Goal: Task Accomplishment & Management: Complete application form

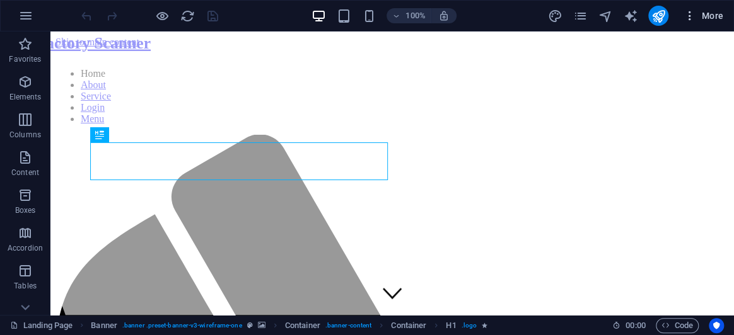
click at [685, 9] on icon "button" at bounding box center [690, 15] width 13 height 13
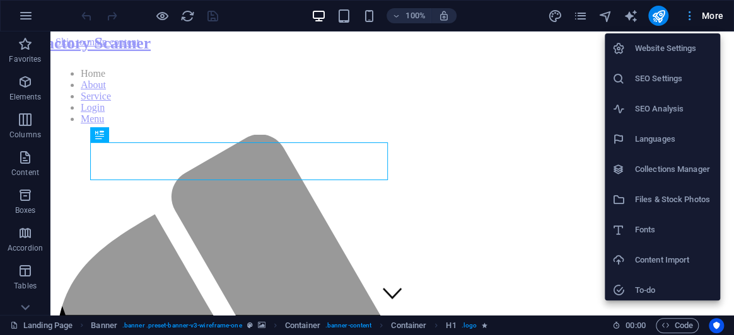
click at [686, 9] on div at bounding box center [367, 167] width 734 height 335
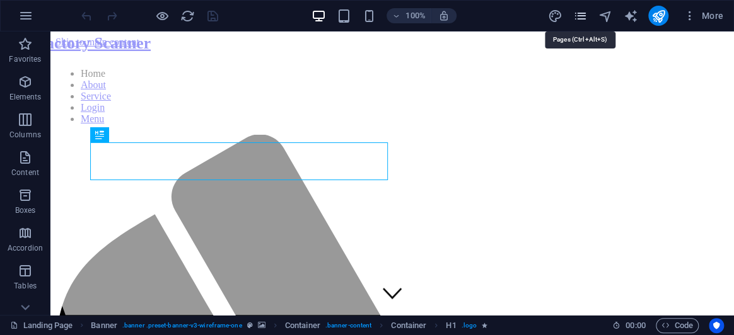
click at [585, 21] on icon "pages" at bounding box center [580, 16] width 15 height 15
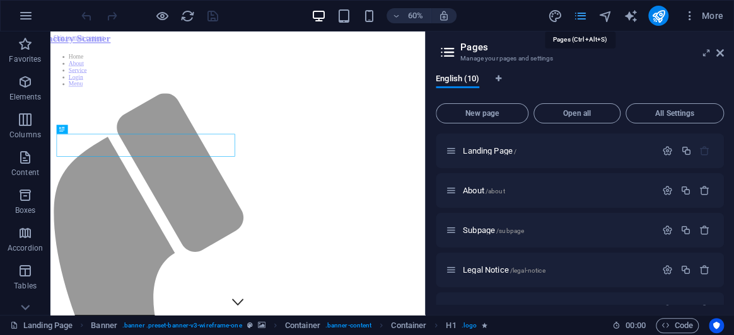
click at [584, 18] on icon "pages" at bounding box center [580, 16] width 15 height 15
click at [677, 324] on span "Code" at bounding box center [678, 325] width 32 height 15
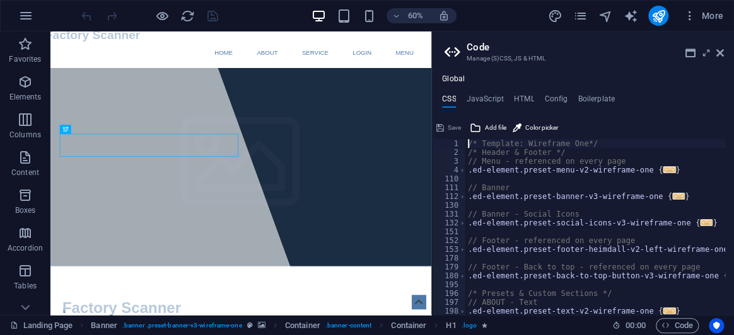
click at [535, 105] on ul "CSS JavaScript HTML Config Boilerplate" at bounding box center [583, 102] width 302 height 14
click at [522, 98] on h4 "HTML" at bounding box center [524, 102] width 21 height 14
type textarea "<a href="#main-content" class="wv-link-content button">Skip to main content</a>"
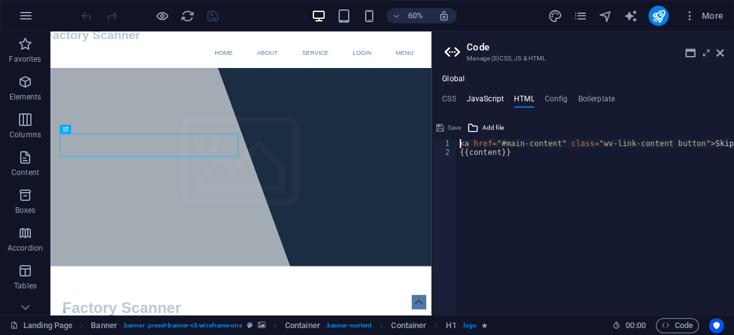
click at [478, 95] on h4 "JavaScript" at bounding box center [484, 102] width 37 height 14
type textarea "/* JS for preset "Menu V2" */"
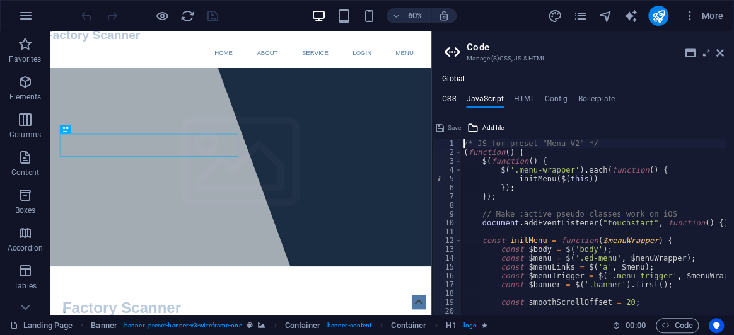
click at [450, 98] on h4 "CSS" at bounding box center [449, 102] width 14 height 14
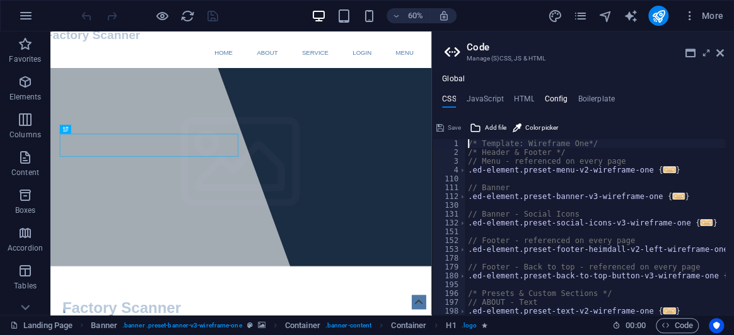
click at [558, 95] on h4 "Config" at bounding box center [555, 102] width 23 height 14
type textarea "$color-background: #ffffff;"
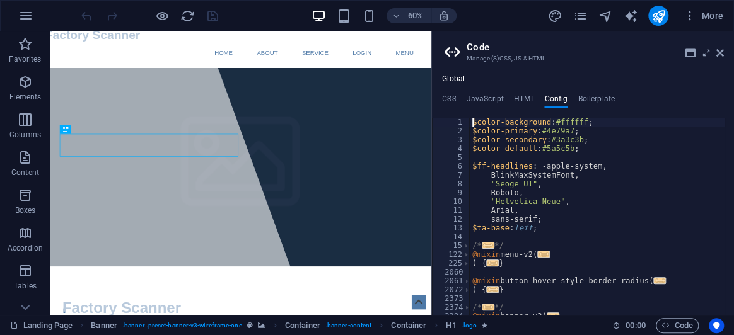
click at [586, 93] on div "Global CSS JavaScript HTML Config Boilerplate /* Template: Wireframe One*/ 1 2 …" at bounding box center [583, 194] width 302 height 241
click at [590, 101] on h4 "Boilerplate" at bounding box center [596, 102] width 37 height 14
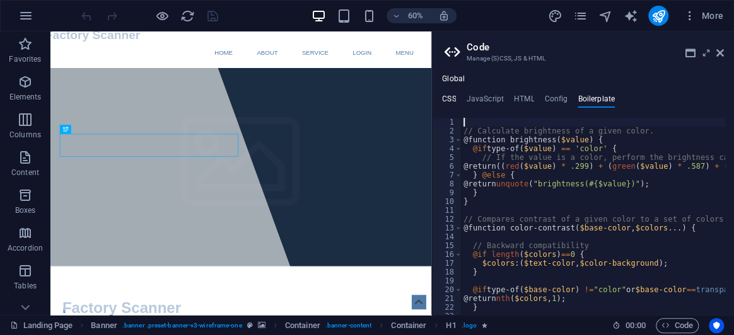
click at [450, 96] on h4 "CSS" at bounding box center [449, 102] width 14 height 14
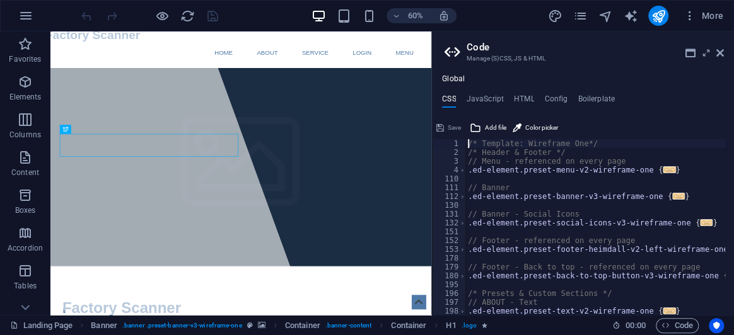
click at [450, 105] on h4 "CSS" at bounding box center [449, 102] width 14 height 14
click at [685, 55] on icon at bounding box center [690, 53] width 10 height 10
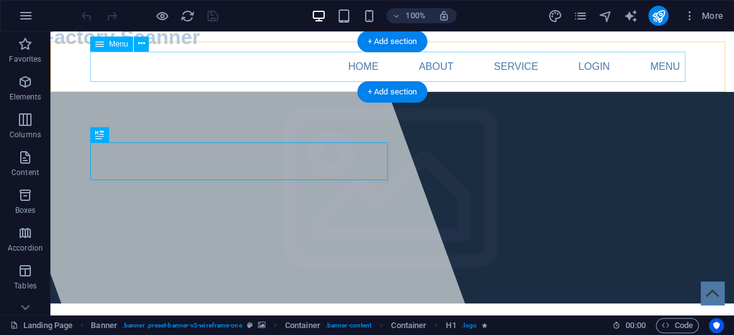
click at [276, 64] on nav "Home About Service Login Menu" at bounding box center [392, 67] width 595 height 30
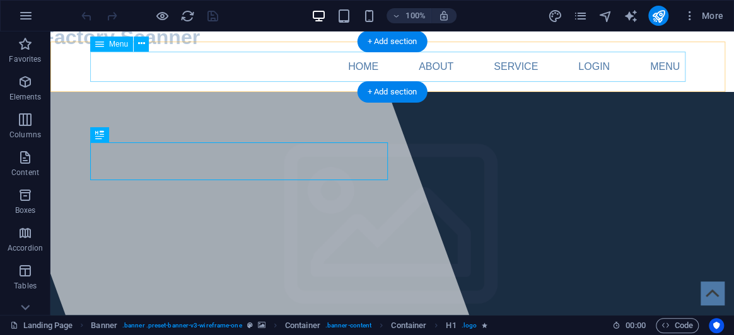
select select
select select "1"
select select
select select "5"
select select
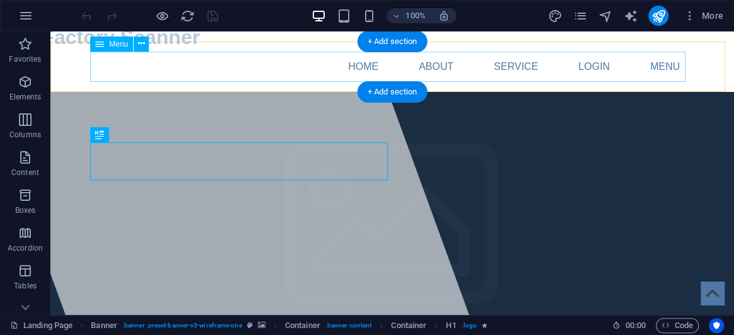
select select "8"
select select
select select "6"
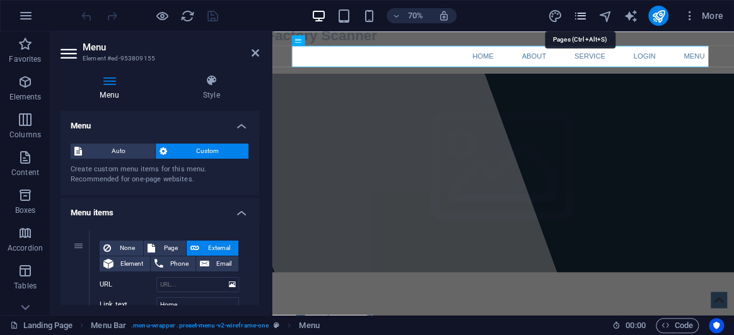
click at [580, 15] on icon "pages" at bounding box center [580, 16] width 15 height 15
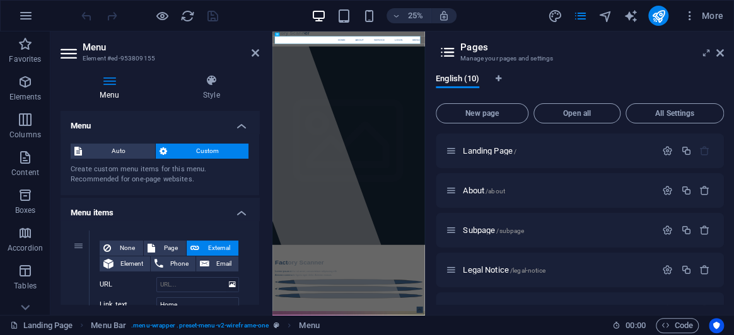
scroll to position [226, 0]
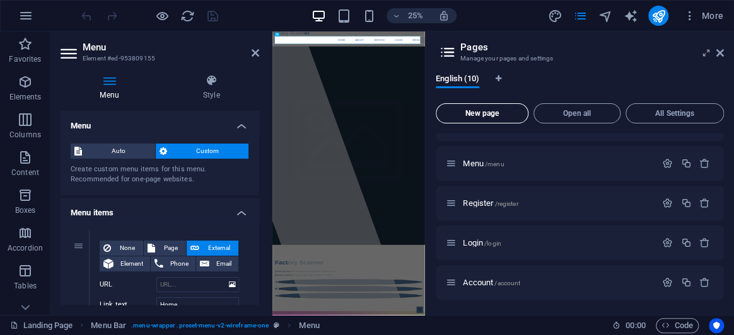
click at [512, 110] on span "New page" at bounding box center [481, 114] width 81 height 8
select select "1"
select select "5"
select select "8"
select select "6"
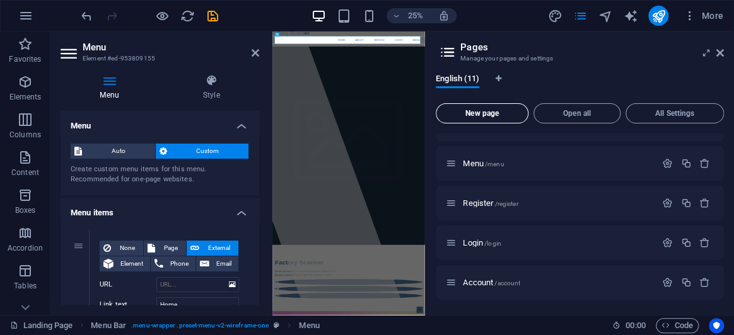
scroll to position [376, 0]
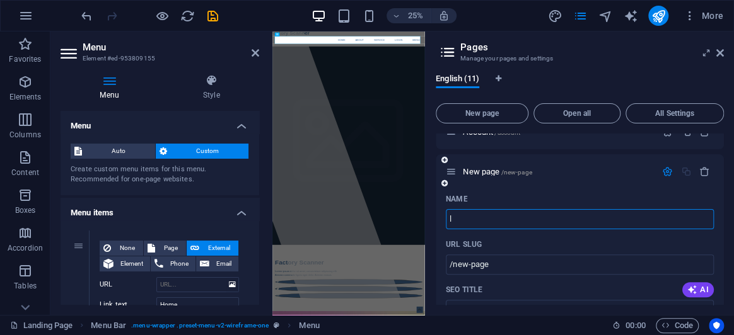
type input "l"
type input "/l"
select select "1"
select select "5"
select select "8"
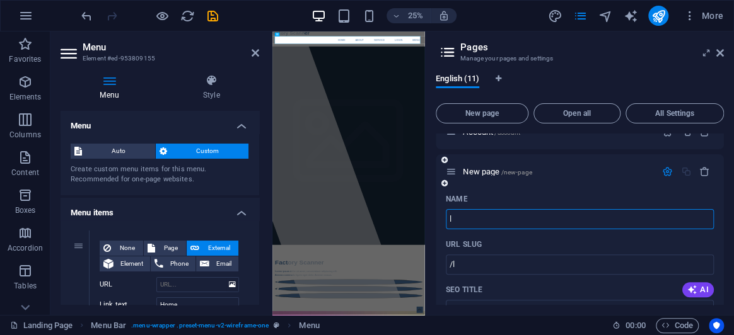
select select "6"
type input "Login"
select select "1"
select select "5"
select select "8"
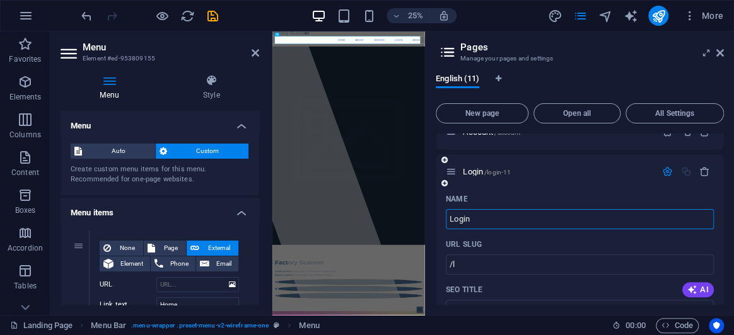
select select "6"
type input "/login-11"
type input "Login 2"
select select "1"
select select "5"
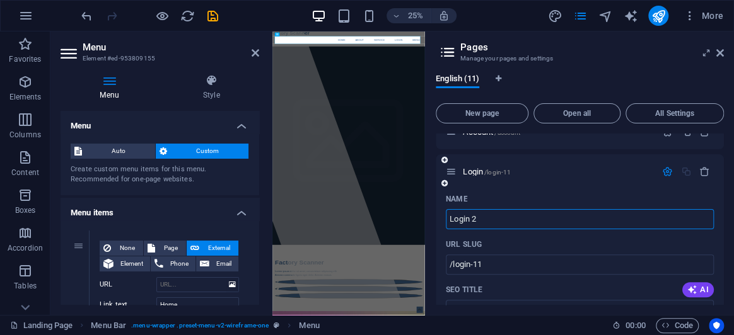
select select "8"
select select "6"
click at [543, 238] on div "URL SLUG" at bounding box center [580, 245] width 268 height 20
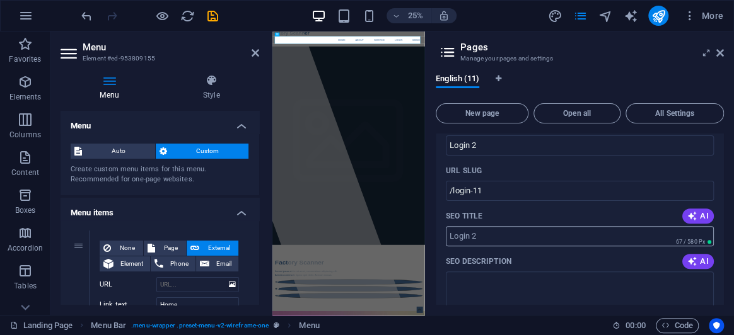
scroll to position [434, 0]
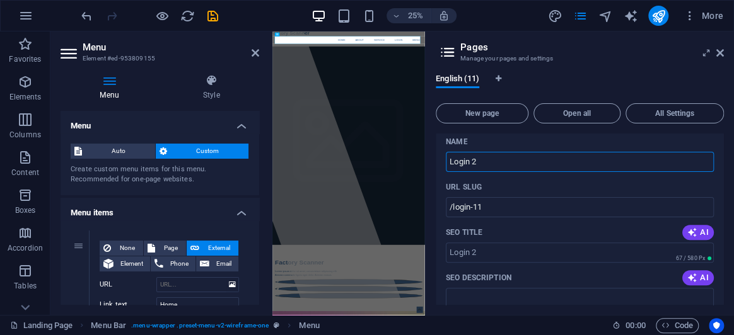
click at [499, 158] on input "Login 2" at bounding box center [580, 162] width 268 height 20
type input "Login2"
select select "1"
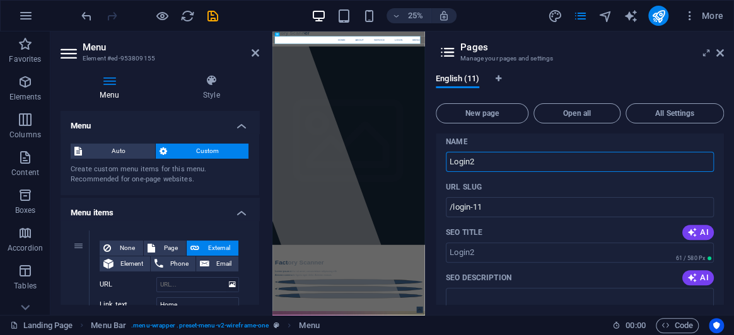
select select "5"
select select "8"
select select "6"
click at [524, 181] on div "URL SLUG" at bounding box center [580, 187] width 268 height 20
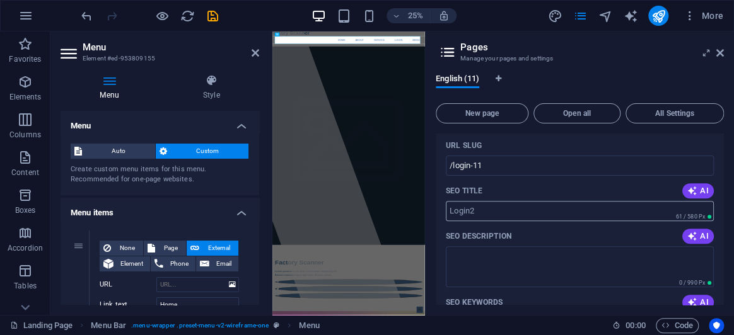
scroll to position [361, 0]
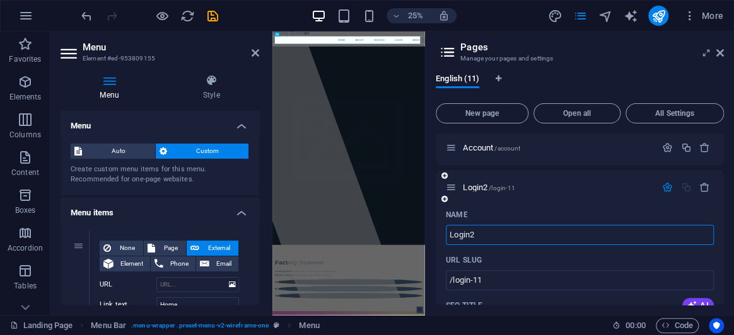
click at [517, 228] on input "Login2" at bounding box center [580, 235] width 268 height 20
click at [517, 233] on input "Login2" at bounding box center [580, 235] width 268 height 20
type input "Login3"
select select "1"
select select "5"
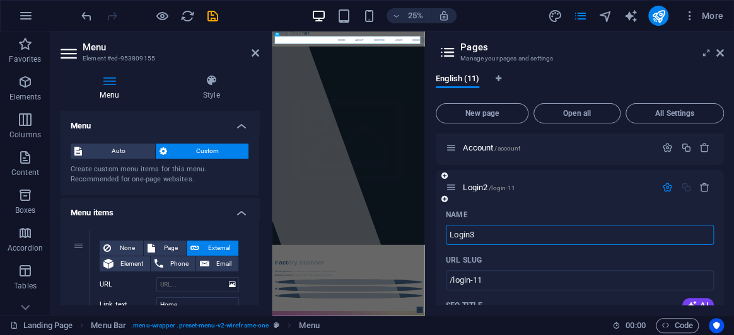
select select "8"
select select "6"
type input "Login"
select select "1"
select select "5"
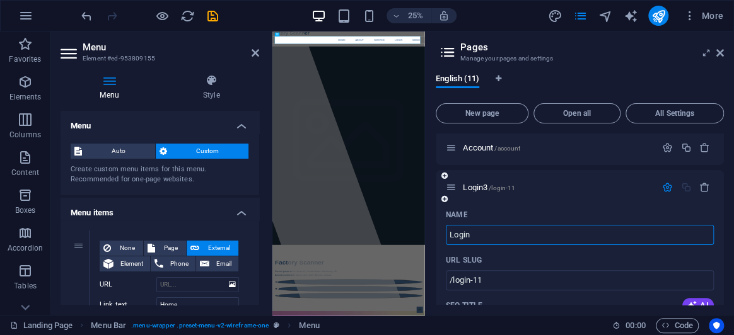
select select "8"
select select "6"
type input "Logino"
select select "1"
select select "5"
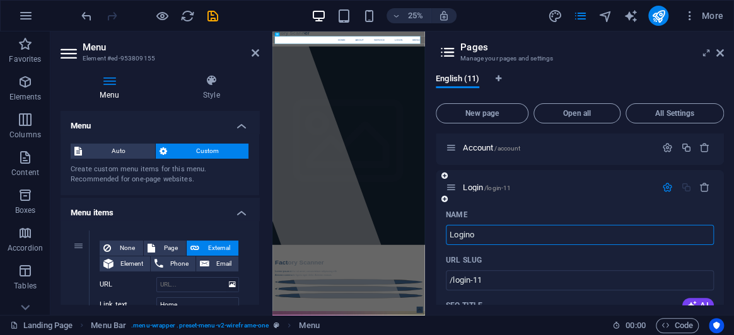
select select "8"
select select "6"
type input "Logino10"
select select "1"
select select "5"
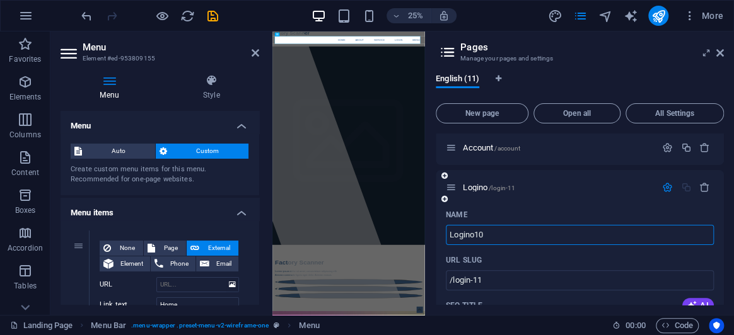
select select "8"
select select "6"
type input "L"
select select "1"
select select "5"
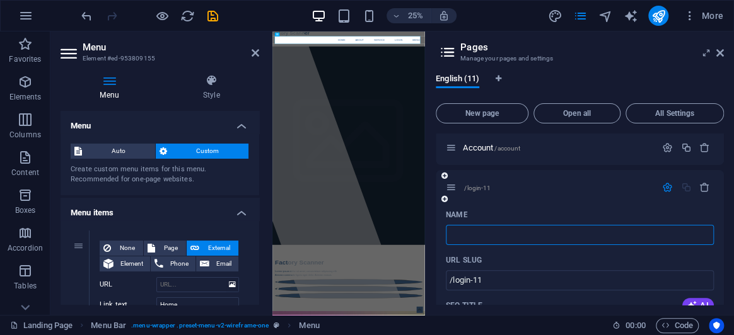
select select "8"
select select "6"
click at [492, 278] on input "/login-11" at bounding box center [580, 281] width 268 height 20
drag, startPoint x: 453, startPoint y: 187, endPoint x: 706, endPoint y: 189, distance: 252.9
click at [706, 189] on icon "button" at bounding box center [704, 187] width 11 height 11
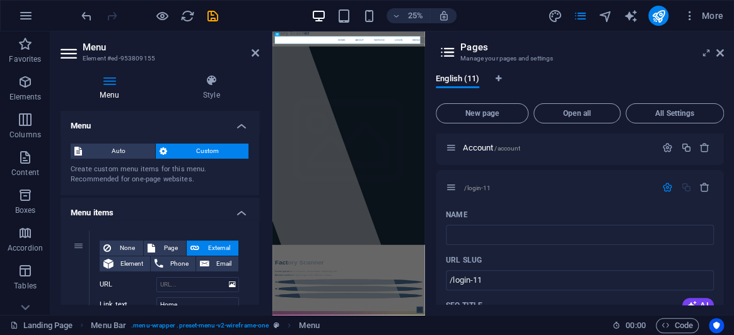
select select "1"
select select "5"
select select "8"
select select "6"
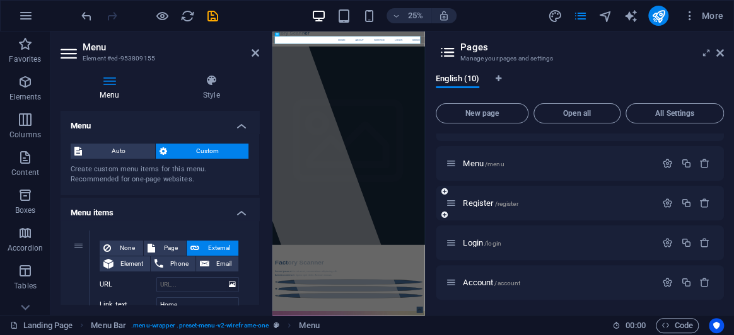
scroll to position [226, 0]
click at [706, 189] on div "Register /register" at bounding box center [580, 203] width 288 height 35
click at [488, 114] on span "New page" at bounding box center [481, 114] width 81 height 8
select select "1"
select select "5"
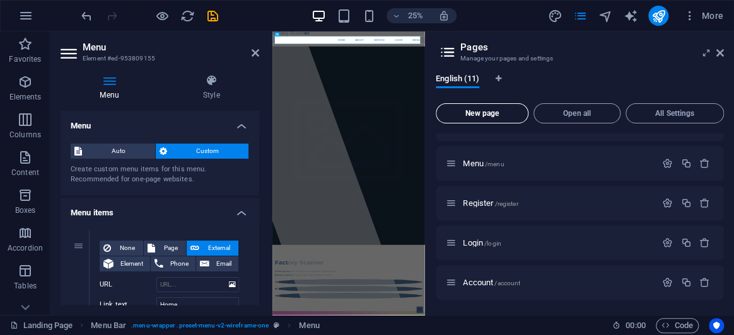
select select "8"
select select "6"
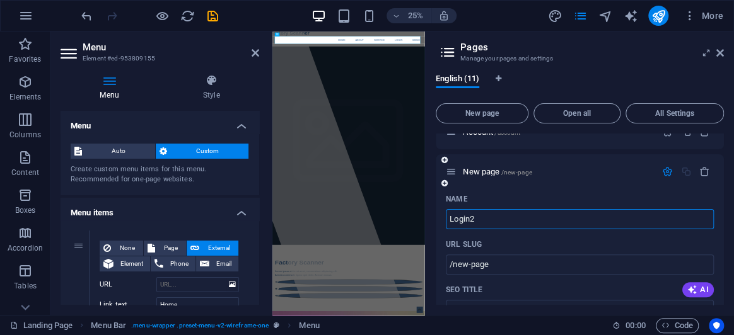
type input "Login2"
type input "/login2"
select select "1"
select select "5"
select select "8"
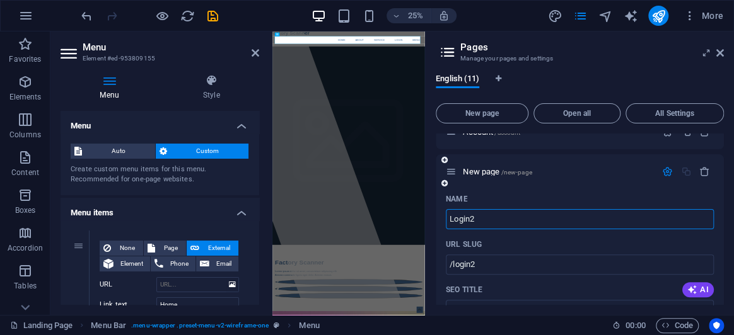
select select "6"
type input "Login3"
type input "/login3"
select select "1"
select select "5"
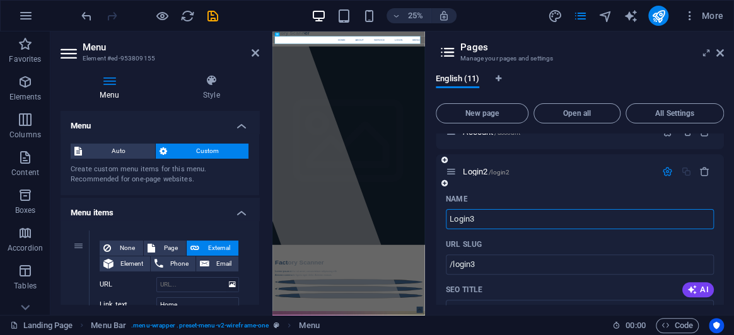
select select "8"
select select "6"
type input "Login2"
type input "/login2"
select select "1"
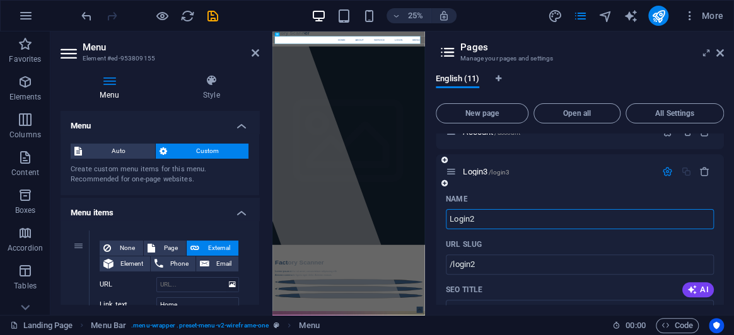
select select "5"
select select "8"
select select "6"
type input "Logino2"
type input "/logino2"
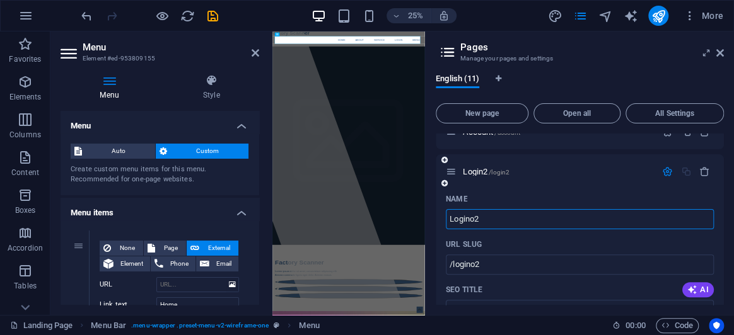
select select "1"
select select "5"
select select "8"
select select "6"
type input "Login2"
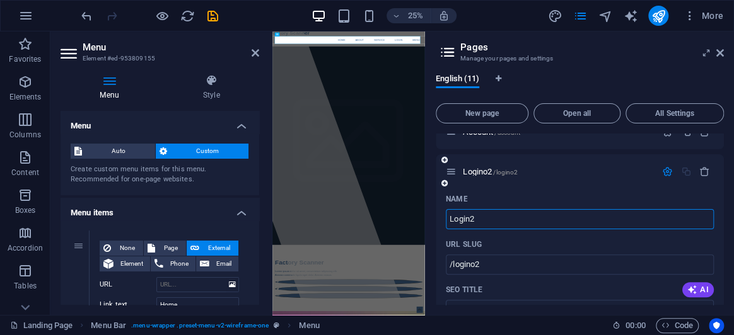
type input "/login2"
select select "1"
select select "5"
select select "8"
select select "6"
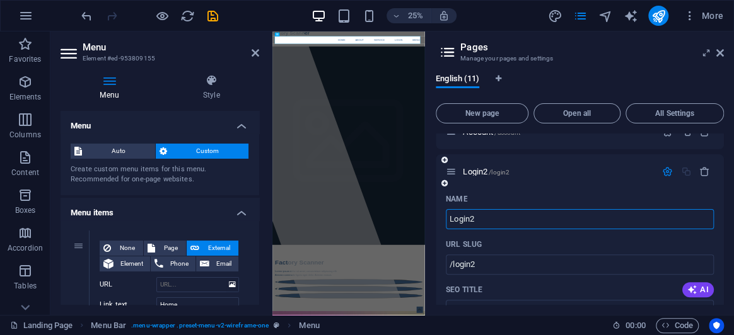
type input "Login2"
click at [596, 192] on div "Name" at bounding box center [580, 199] width 268 height 20
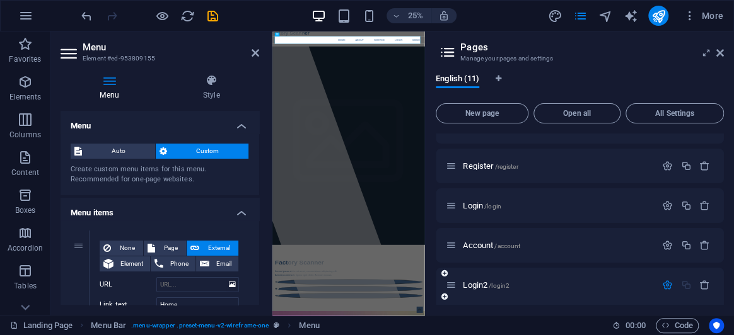
scroll to position [262, 0]
click at [467, 286] on span "Login2 /login2" at bounding box center [486, 286] width 47 height 9
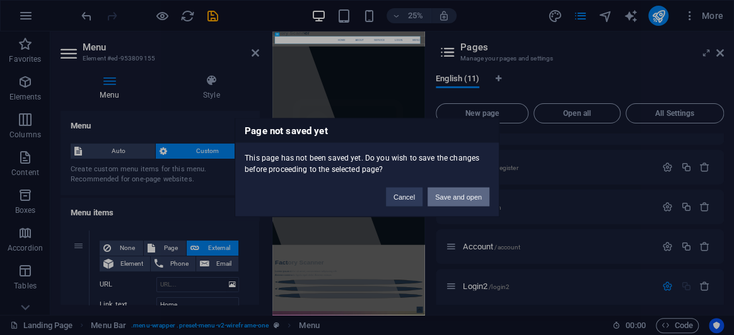
click at [448, 195] on button "Save and open" at bounding box center [459, 197] width 62 height 19
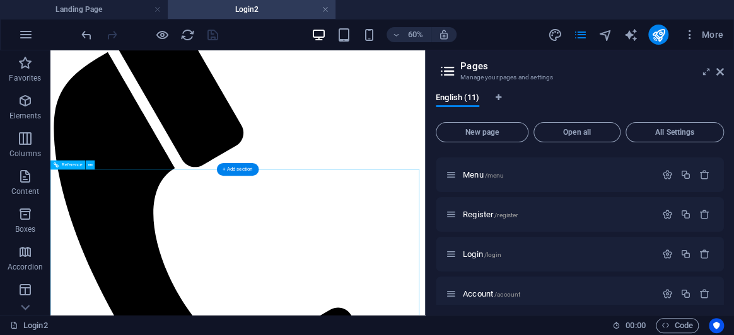
scroll to position [172, 0]
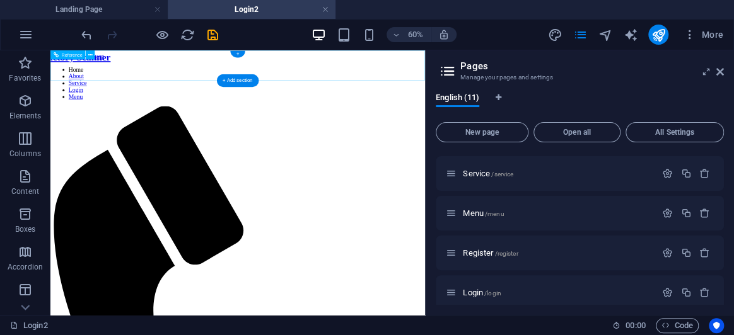
scroll to position [176, 0]
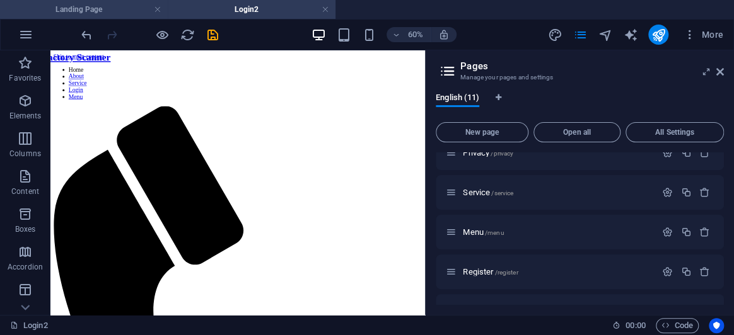
click at [119, 6] on h4 "Landing Page" at bounding box center [84, 10] width 168 height 14
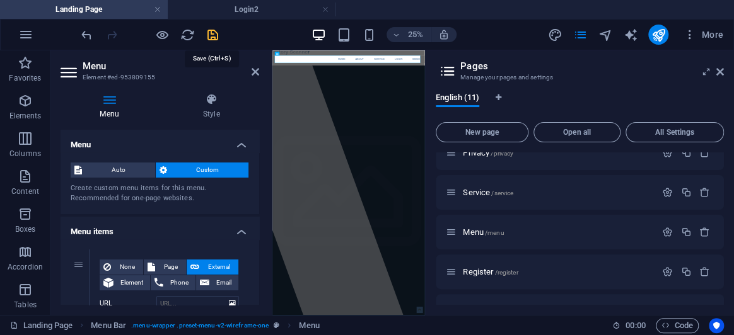
click at [210, 37] on icon "save" at bounding box center [213, 35] width 15 height 15
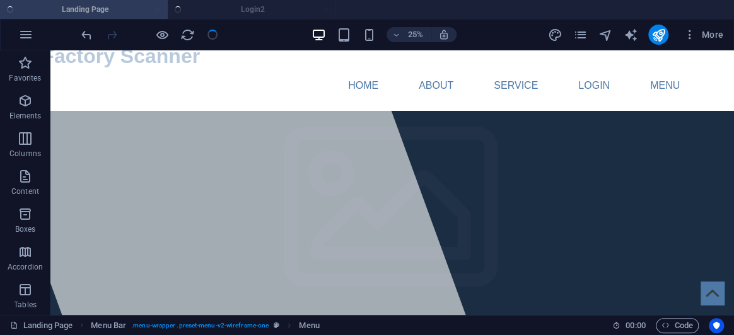
checkbox input "false"
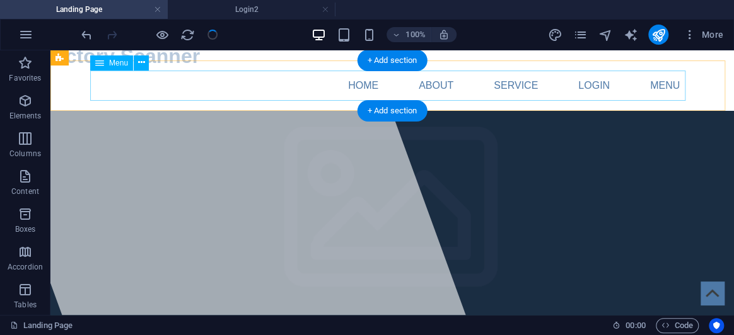
click at [440, 85] on nav "Home About Service Login Menu" at bounding box center [392, 86] width 595 height 30
select select
select select "1"
select select
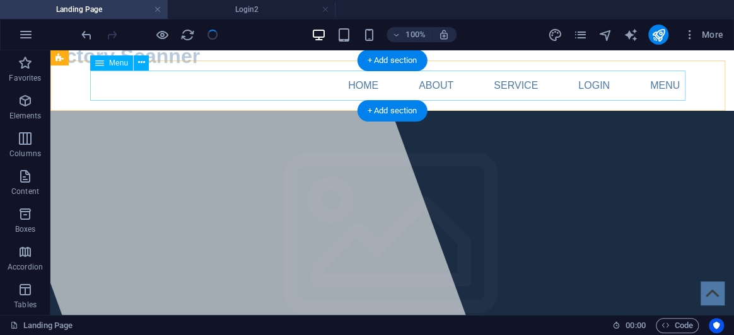
select select "5"
select select
select select "8"
select select
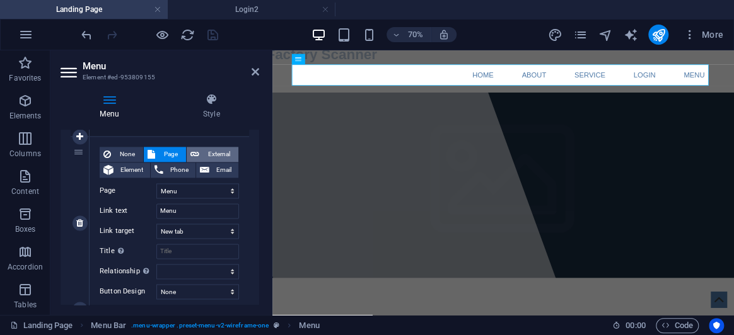
scroll to position [788, 0]
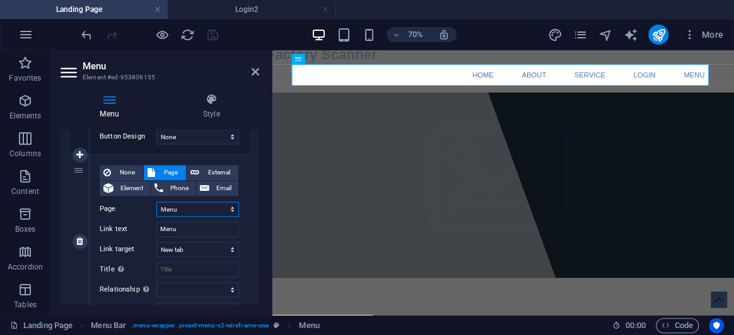
click at [197, 209] on select "Landing Page About Subpage Legal Notice Privacy Service Menu Register Login Acc…" at bounding box center [197, 209] width 83 height 15
select select "8"
click at [156, 202] on select "Landing Page About Subpage Legal Notice Privacy Service Menu Register Login Acc…" at bounding box center [197, 209] width 83 height 15
select select
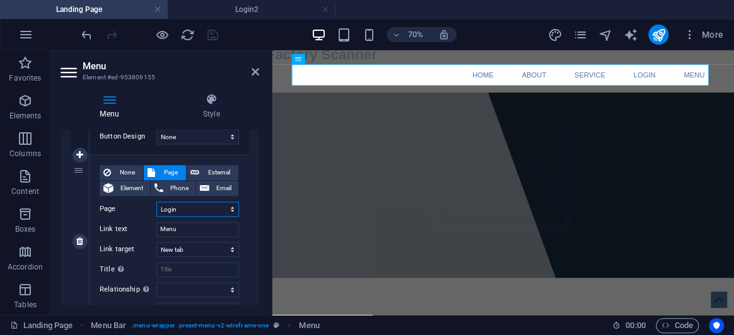
select select
type input "Login"
select select
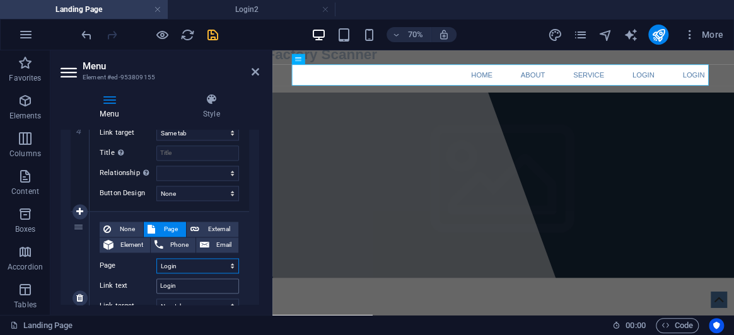
scroll to position [674, 0]
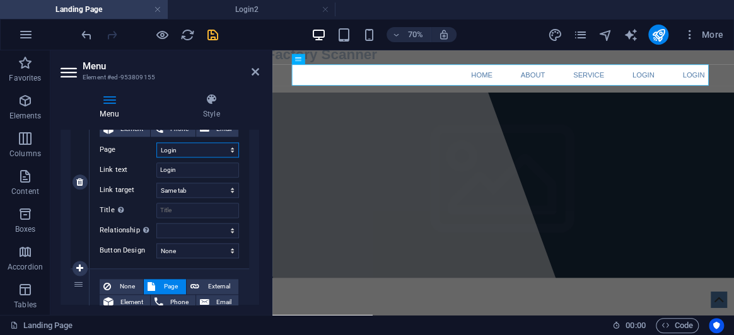
click at [189, 152] on select "Landing Page About Subpage Legal Notice Privacy Service Menu Register Login Acc…" at bounding box center [197, 150] width 83 height 15
click at [190, 145] on select "Landing Page About Subpage Legal Notice Privacy Service Menu Register Login Acc…" at bounding box center [197, 150] width 83 height 15
click at [205, 151] on select "Landing Page About Subpage Legal Notice Privacy Service Menu Register Login Acc…" at bounding box center [197, 150] width 83 height 15
drag, startPoint x: 205, startPoint y: 148, endPoint x: 259, endPoint y: 119, distance: 61.3
click at [205, 148] on select "Landing Page About Subpage Legal Notice Privacy Service Menu Register Login Acc…" at bounding box center [197, 150] width 83 height 15
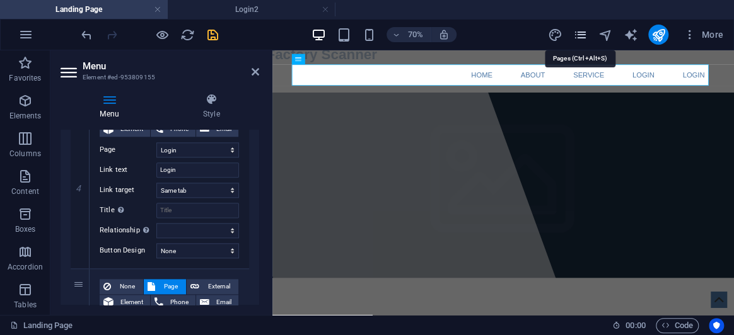
click at [582, 35] on icon "pages" at bounding box center [580, 35] width 15 height 15
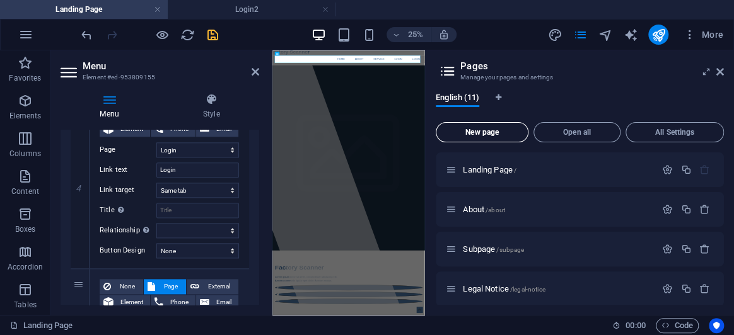
click at [496, 129] on span "New page" at bounding box center [481, 133] width 81 height 8
select select "1"
select select "5"
select select "8"
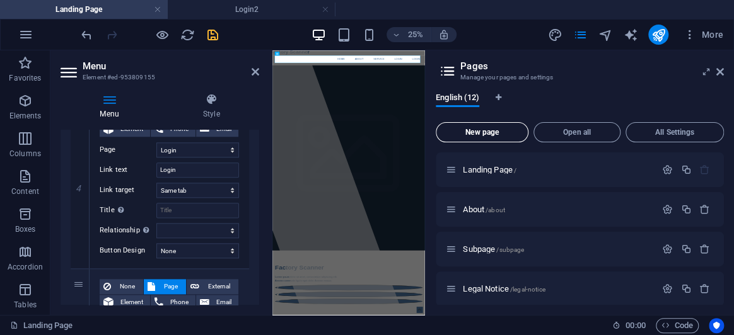
scroll to position [425, 0]
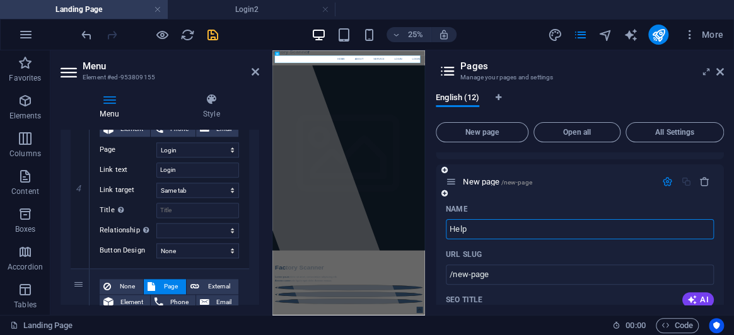
type input "Help"
type input "/help"
select select "1"
select select "5"
select select "8"
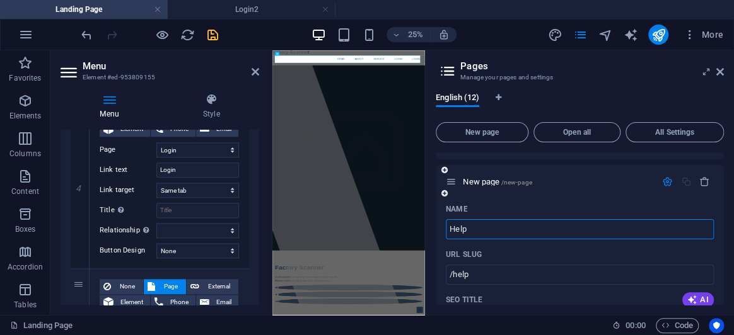
select select "8"
type input "Help"
click at [547, 192] on div "Help /help" at bounding box center [580, 182] width 288 height 35
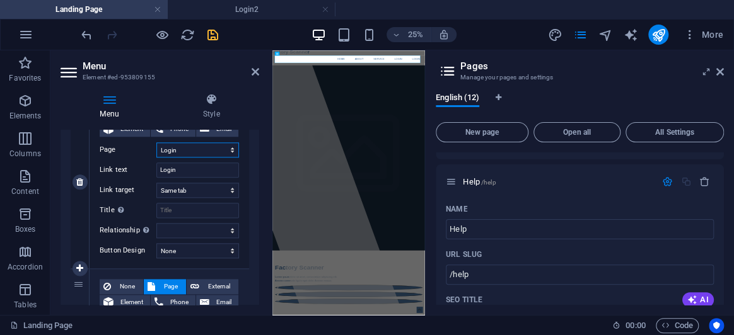
click at [201, 144] on select "Landing Page About Subpage Legal Notice Privacy Service Menu Register Login Acc…" at bounding box center [197, 150] width 83 height 15
select select "11"
click at [156, 143] on select "Landing Page About Subpage Legal Notice Privacy Service Menu Register Login Acc…" at bounding box center [197, 150] width 83 height 15
select select
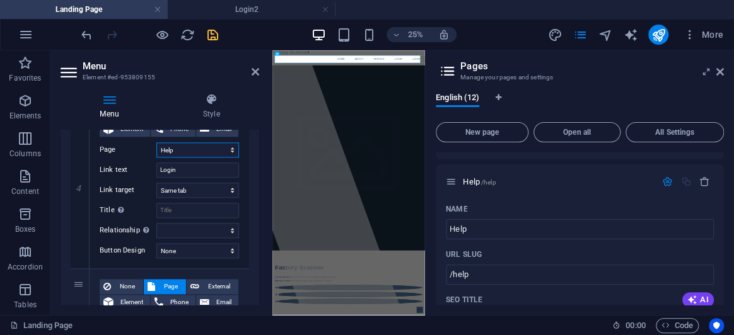
select select
type input "Help"
select select
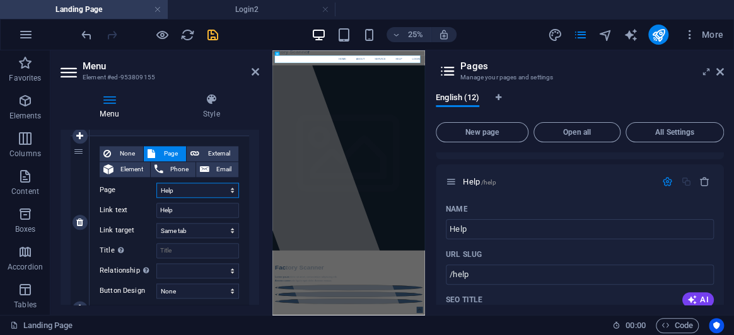
scroll to position [617, 0]
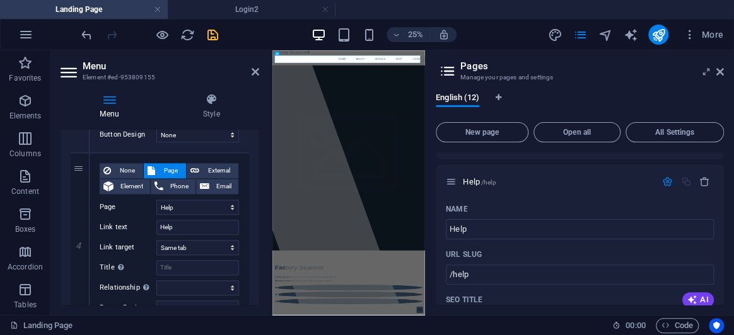
click at [724, 70] on aside "Pages Manage your pages and settings English (12) New page Open all All Setting…" at bounding box center [579, 182] width 309 height 265
drag, startPoint x: 719, startPoint y: 71, endPoint x: 462, endPoint y: 90, distance: 258.0
click at [719, 71] on icon at bounding box center [720, 72] width 8 height 10
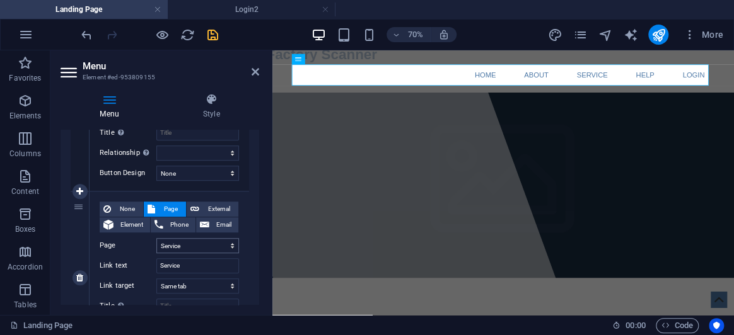
scroll to position [387, 0]
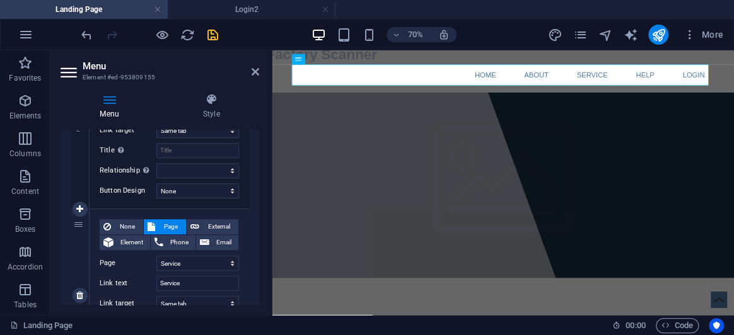
click at [209, 254] on div "None Page External Element Phone Email Page Landing Page About Subpage Legal No…" at bounding box center [169, 285] width 139 height 132
click at [214, 264] on select "Landing Page About Subpage Legal Notice Privacy Service Menu Register Login Acc…" at bounding box center [197, 263] width 83 height 15
select select "1"
click at [156, 256] on select "Landing Page About Subpage Legal Notice Privacy Service Menu Register Login Acc…" at bounding box center [197, 263] width 83 height 15
select select
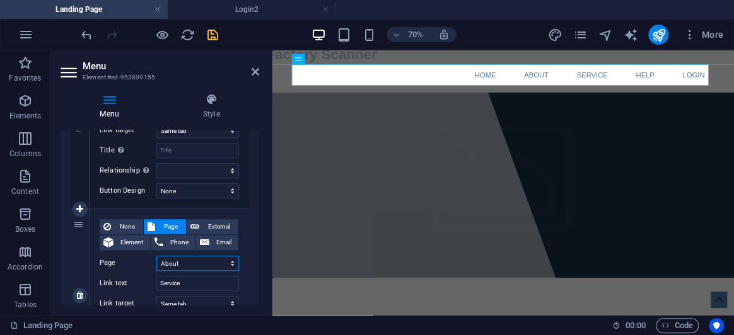
select select
type input "About"
select select
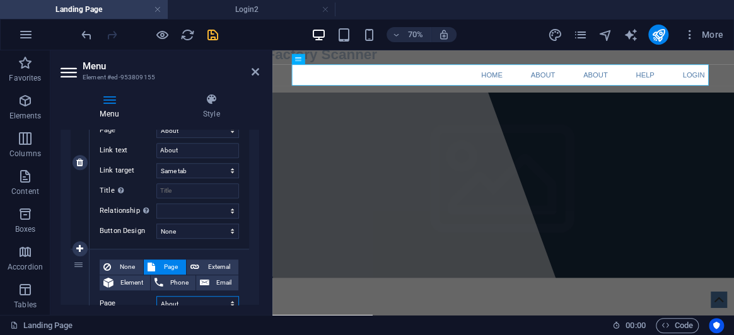
scroll to position [330, 0]
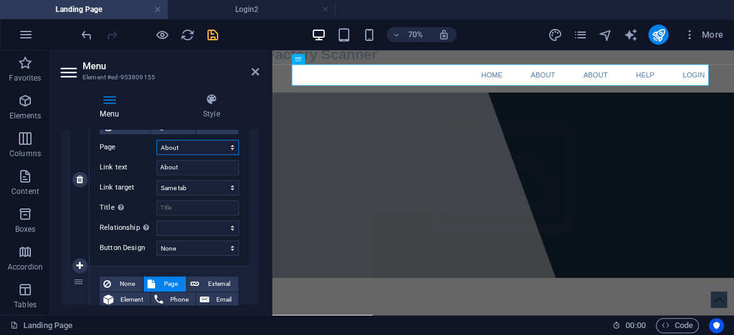
click at [185, 146] on select "Landing Page About Subpage Legal Notice Privacy Service Menu Register Login Acc…" at bounding box center [197, 147] width 83 height 15
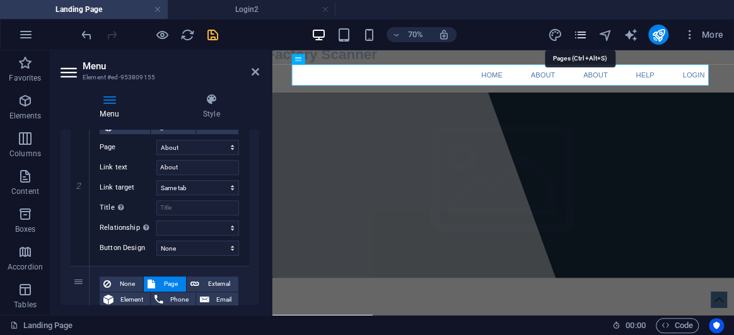
click at [575, 37] on icon "pages" at bounding box center [580, 35] width 15 height 15
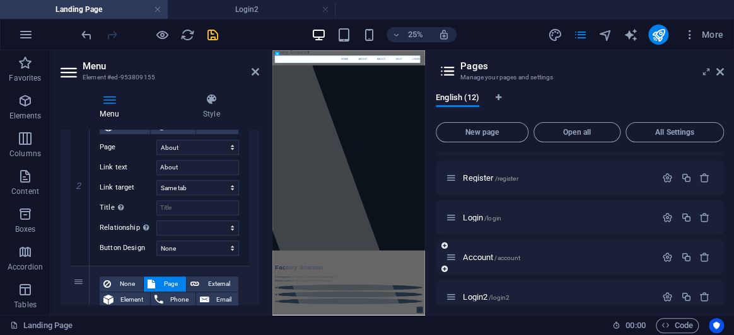
scroll to position [253, 0]
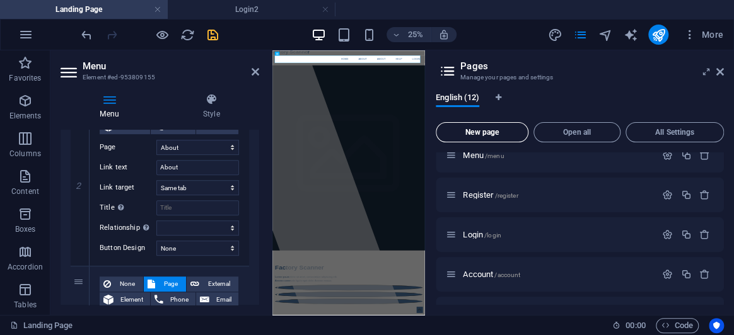
click at [492, 132] on span "New page" at bounding box center [481, 133] width 81 height 8
select select "1"
select select "11"
select select "8"
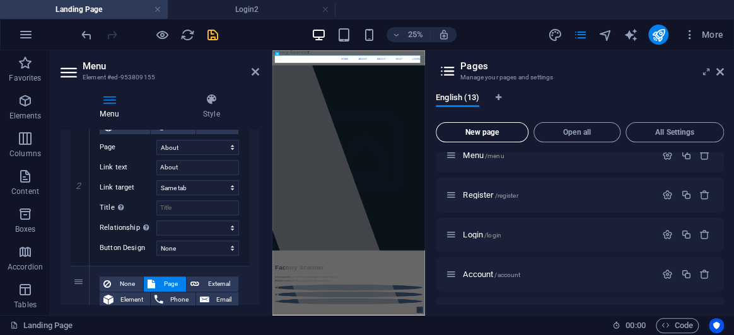
scroll to position [935, 0]
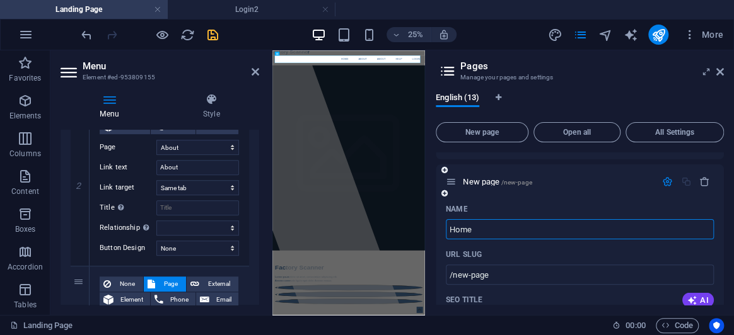
type input "Home"
type input "/home"
select select "1"
select select "11"
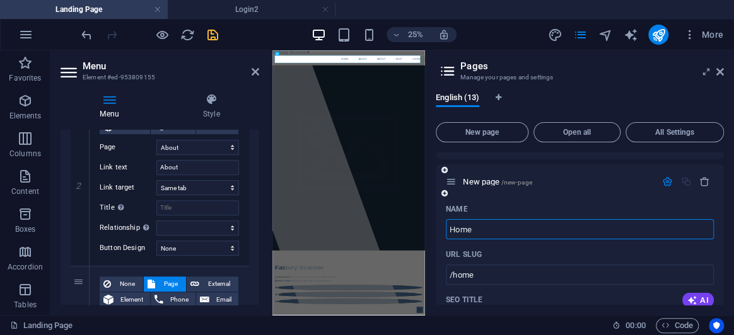
select select "8"
type input "Home"
click at [527, 204] on div "Name" at bounding box center [580, 209] width 268 height 20
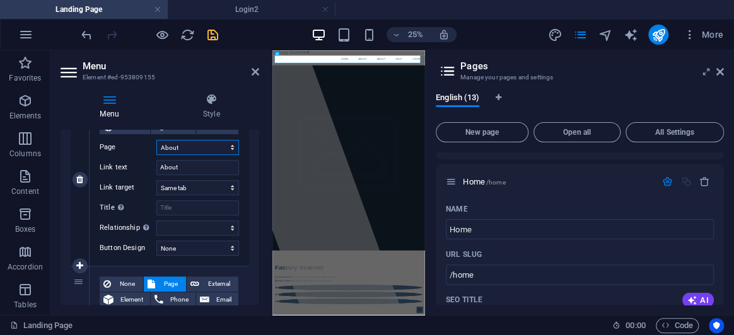
click at [183, 140] on select "Landing Page About Subpage Legal Notice Privacy Service Menu Register Login Acc…" at bounding box center [197, 147] width 83 height 15
select select "12"
click at [156, 140] on select "Landing Page About Subpage Legal Notice Privacy Service Menu Register Login Acc…" at bounding box center [197, 147] width 83 height 15
select select
type input "Home"
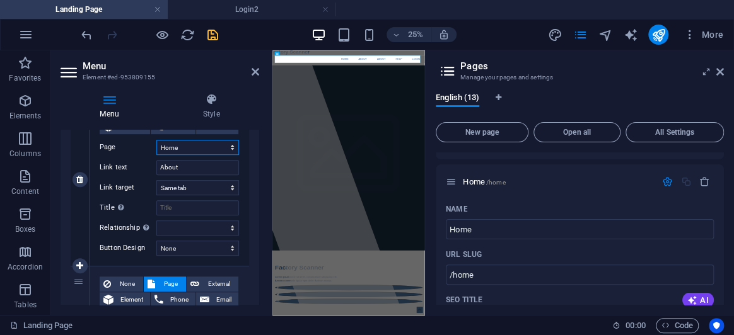
select select
click at [725, 69] on aside "Pages Manage your pages and settings English (13) New page Open all All Setting…" at bounding box center [579, 182] width 309 height 265
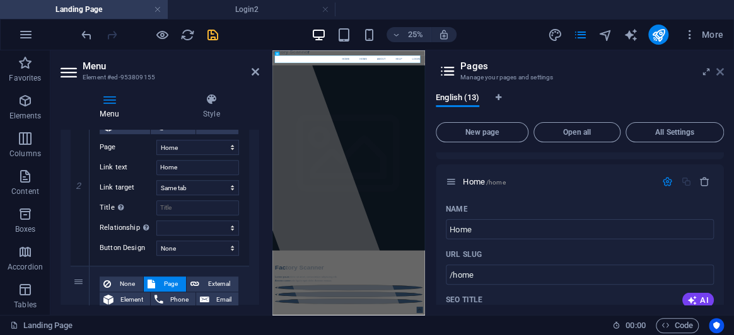
drag, startPoint x: 723, startPoint y: 69, endPoint x: 91, endPoint y: 114, distance: 633.4
click at [723, 69] on icon at bounding box center [720, 72] width 8 height 10
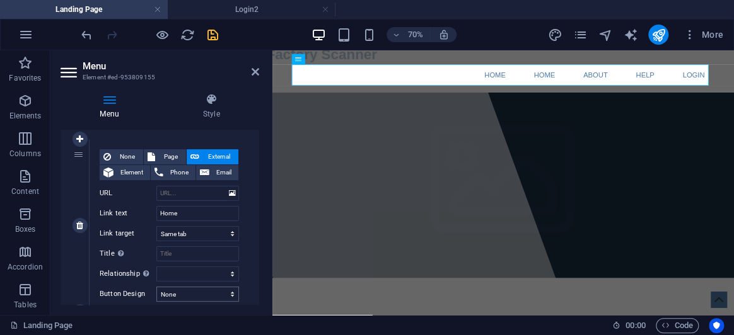
scroll to position [101, 0]
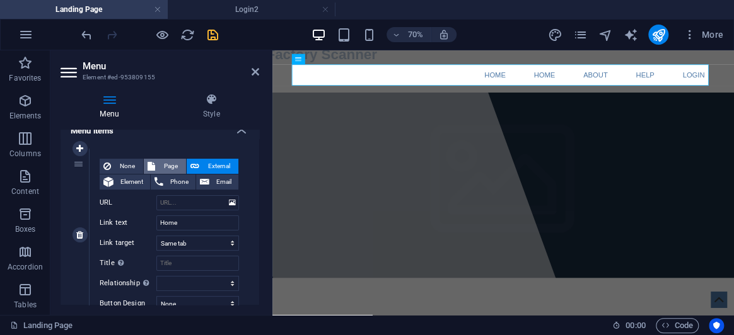
click at [170, 163] on span "Page" at bounding box center [170, 166] width 23 height 15
select select
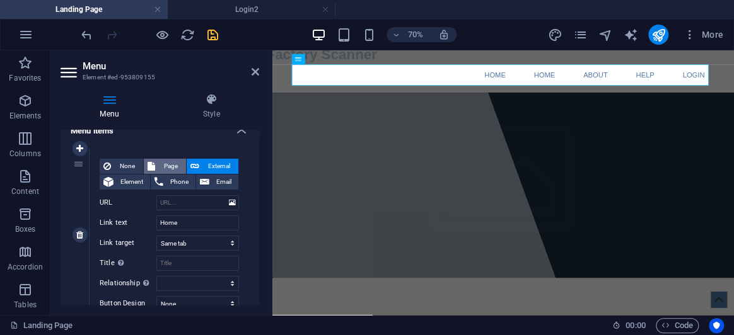
select select
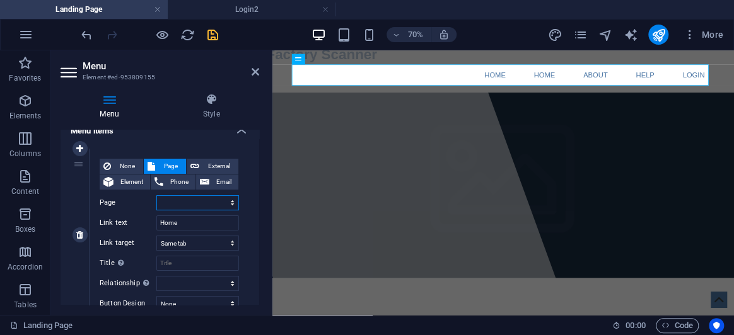
click at [188, 201] on select "Landing Page About Subpage Legal Notice Privacy Service Menu Register Login Acc…" at bounding box center [197, 202] width 83 height 15
click at [183, 202] on select "Landing Page About Subpage Legal Notice Privacy Service Menu Register Login Acc…" at bounding box center [197, 202] width 83 height 15
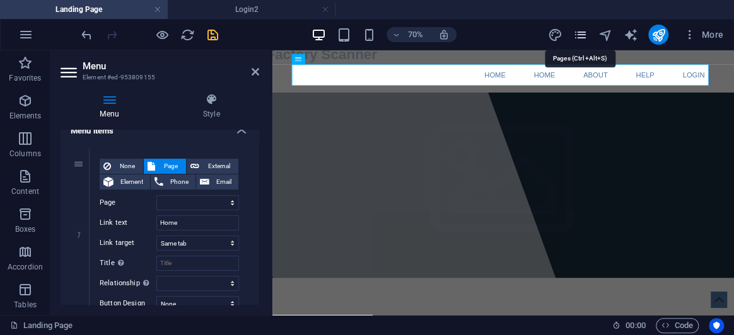
click at [578, 38] on icon "pages" at bounding box center [580, 35] width 15 height 15
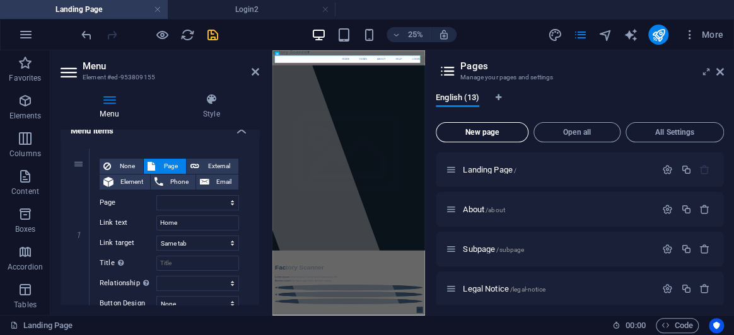
scroll to position [935, 0]
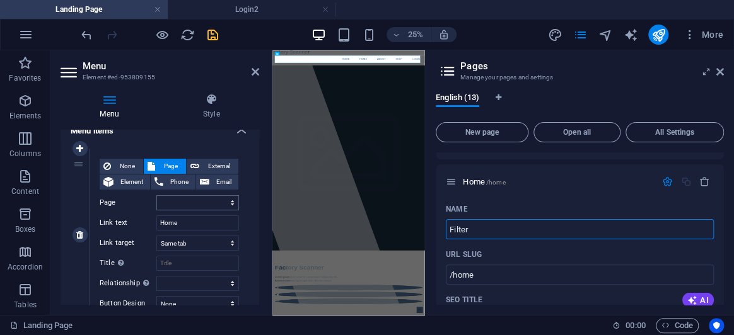
type input "Filter"
click at [168, 207] on select "Landing Page About Subpage Legal Notice Privacy Service Menu Register Login Acc…" at bounding box center [197, 202] width 83 height 15
select select
select select "1"
select select "11"
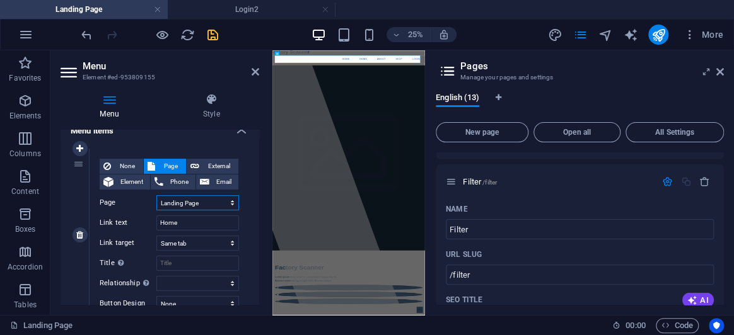
select select "8"
type input "Filter"
type input "/filter"
select select "12"
click at [156, 195] on select "Landing Page About Subpage Legal Notice Privacy Service Menu Register Login Acc…" at bounding box center [197, 202] width 83 height 15
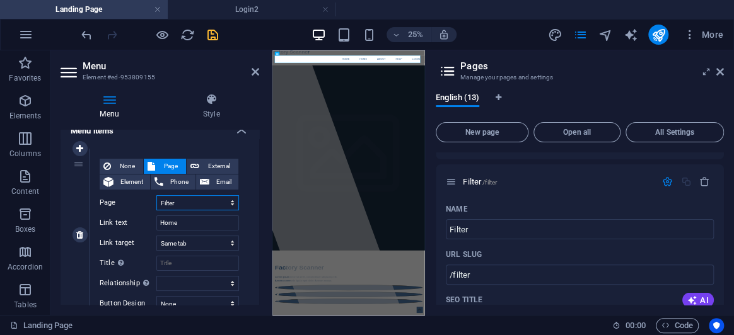
select select
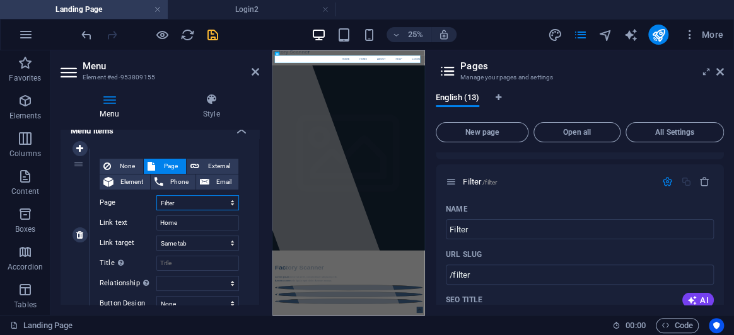
select select
click at [204, 222] on input "Home" at bounding box center [197, 223] width 83 height 15
type input "H"
type input "Filter"
select select
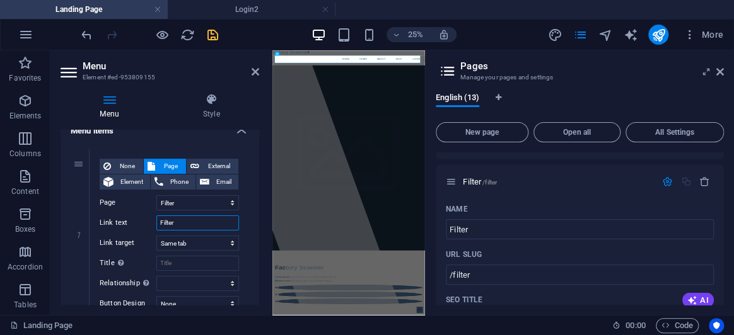
select select
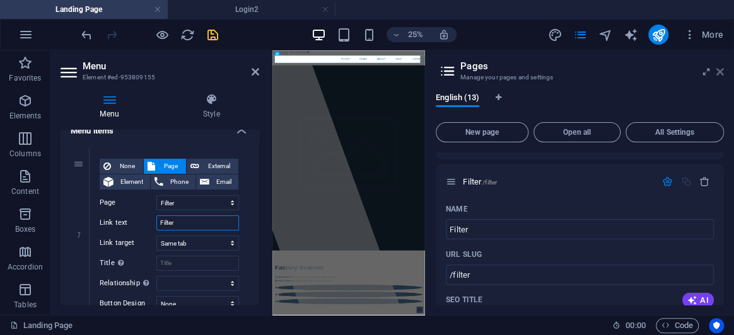
type input "Filter"
click at [721, 71] on icon at bounding box center [720, 72] width 8 height 10
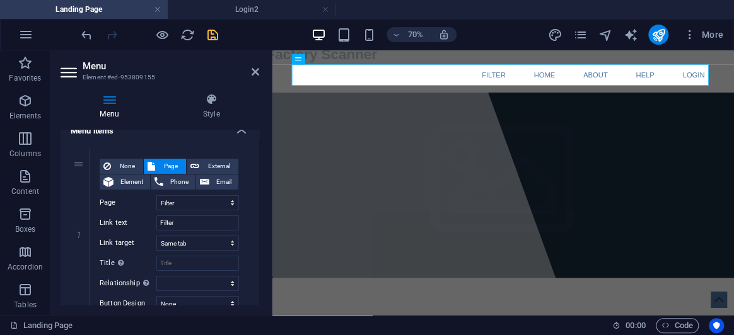
click at [260, 115] on div "Menu Style Menu Auto Custom Create custom menu items for this menu. Recommended…" at bounding box center [159, 199] width 219 height 232
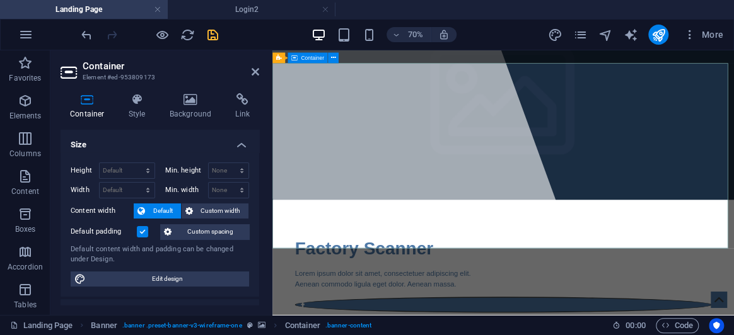
scroll to position [114, 0]
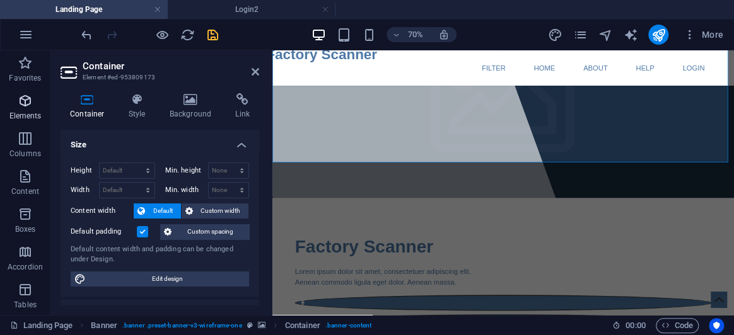
click at [18, 113] on p "Elements" at bounding box center [25, 116] width 32 height 10
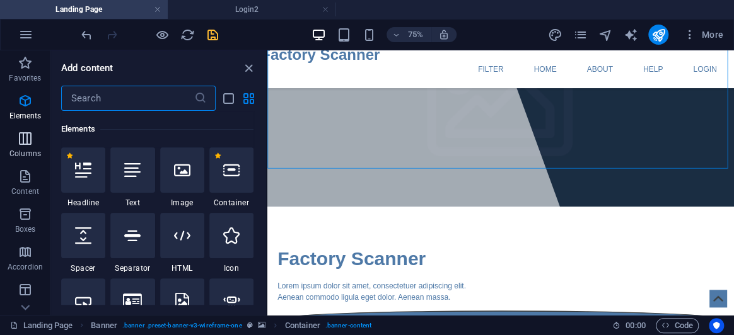
click at [23, 141] on icon "button" at bounding box center [25, 138] width 15 height 15
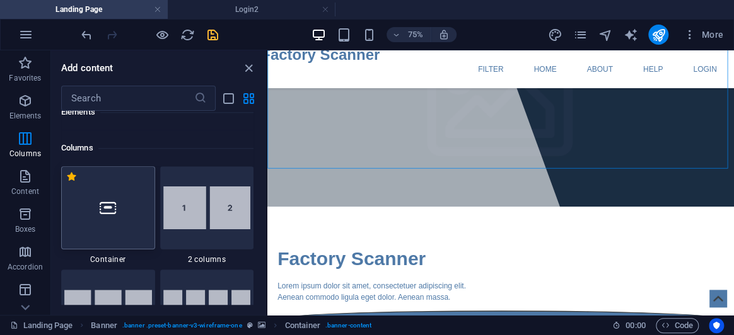
scroll to position [624, 0]
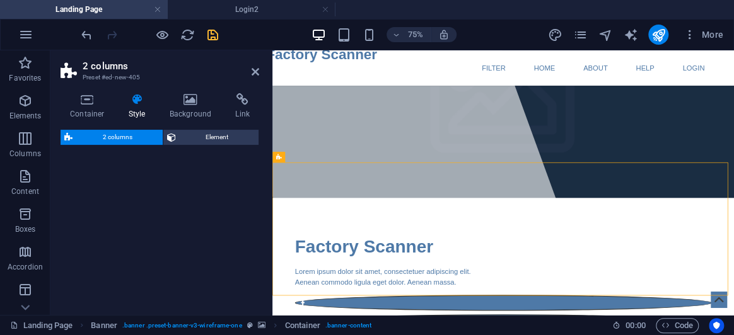
select select "rem"
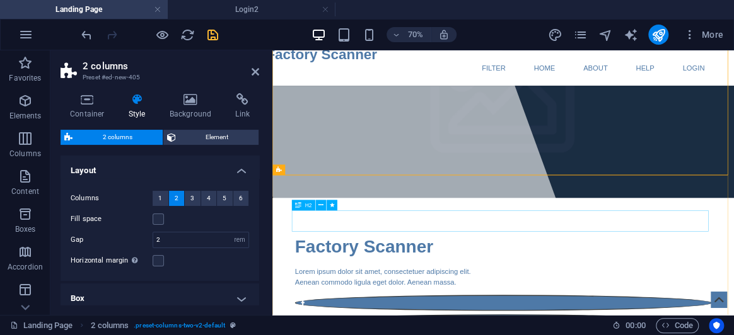
scroll to position [286, 0]
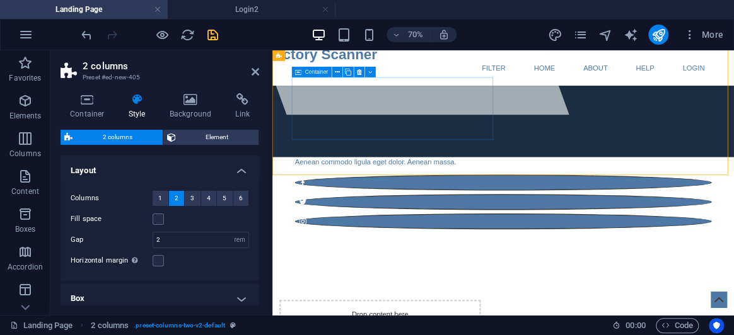
drag, startPoint x: 299, startPoint y: 238, endPoint x: 340, endPoint y: 199, distance: 56.6
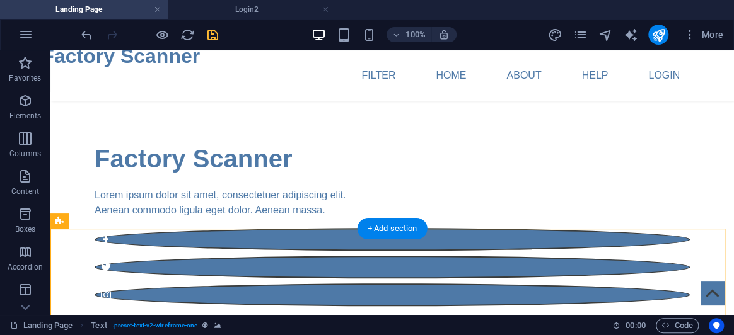
drag, startPoint x: 110, startPoint y: 271, endPoint x: 135, endPoint y: 125, distance: 147.8
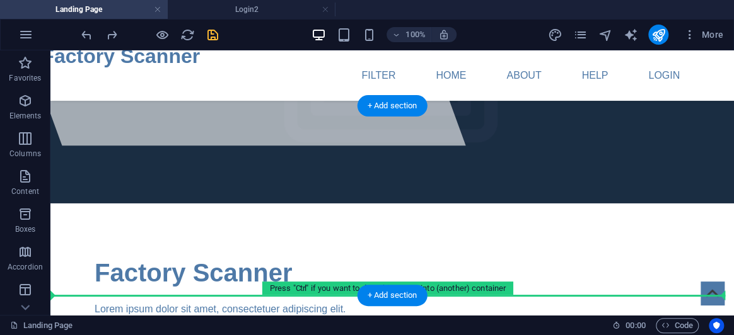
scroll to position [341, 0]
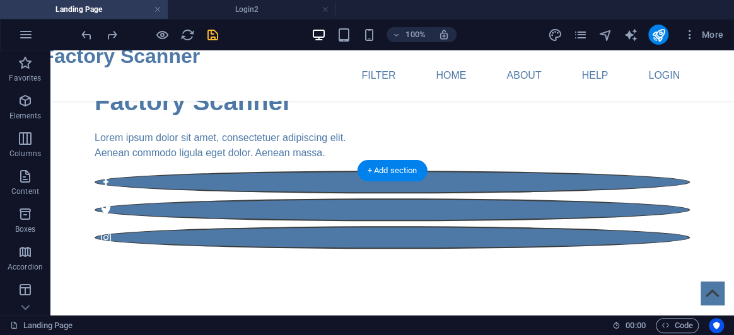
drag, startPoint x: 113, startPoint y: 214, endPoint x: 65, endPoint y: 176, distance: 61.5
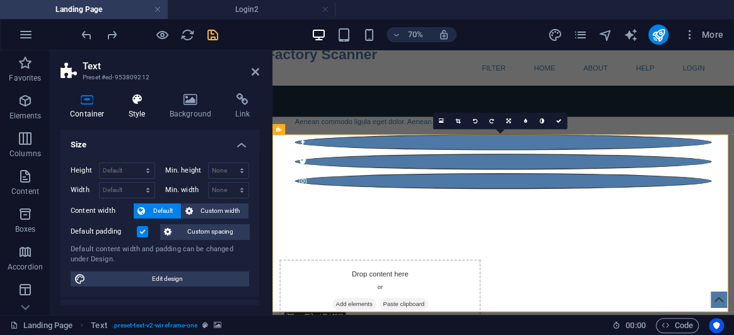
click at [137, 105] on icon at bounding box center [137, 99] width 36 height 13
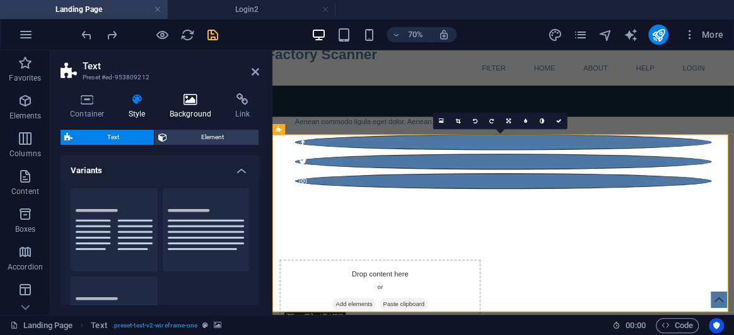
click at [192, 102] on icon at bounding box center [190, 99] width 61 height 13
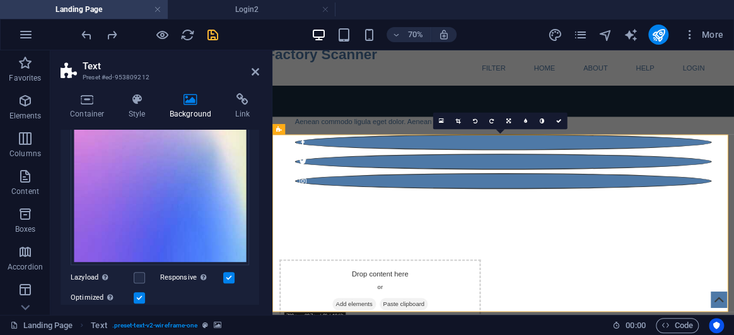
scroll to position [344, 0]
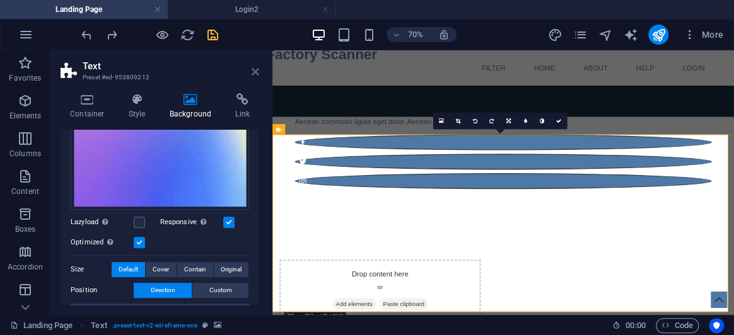
click at [255, 67] on icon at bounding box center [256, 72] width 8 height 10
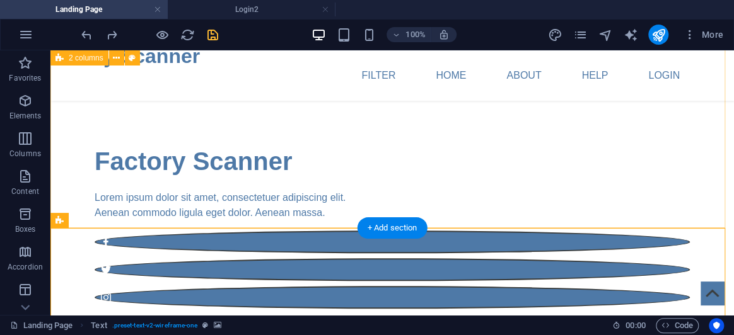
select select "rem"
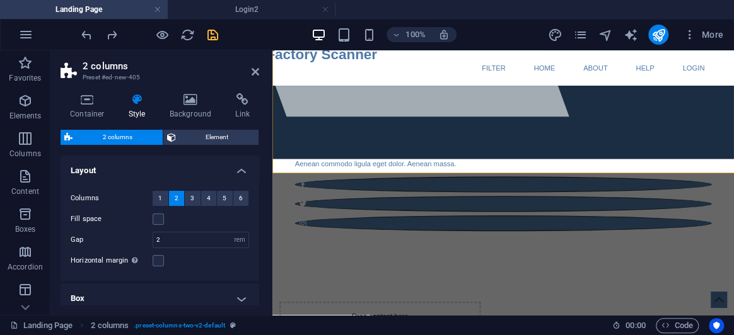
scroll to position [287, 0]
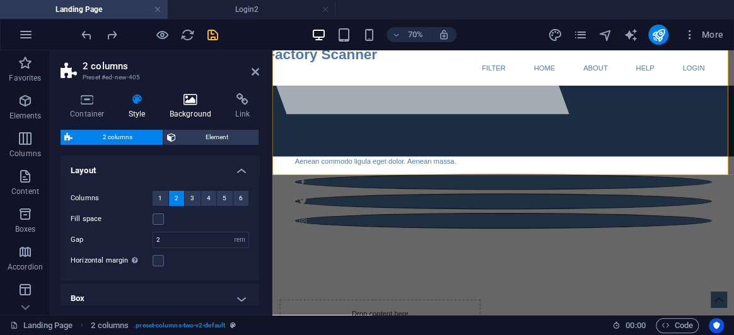
click at [216, 95] on icon at bounding box center [190, 99] width 61 height 13
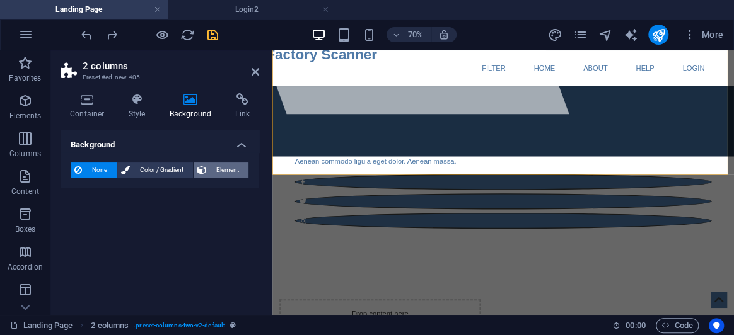
click at [213, 170] on span "Element" at bounding box center [227, 170] width 35 height 15
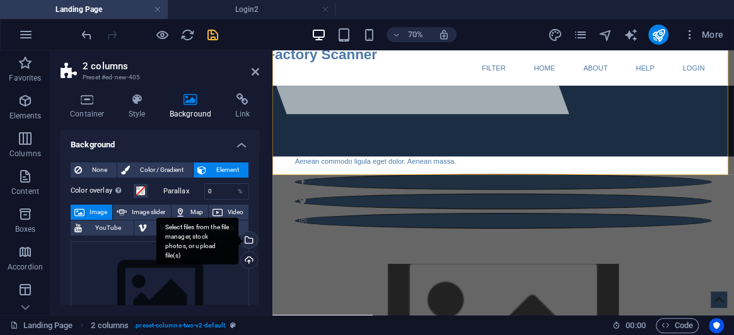
click at [245, 240] on div "Select files from the file manager, stock photos, or upload file(s)" at bounding box center [247, 241] width 19 height 19
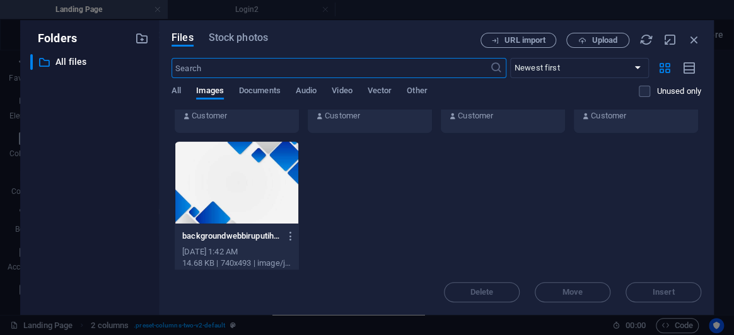
scroll to position [172, 0]
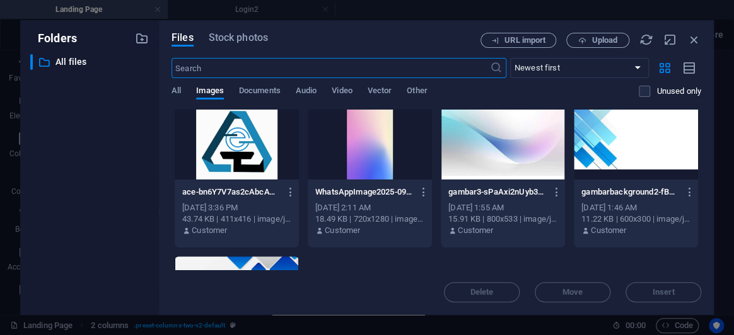
click at [378, 163] on div at bounding box center [370, 139] width 124 height 82
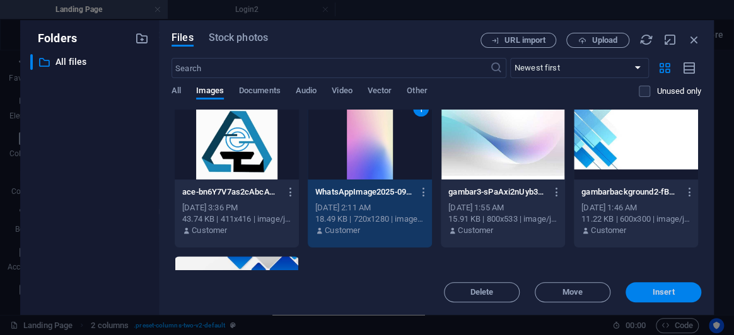
click at [681, 293] on span "Insert" at bounding box center [664, 293] width 66 height 8
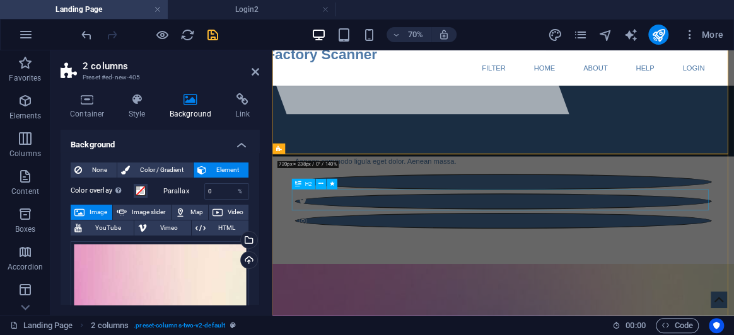
scroll to position [344, 0]
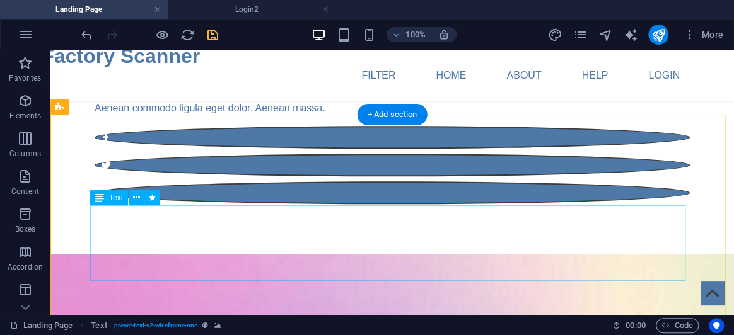
scroll to position [402, 0]
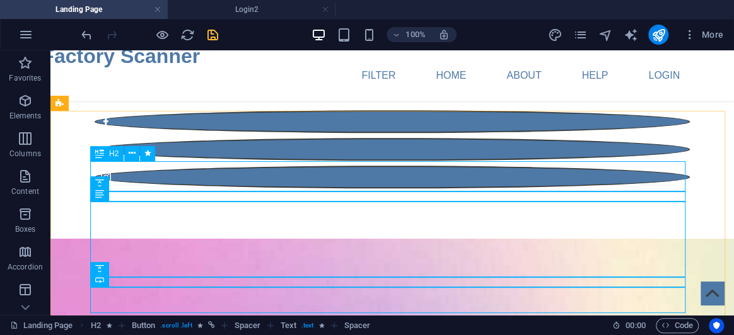
click at [104, 151] on div "H2" at bounding box center [106, 153] width 33 height 15
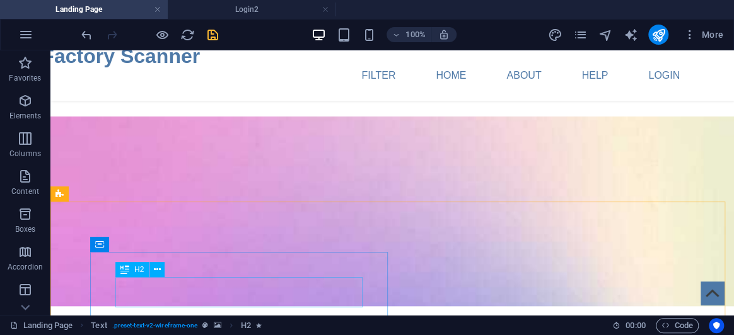
scroll to position [574, 0]
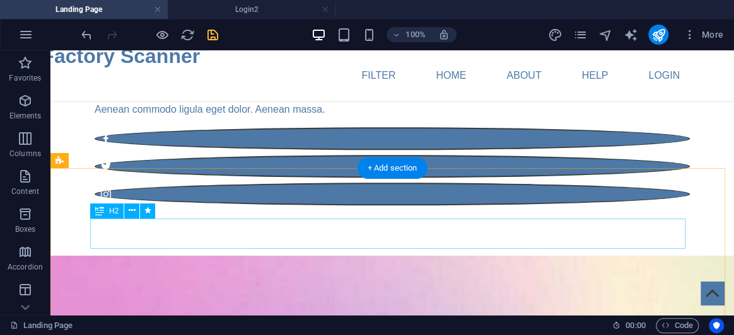
scroll to position [402, 0]
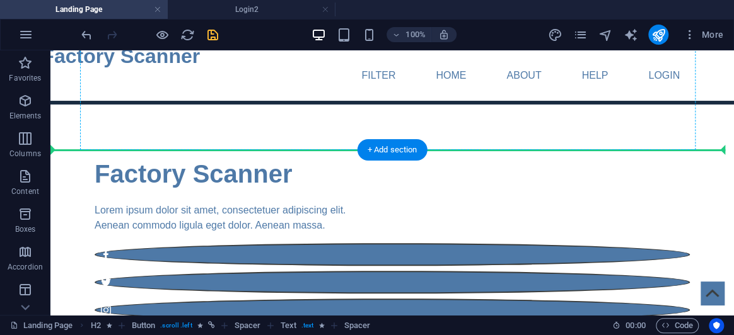
scroll to position [172, 0]
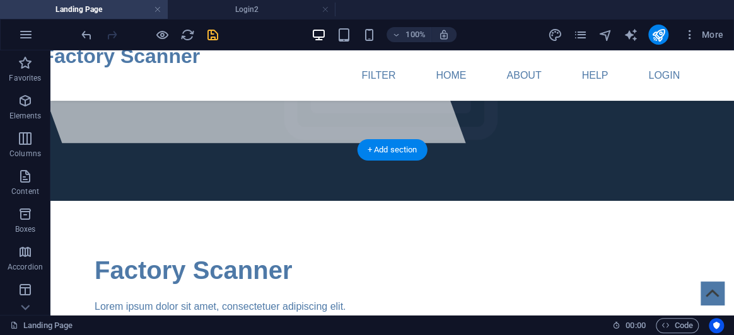
drag, startPoint x: 148, startPoint y: 202, endPoint x: 128, endPoint y: 231, distance: 34.8
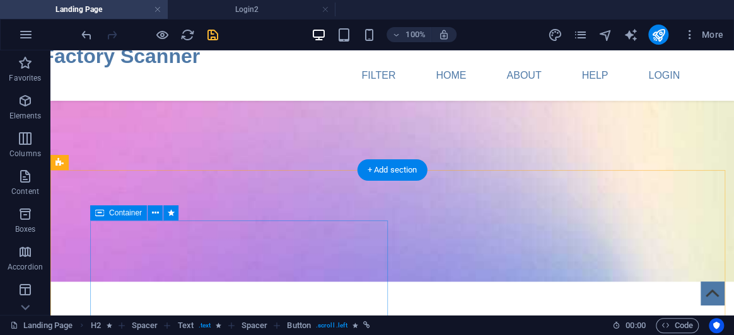
scroll to position [574, 0]
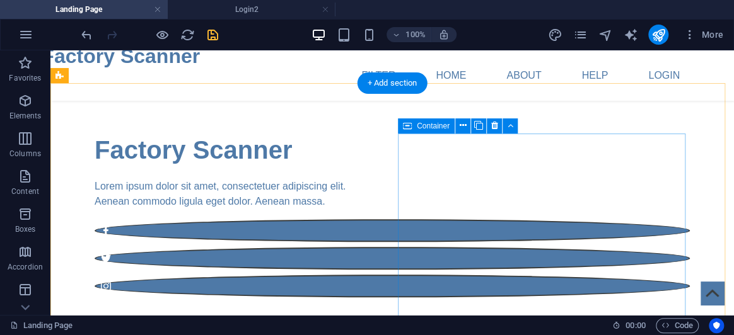
scroll to position [230, 0]
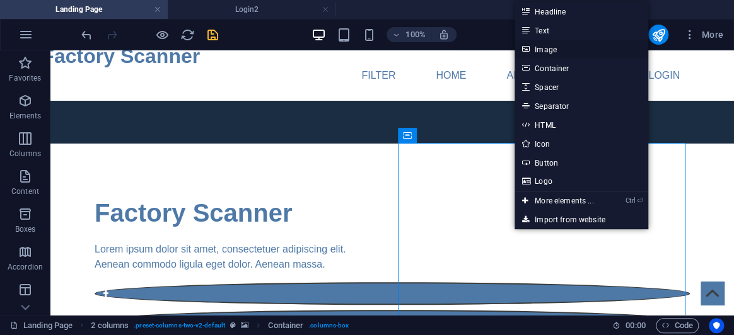
click at [572, 52] on link "Image" at bounding box center [582, 49] width 134 height 19
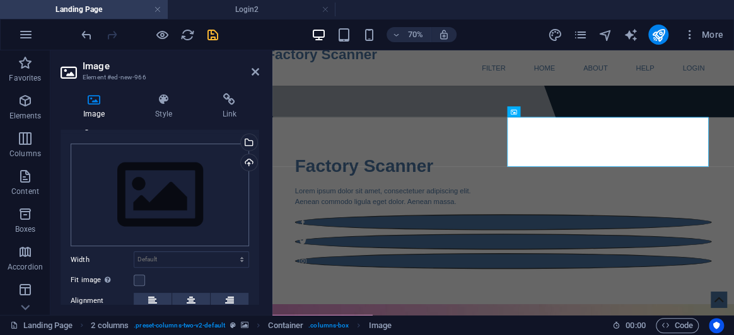
scroll to position [0, 0]
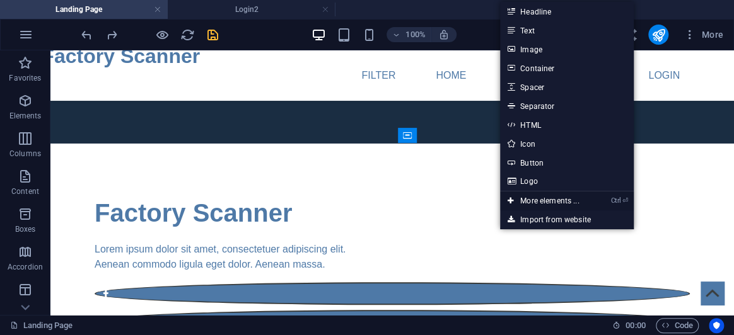
click at [553, 201] on link "Ctrl ⏎ More elements ..." at bounding box center [543, 201] width 86 height 19
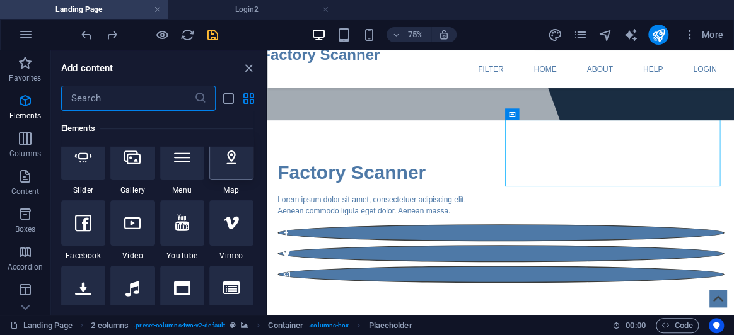
scroll to position [363, 0]
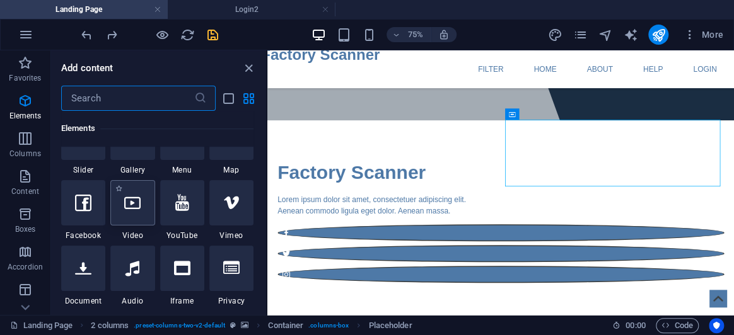
click at [124, 204] on icon at bounding box center [132, 203] width 16 height 16
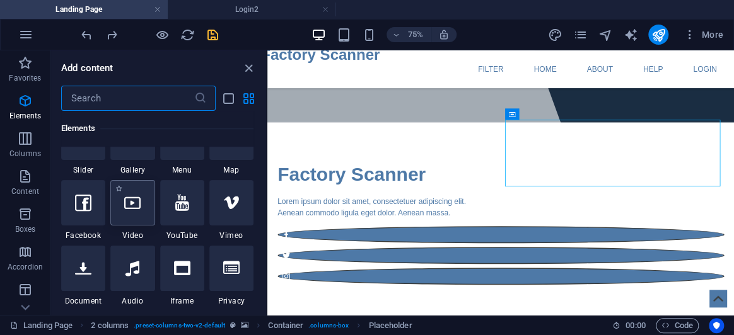
select select "%"
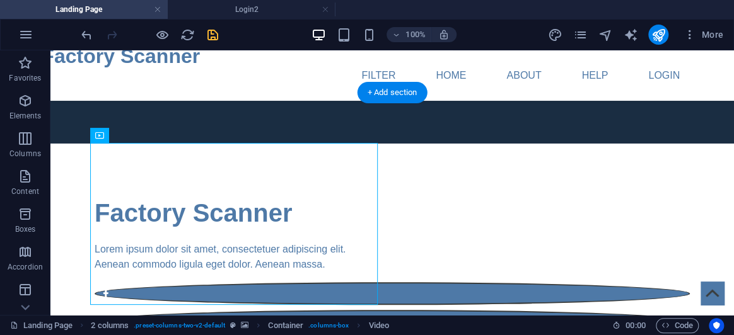
drag, startPoint x: 221, startPoint y: 189, endPoint x: 597, endPoint y: 152, distance: 377.7
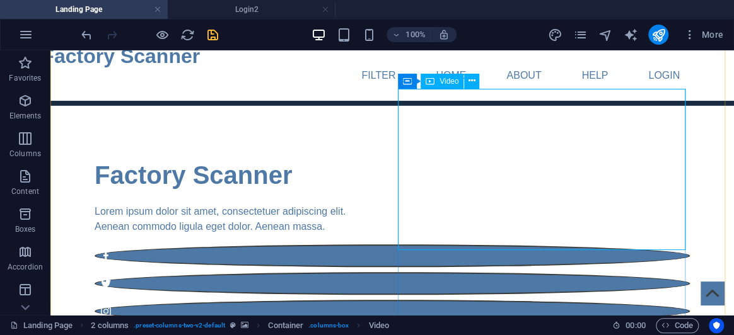
scroll to position [287, 0]
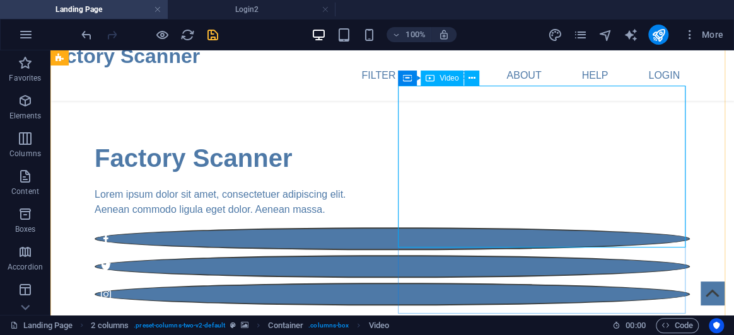
select select "%"
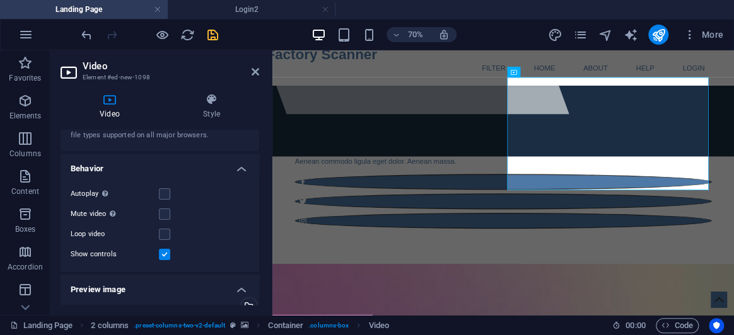
scroll to position [114, 0]
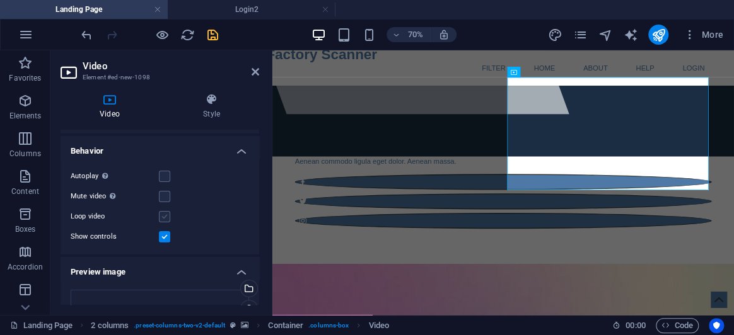
click at [168, 214] on label at bounding box center [164, 216] width 11 height 11
click at [0, 0] on input "Loop video" at bounding box center [0, 0] width 0 height 0
click at [163, 195] on label at bounding box center [164, 196] width 11 height 11
click at [0, 0] on input "Mute video Autoplay will be available if muted is checked" at bounding box center [0, 0] width 0 height 0
click at [162, 195] on label at bounding box center [164, 196] width 11 height 11
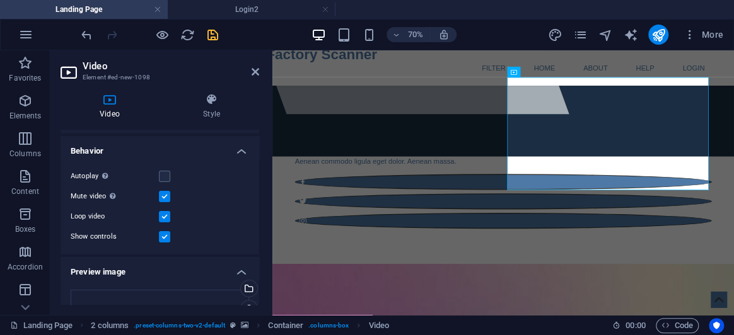
click at [0, 0] on input "Mute video Autoplay will be available if muted is checked" at bounding box center [0, 0] width 0 height 0
click at [162, 195] on label at bounding box center [164, 196] width 11 height 11
click at [0, 0] on input "Mute video Autoplay will be available if muted is checked" at bounding box center [0, 0] width 0 height 0
click at [161, 175] on label at bounding box center [164, 176] width 11 height 11
click at [0, 0] on input "Autoplay Autoplay is only available if muted is checked" at bounding box center [0, 0] width 0 height 0
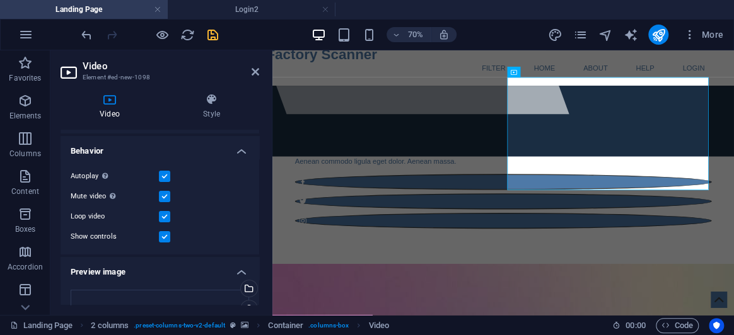
click at [161, 175] on label at bounding box center [164, 176] width 11 height 11
click at [0, 0] on input "Autoplay Autoplay is only available if muted is checked" at bounding box center [0, 0] width 0 height 0
click at [161, 175] on label at bounding box center [164, 176] width 11 height 11
click at [0, 0] on input "Autoplay Autoplay is only available if muted is checked" at bounding box center [0, 0] width 0 height 0
click at [255, 70] on icon at bounding box center [256, 72] width 8 height 10
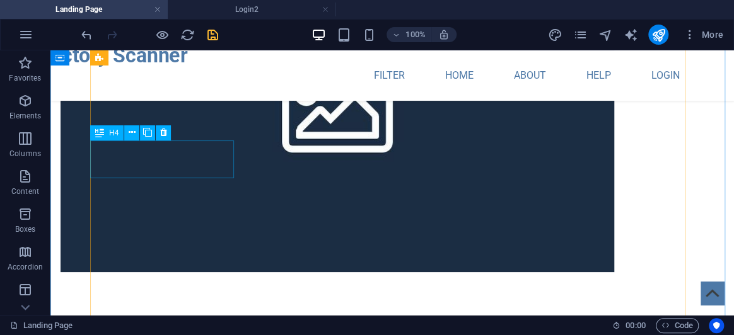
scroll to position [1892, 0]
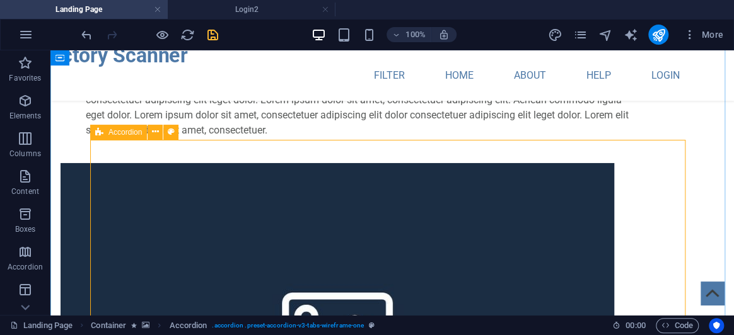
scroll to position [1778, 0]
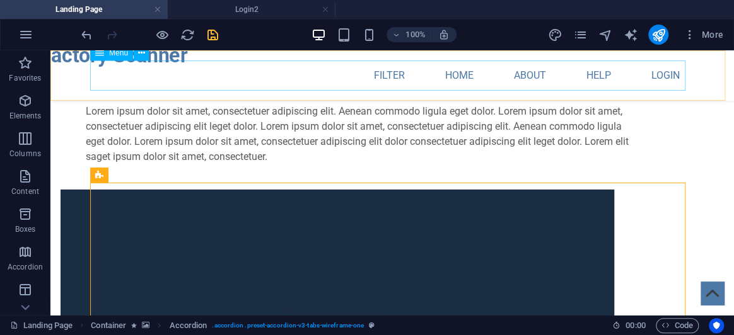
click at [427, 72] on nav "Filter Home About Help Login" at bounding box center [392, 76] width 595 height 30
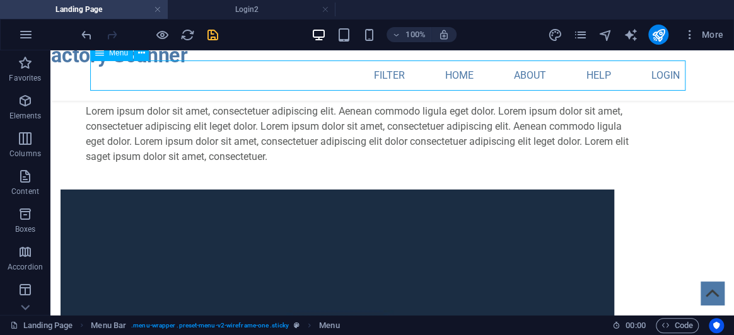
click at [427, 72] on nav "Filter Home About Help Login" at bounding box center [392, 76] width 595 height 30
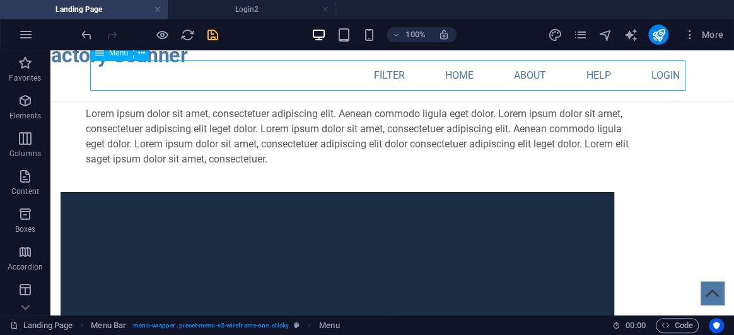
select select "12"
select select
select select "1"
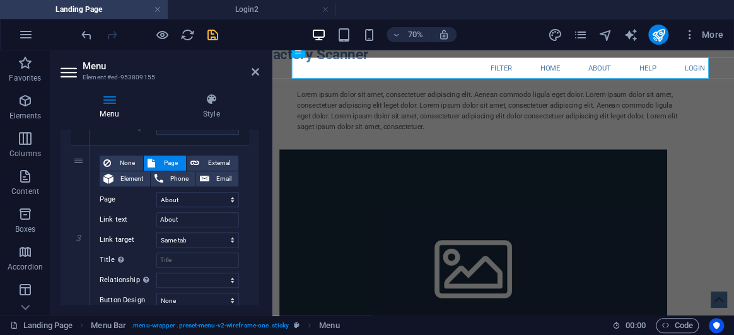
scroll to position [458, 0]
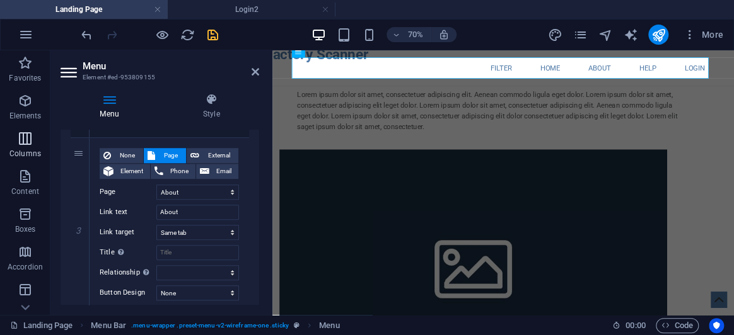
click at [18, 137] on icon "button" at bounding box center [25, 138] width 15 height 15
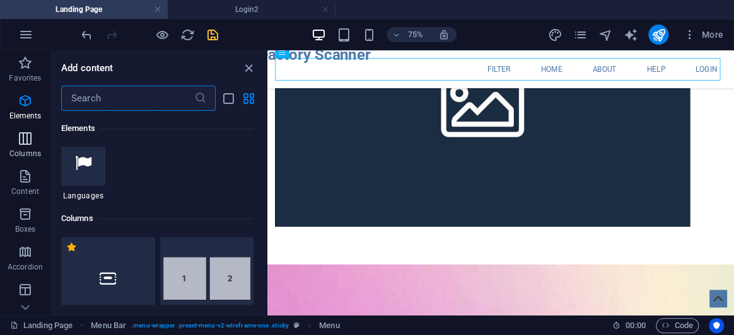
scroll to position [624, 0]
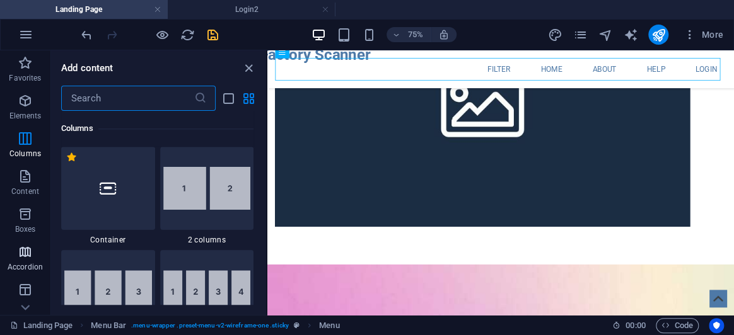
click at [16, 250] on span "Accordion" at bounding box center [25, 260] width 50 height 30
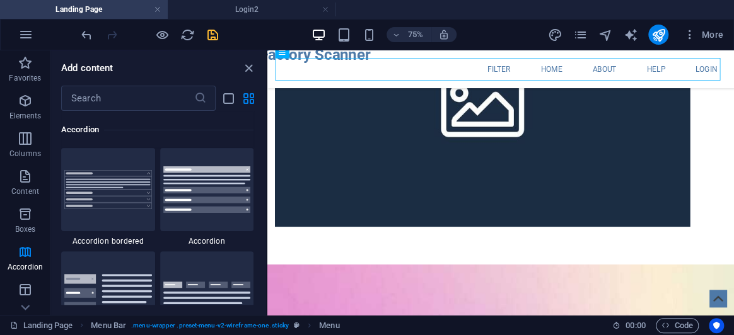
scroll to position [4083, 0]
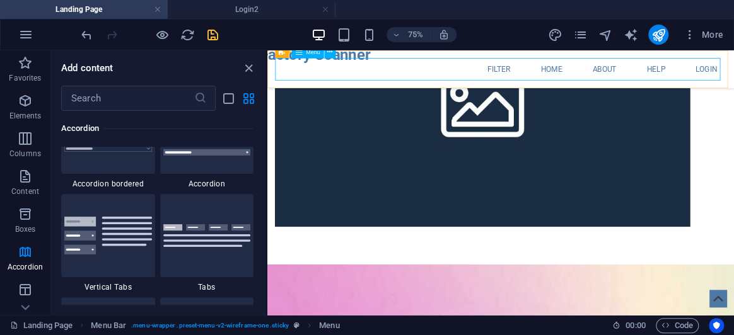
click at [510, 83] on nav "Filter Home About Help Login" at bounding box center [578, 76] width 595 height 30
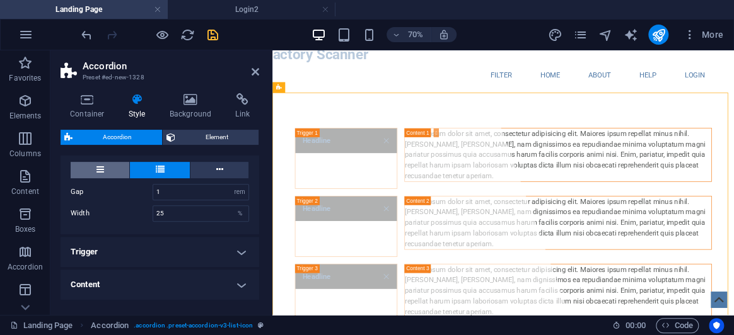
scroll to position [229, 0]
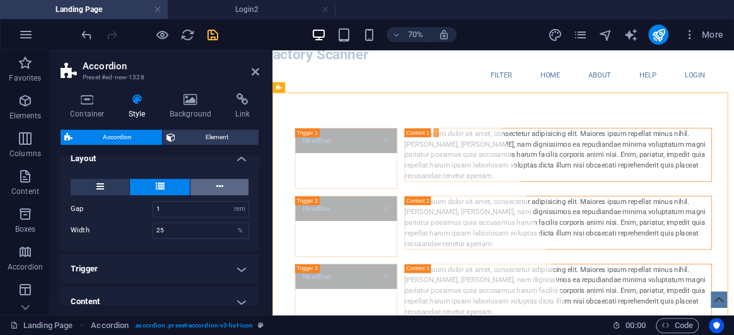
click at [202, 188] on button at bounding box center [219, 187] width 58 height 16
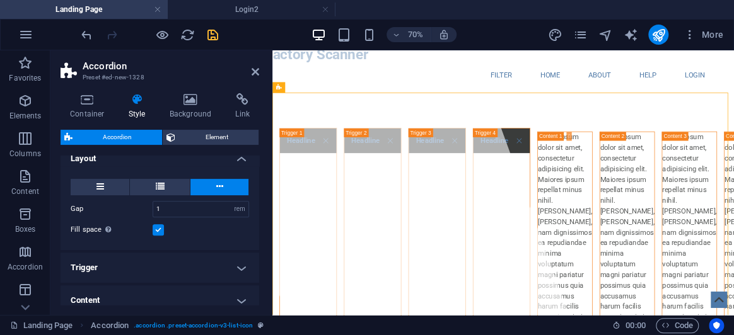
click at [151, 35] on div at bounding box center [149, 35] width 141 height 20
click at [156, 34] on icon "button" at bounding box center [162, 35] width 15 height 15
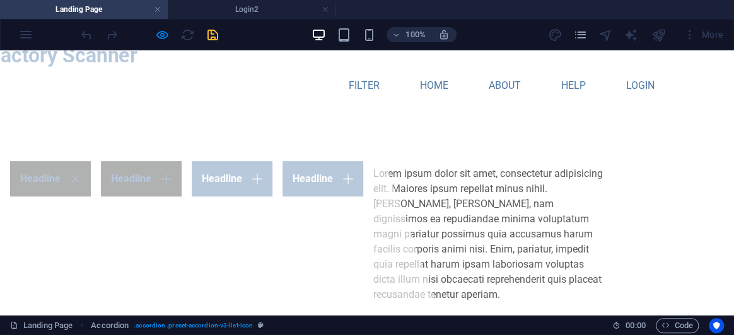
click at [182, 171] on link "Headline" at bounding box center [141, 178] width 81 height 35
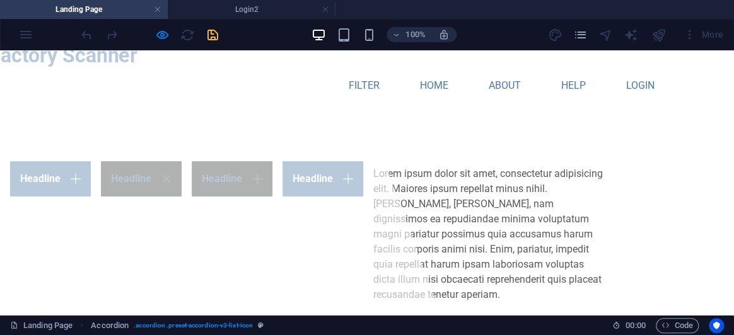
click at [272, 172] on link "Headline" at bounding box center [232, 178] width 81 height 35
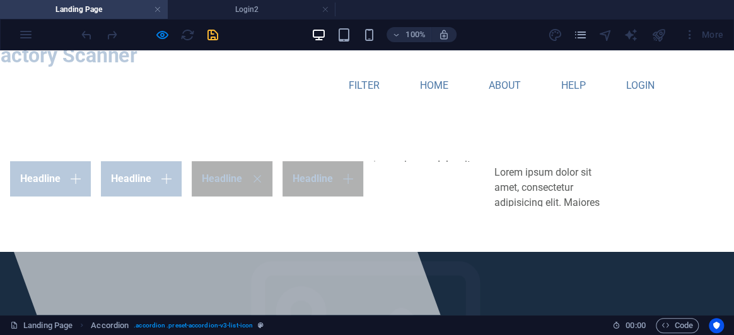
click at [363, 172] on link "Headline" at bounding box center [323, 178] width 81 height 35
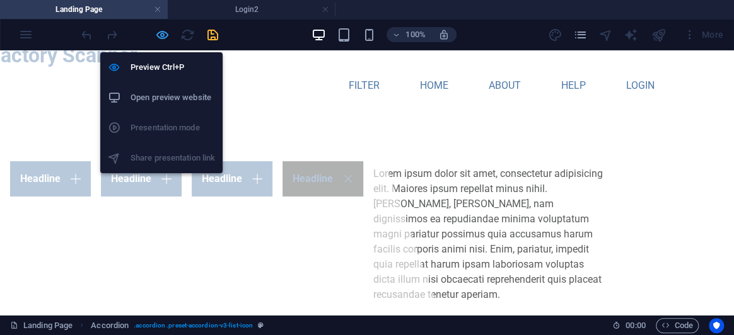
click at [168, 34] on icon "button" at bounding box center [162, 35] width 15 height 15
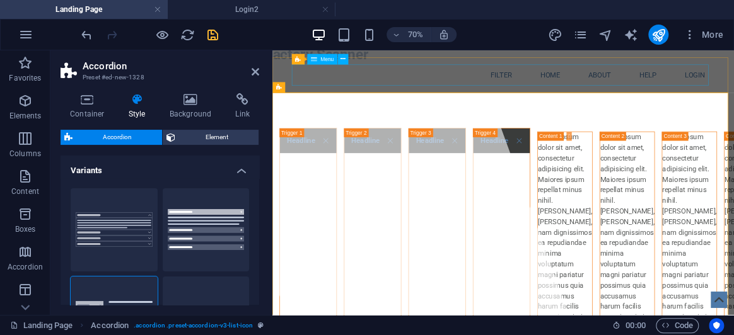
click at [594, 95] on nav "Filter Home About Help Login" at bounding box center [602, 86] width 595 height 30
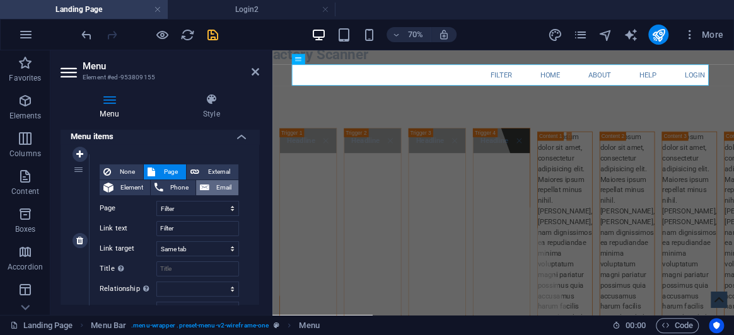
scroll to position [114, 0]
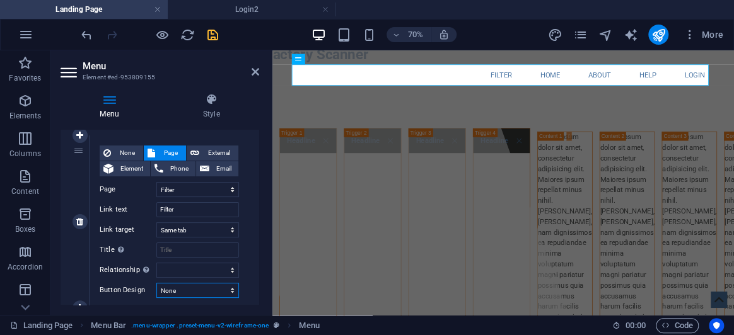
click at [207, 284] on select "None Default Primary Secondary" at bounding box center [197, 290] width 83 height 15
click at [207, 272] on select "alternate author bookmark external help license next nofollow noreferrer noopen…" at bounding box center [197, 270] width 83 height 15
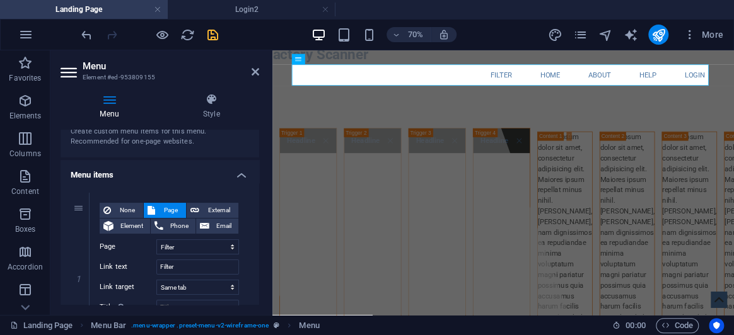
scroll to position [0, 0]
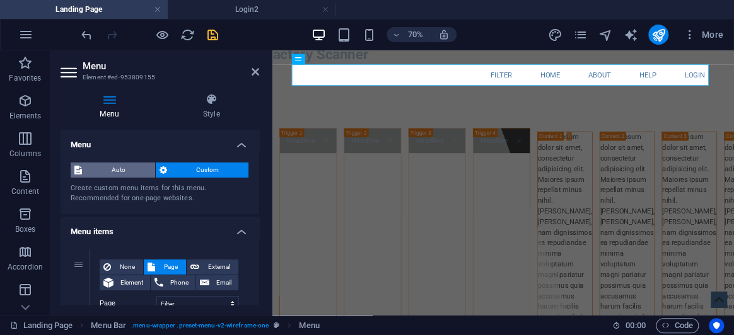
click at [114, 174] on span "Auto" at bounding box center [119, 170] width 66 height 15
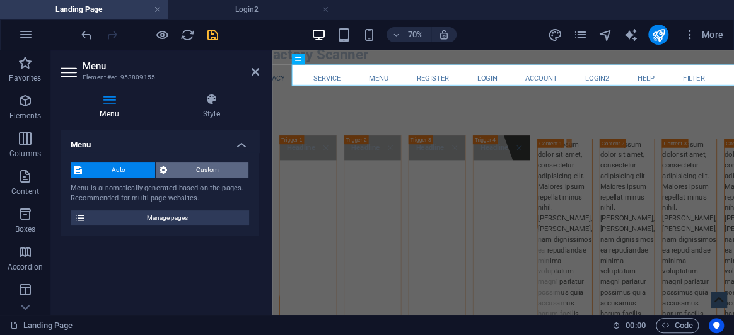
click at [200, 172] on span "Custom" at bounding box center [208, 170] width 74 height 15
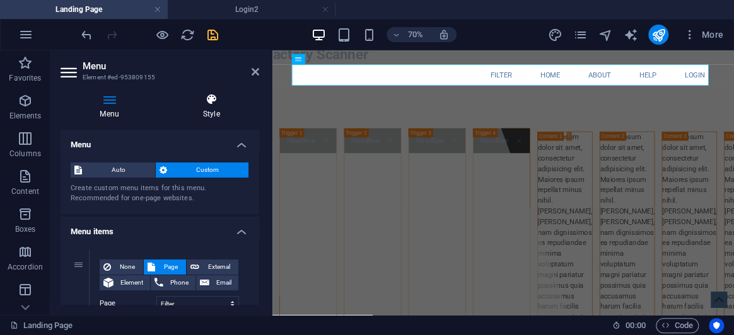
click at [202, 108] on h4 "Style" at bounding box center [211, 106] width 96 height 26
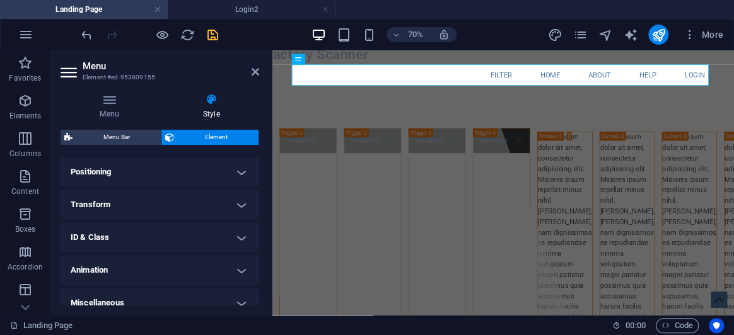
scroll to position [383, 0]
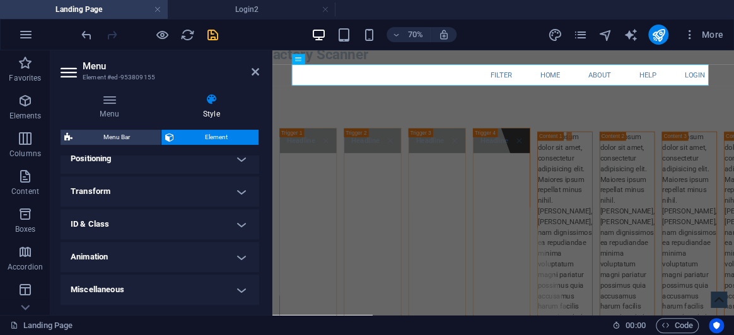
click at [137, 222] on h4 "ID & Class" at bounding box center [160, 224] width 199 height 30
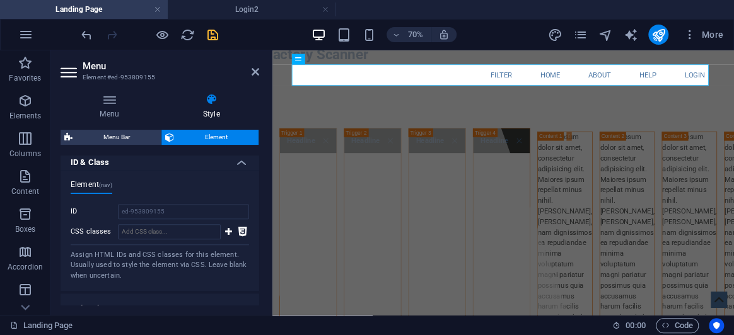
scroll to position [382, 0]
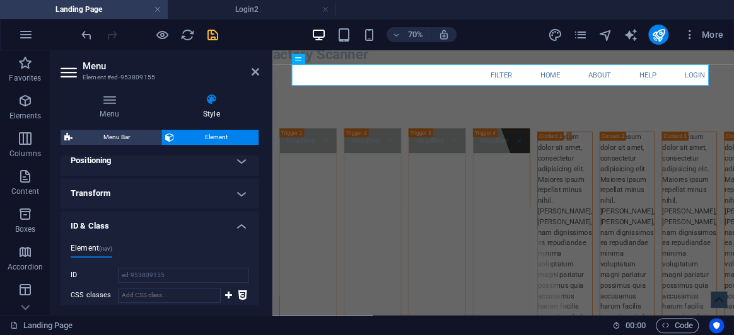
click at [114, 219] on h4 "ID & Class" at bounding box center [160, 222] width 199 height 23
click at [117, 195] on h4 "Transform" at bounding box center [160, 193] width 199 height 30
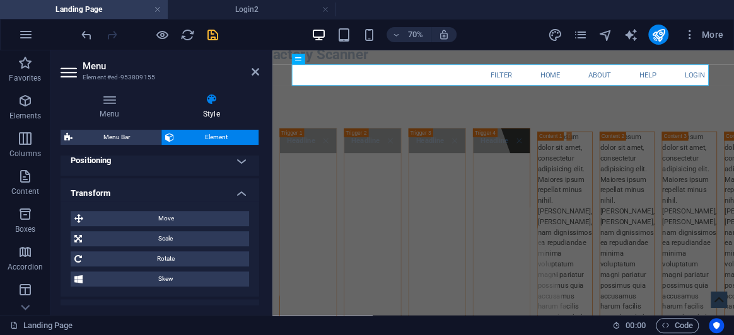
click at [117, 194] on h4 "Transform" at bounding box center [160, 189] width 199 height 23
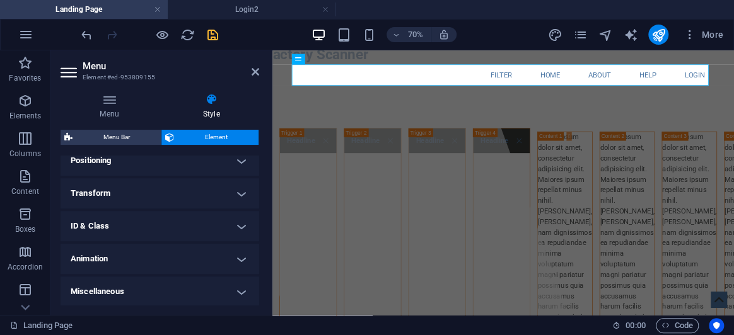
scroll to position [383, 0]
drag, startPoint x: 116, startPoint y: 194, endPoint x: 129, endPoint y: 209, distance: 20.1
click at [115, 190] on h4 "Transform" at bounding box center [160, 192] width 199 height 30
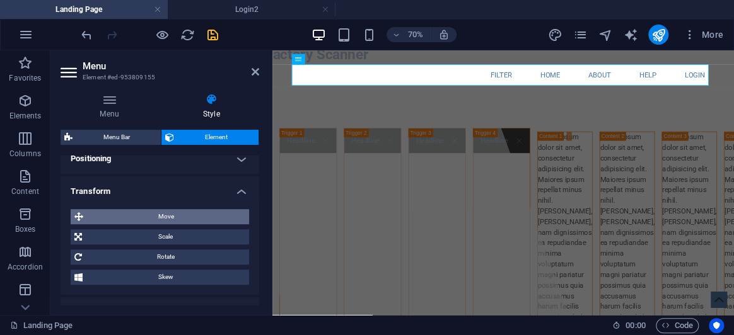
click at [150, 213] on span "Move" at bounding box center [166, 216] width 158 height 15
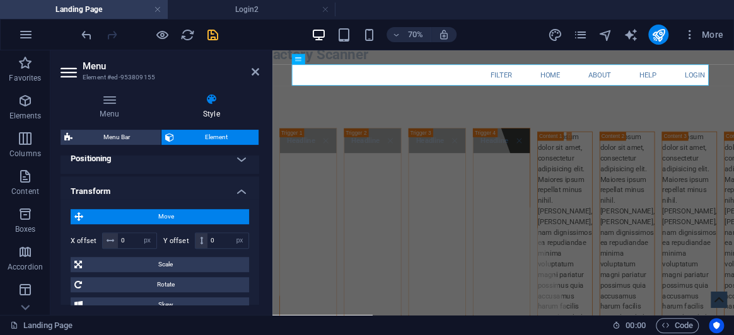
click at [166, 221] on span "Move" at bounding box center [166, 216] width 158 height 15
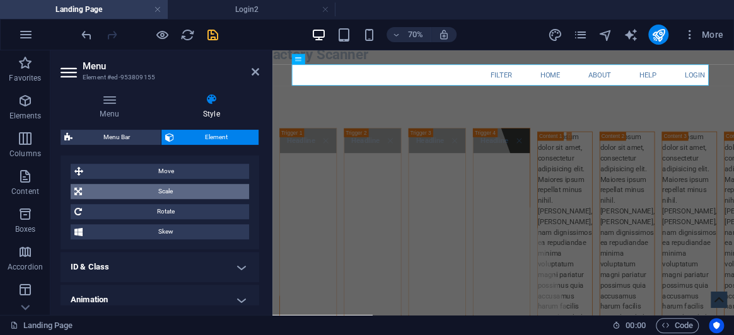
scroll to position [472, 0]
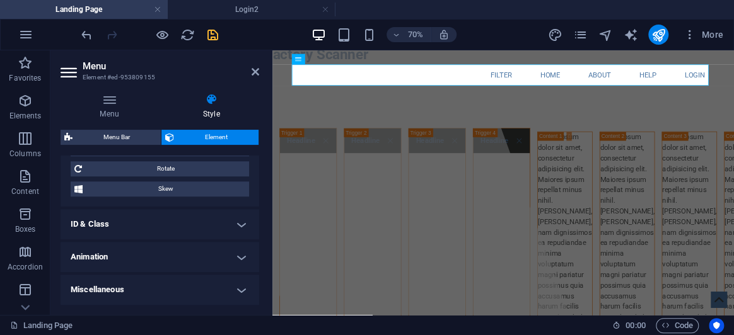
click at [164, 282] on h4 "Miscellaneous" at bounding box center [160, 290] width 199 height 30
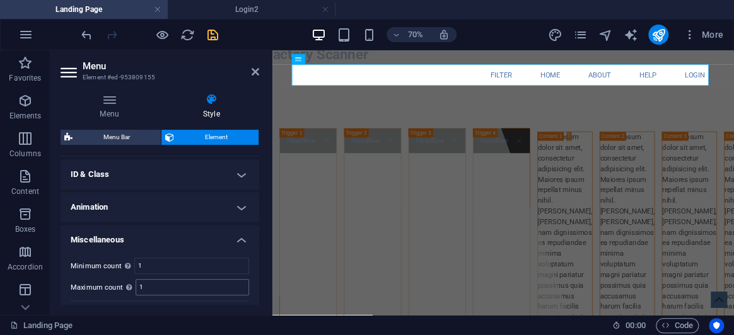
scroll to position [549, 0]
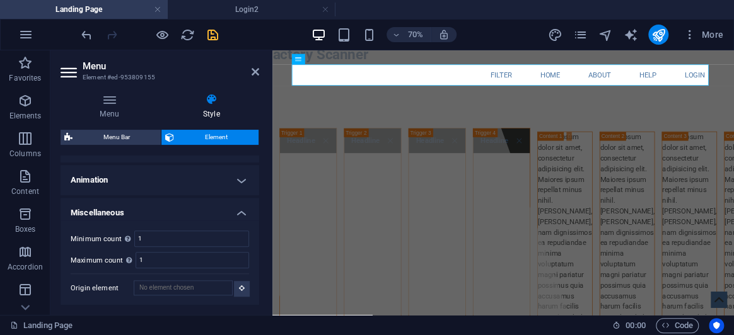
click at [158, 183] on h4 "Animation" at bounding box center [160, 180] width 199 height 30
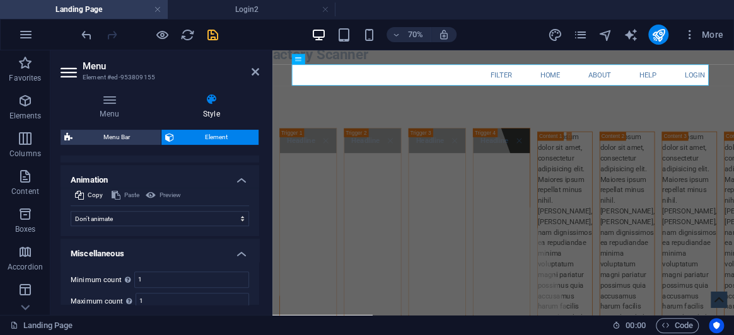
click at [158, 182] on h4 "Animation" at bounding box center [160, 176] width 199 height 23
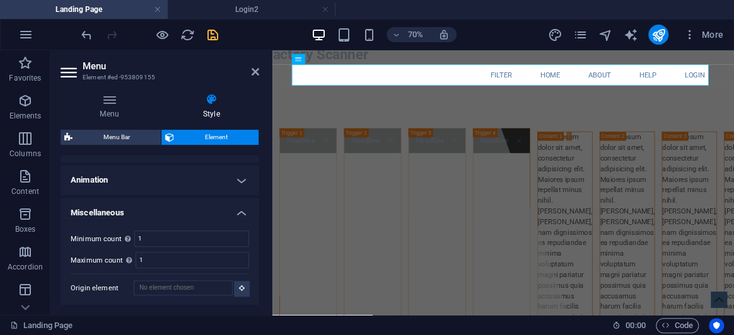
click at [162, 218] on h4 "Miscellaneous" at bounding box center [160, 209] width 199 height 23
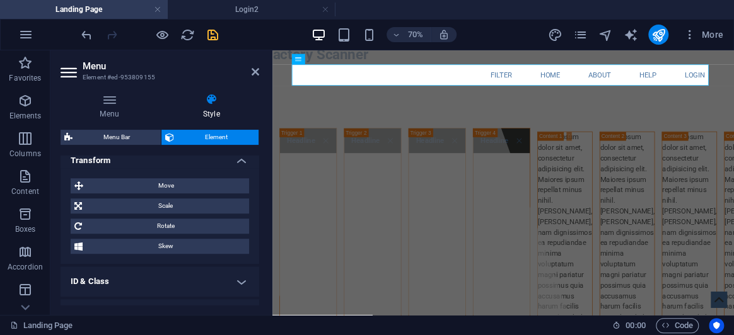
click at [142, 283] on h4 "ID & Class" at bounding box center [160, 282] width 199 height 30
click at [149, 272] on h4 "ID & Class" at bounding box center [160, 278] width 199 height 23
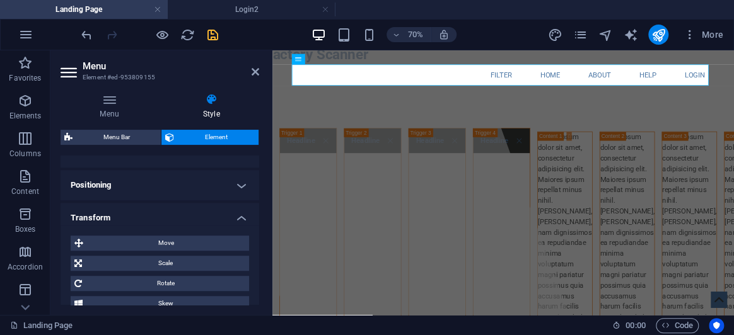
click at [134, 206] on h4 "Transform" at bounding box center [160, 214] width 199 height 23
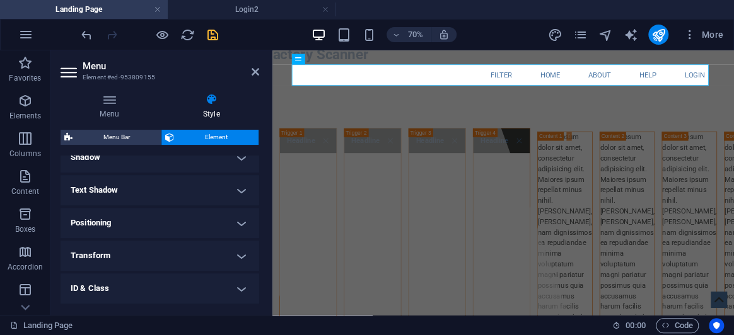
scroll to position [300, 0]
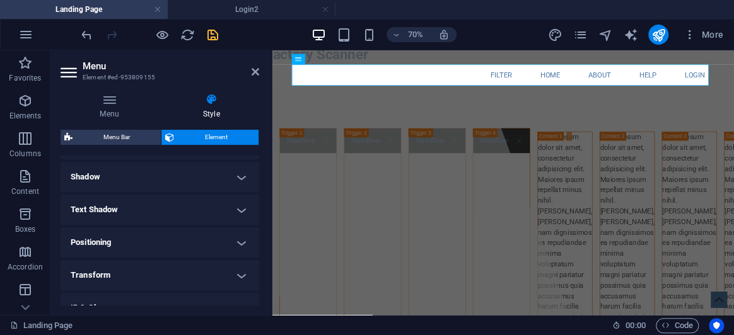
click at [137, 207] on h4 "Text Shadow" at bounding box center [160, 210] width 199 height 30
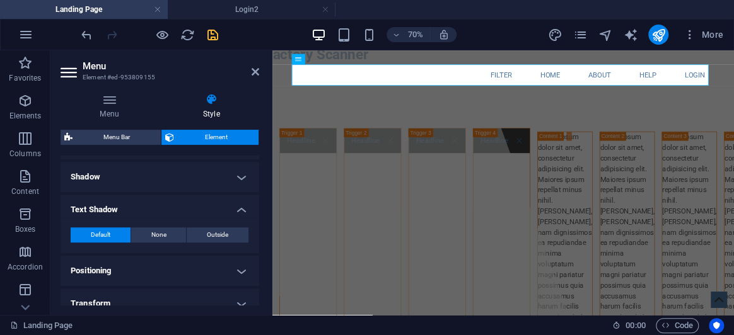
click at [137, 207] on h4 "Text Shadow" at bounding box center [160, 206] width 199 height 23
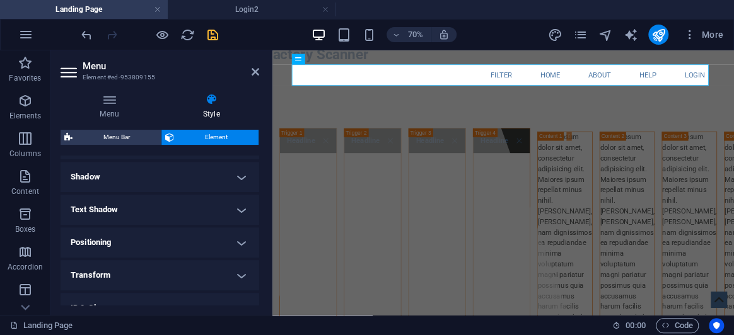
click at [139, 190] on h4 "Shadow" at bounding box center [160, 177] width 199 height 30
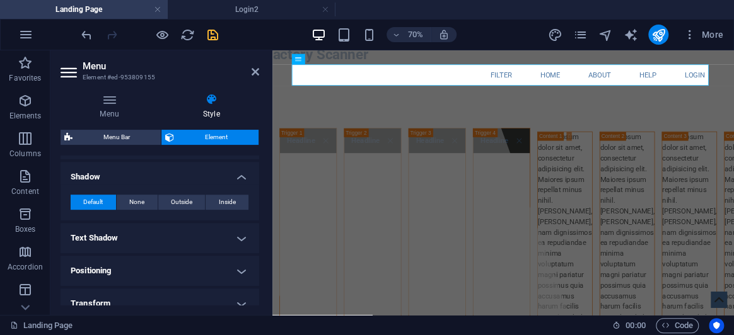
click at [148, 174] on h4 "Shadow" at bounding box center [160, 173] width 199 height 23
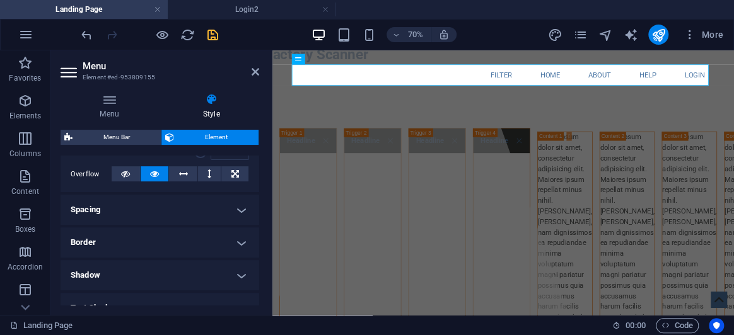
scroll to position [185, 0]
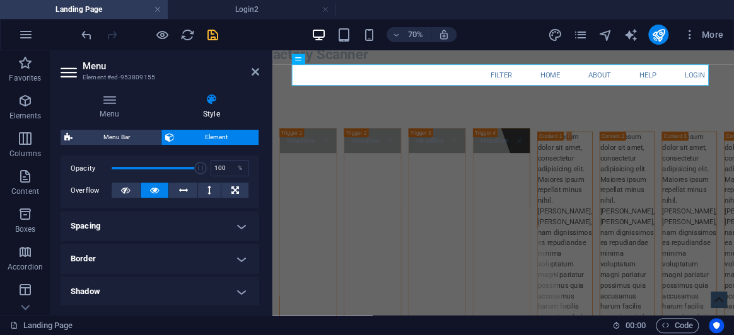
click at [145, 231] on h4 "Spacing" at bounding box center [160, 226] width 199 height 30
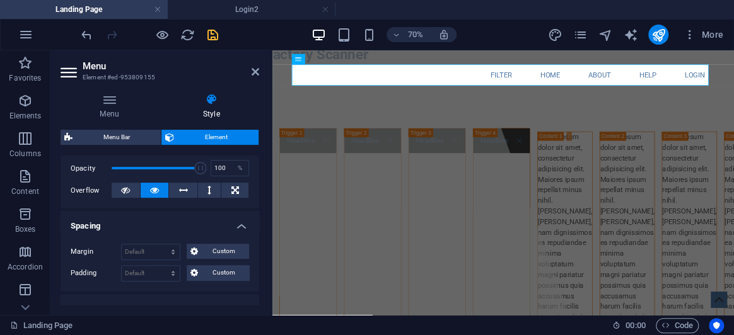
click at [145, 224] on h4 "Spacing" at bounding box center [160, 222] width 199 height 23
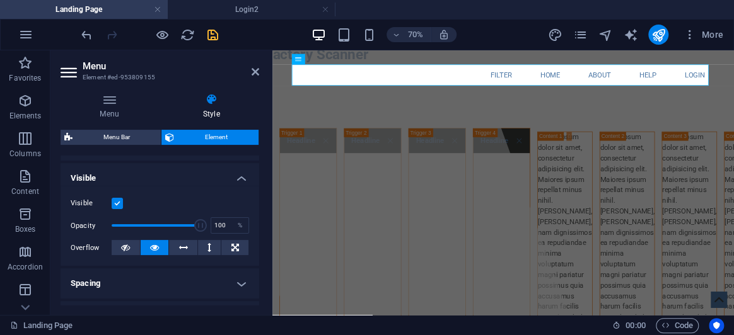
scroll to position [13, 0]
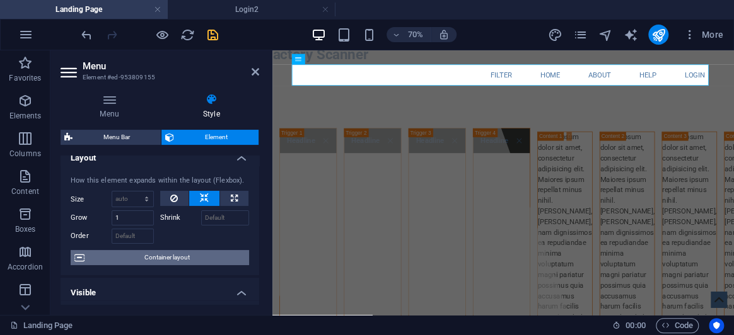
click at [181, 255] on span "Container layout" at bounding box center [166, 257] width 157 height 15
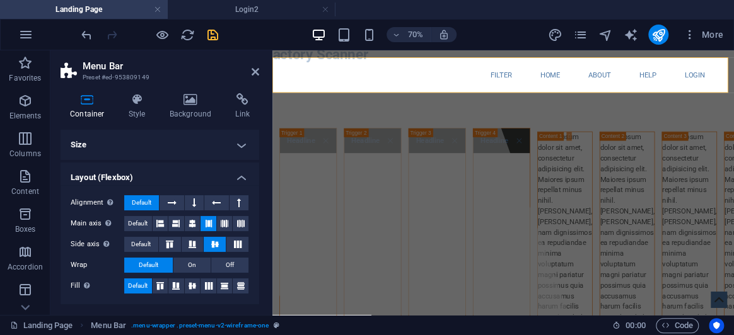
scroll to position [0, 0]
drag, startPoint x: 139, startPoint y: 104, endPoint x: 190, endPoint y: 107, distance: 51.2
click at [139, 105] on icon at bounding box center [137, 99] width 36 height 13
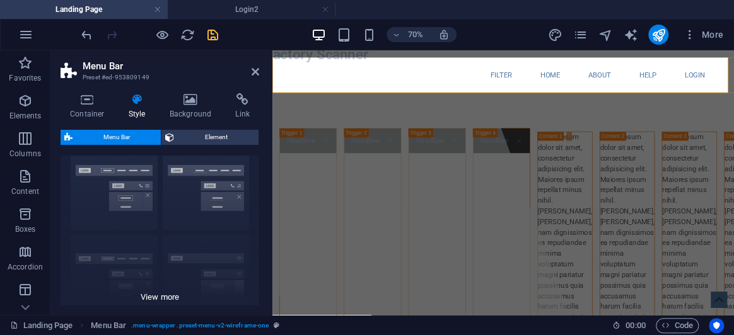
scroll to position [57, 0]
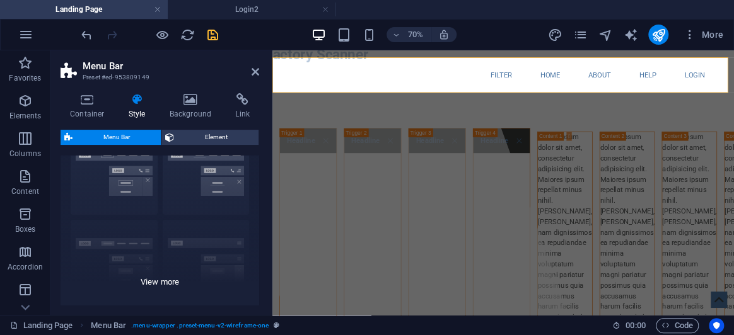
click at [170, 280] on div "Border Centered Default Fixed Loki Trigger Wide XXL" at bounding box center [160, 216] width 199 height 189
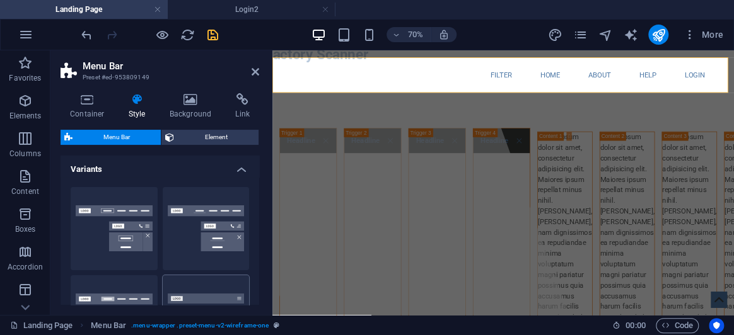
scroll to position [0, 0]
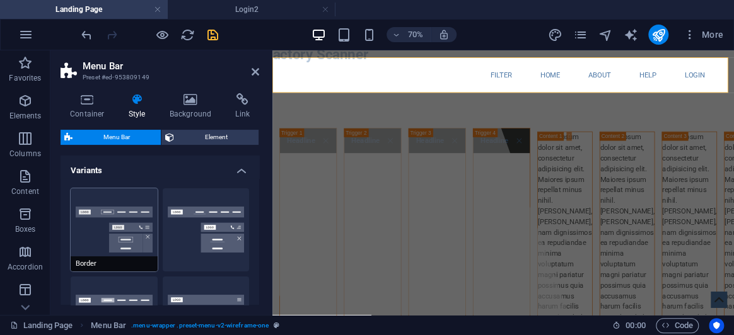
click at [136, 231] on button "Border" at bounding box center [114, 230] width 87 height 83
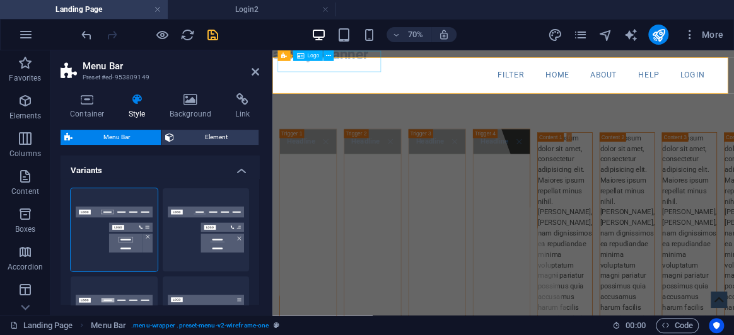
click at [342, 67] on div "Factory Scanner" at bounding box center [336, 56] width 148 height 30
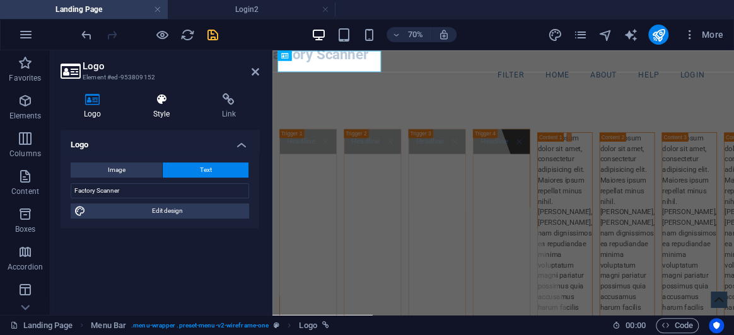
click at [152, 99] on icon at bounding box center [162, 99] width 64 height 13
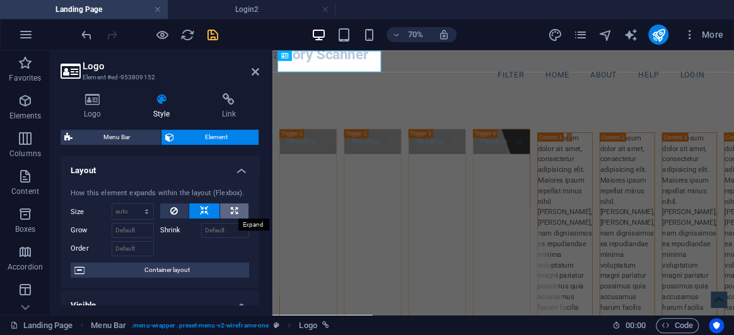
click at [232, 213] on icon at bounding box center [234, 211] width 7 height 15
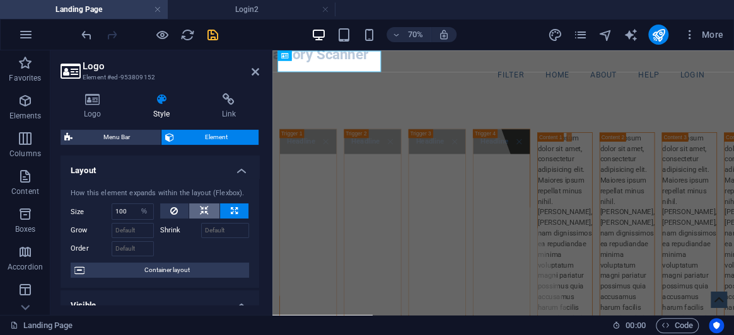
click at [207, 209] on button at bounding box center [204, 211] width 30 height 15
click at [433, 54] on div at bounding box center [602, 55] width 660 height 10
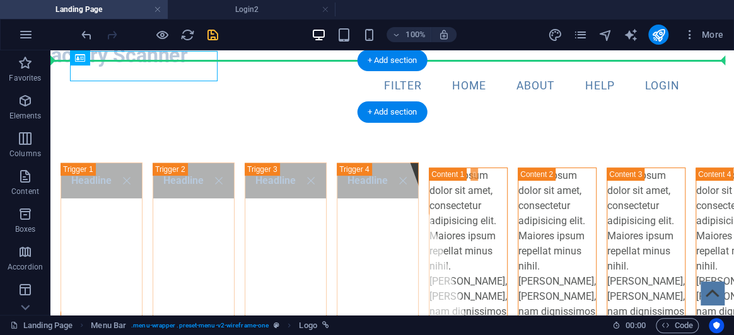
drag, startPoint x: 74, startPoint y: 69, endPoint x: 340, endPoint y: 63, distance: 266.2
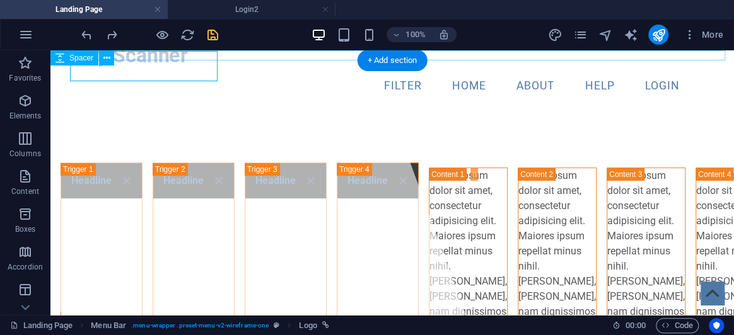
click at [248, 50] on div at bounding box center [392, 55] width 684 height 10
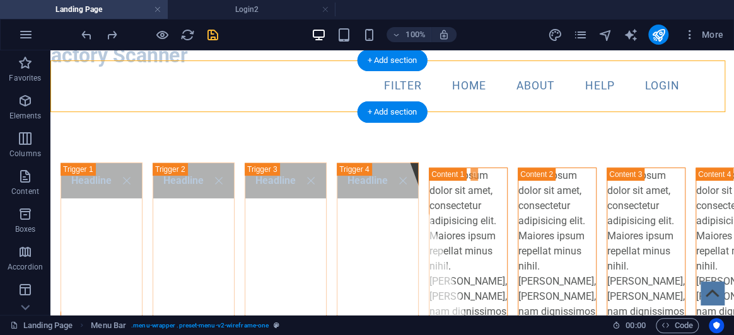
drag, startPoint x: 83, startPoint y: 73, endPoint x: 316, endPoint y: 91, distance: 233.5
click at [316, 91] on header "Factory Scanner Filter Home About Help Login Menu" at bounding box center [392, 87] width 615 height 52
click at [103, 69] on div "Factory Scanner" at bounding box center [114, 56] width 148 height 30
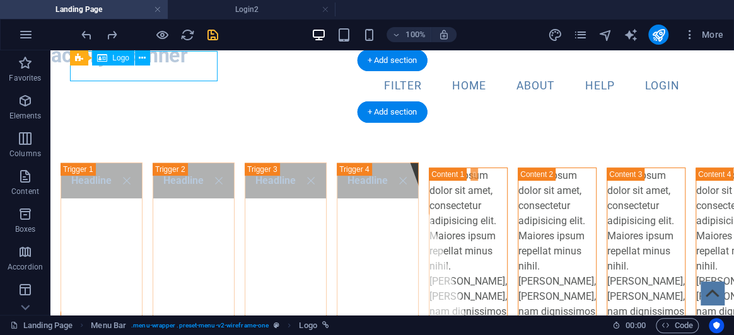
click at [103, 69] on div "Factory Scanner" at bounding box center [114, 56] width 148 height 30
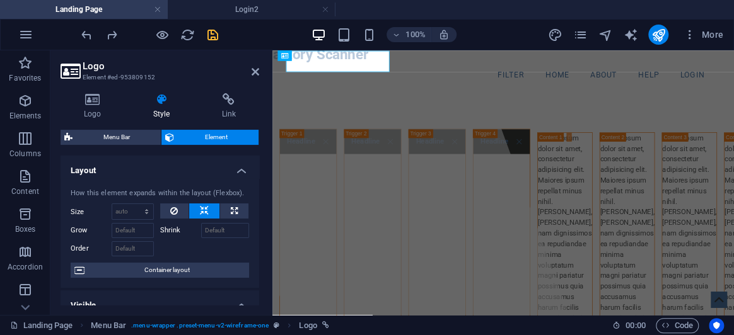
click at [103, 69] on h2 "Logo" at bounding box center [171, 66] width 177 height 11
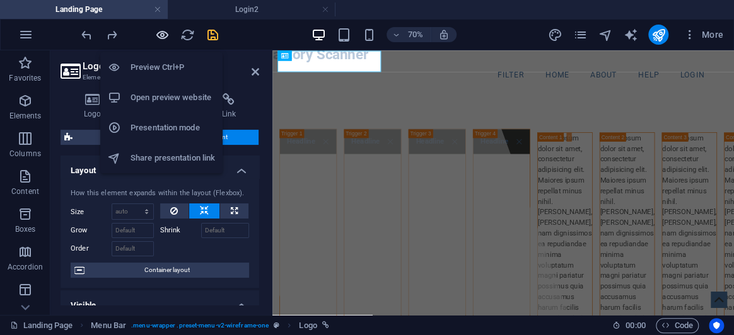
click at [163, 33] on icon "button" at bounding box center [162, 35] width 15 height 15
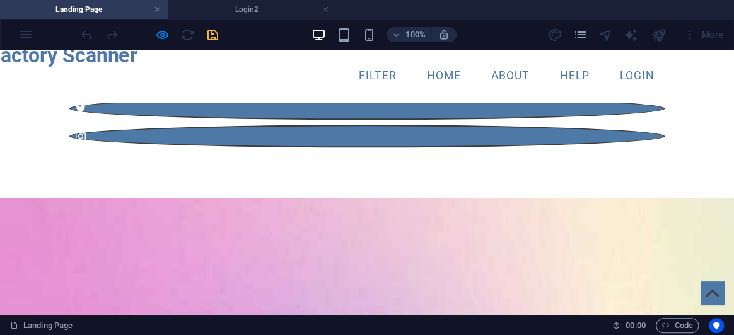
scroll to position [573, 0]
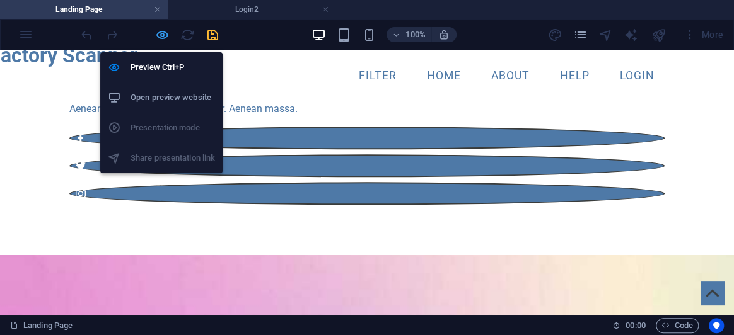
click at [165, 37] on icon "button" at bounding box center [162, 35] width 15 height 15
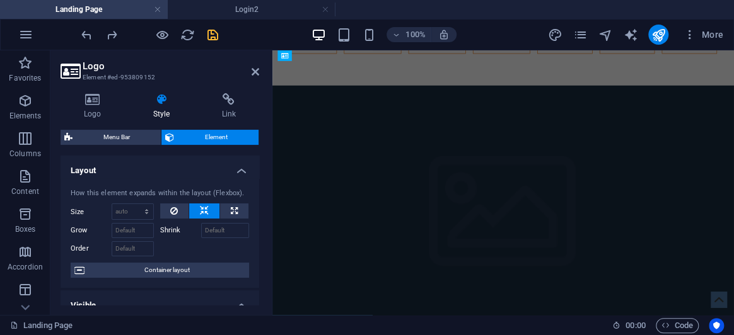
scroll to position [0, 0]
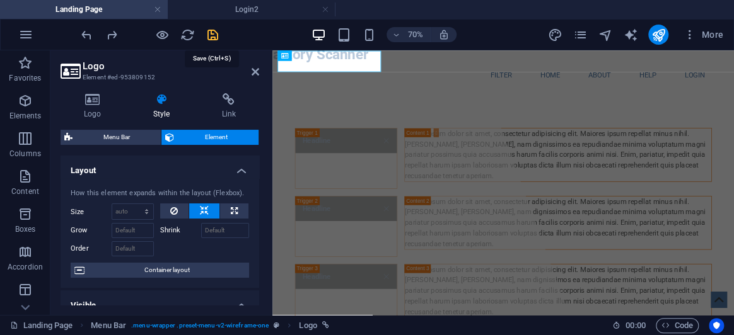
click at [212, 33] on icon "save" at bounding box center [213, 35] width 15 height 15
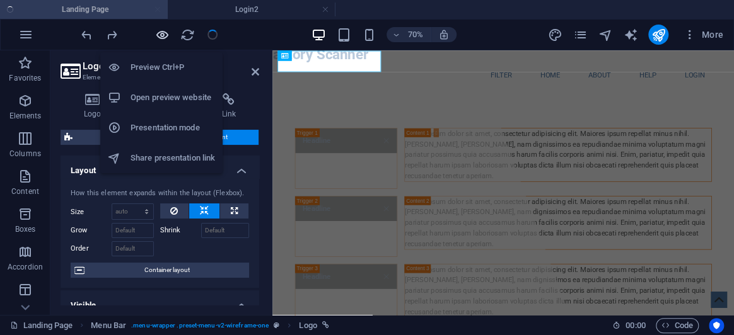
click at [165, 33] on icon "button" at bounding box center [162, 35] width 15 height 15
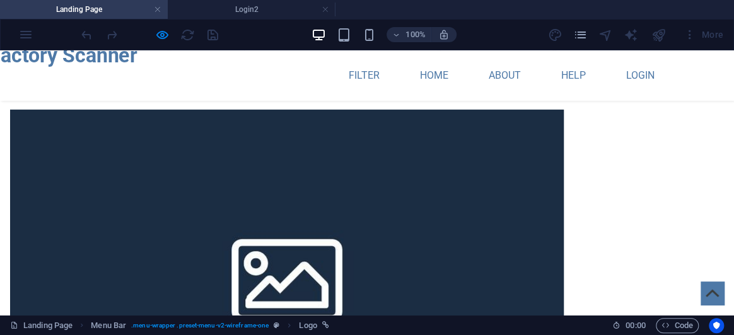
scroll to position [2029, 0]
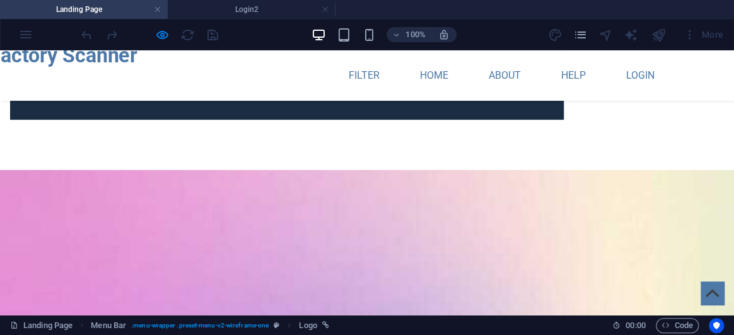
scroll to position [2316, 0]
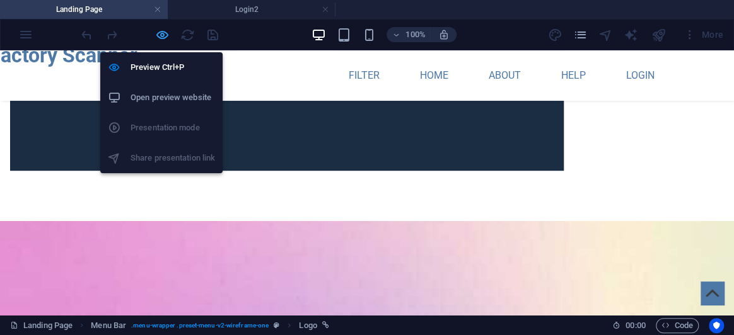
click at [168, 33] on icon "button" at bounding box center [162, 35] width 15 height 15
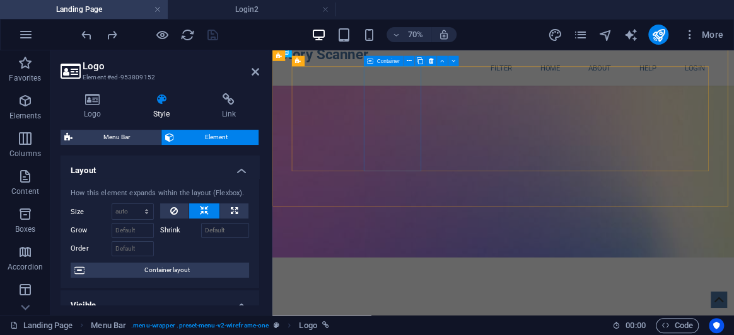
scroll to position [2832, 0]
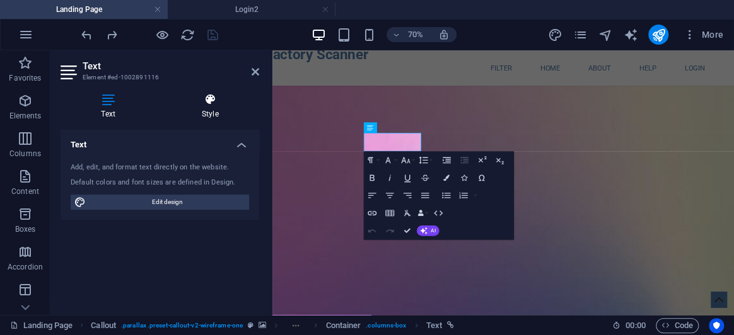
click at [196, 103] on icon at bounding box center [210, 99] width 98 height 13
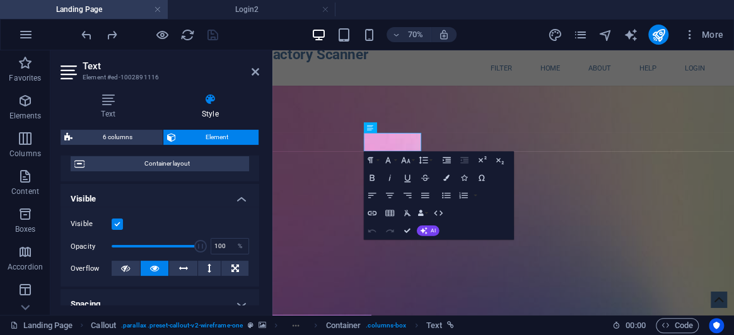
scroll to position [172, 0]
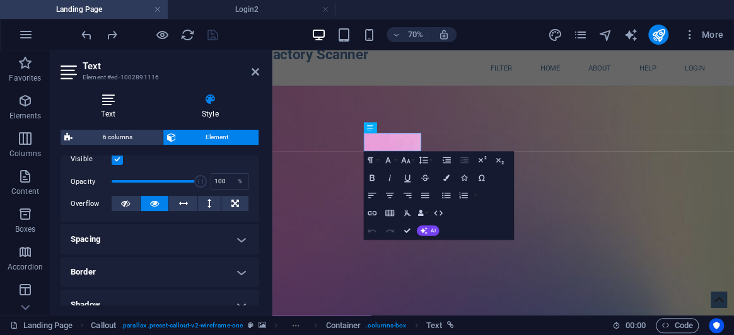
click at [112, 105] on icon at bounding box center [108, 99] width 95 height 13
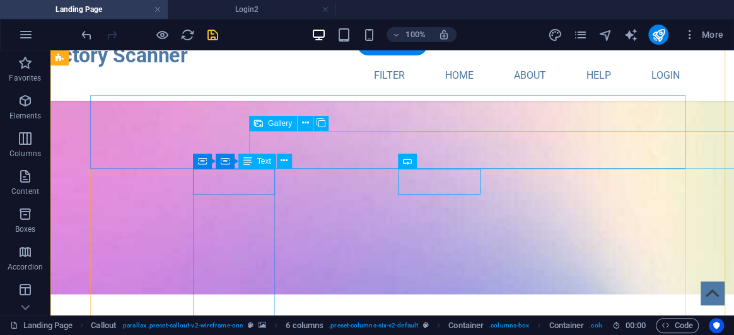
scroll to position [2779, 0]
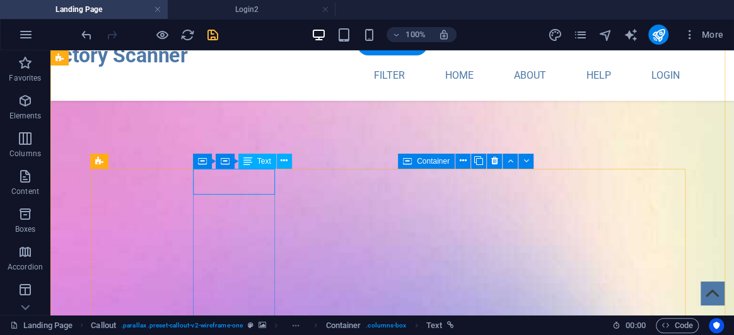
click at [262, 160] on span "Text" at bounding box center [264, 162] width 14 height 8
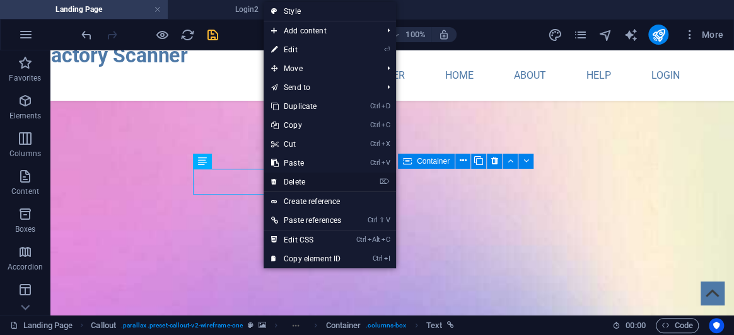
click at [317, 183] on link "⌦ Delete" at bounding box center [306, 182] width 85 height 19
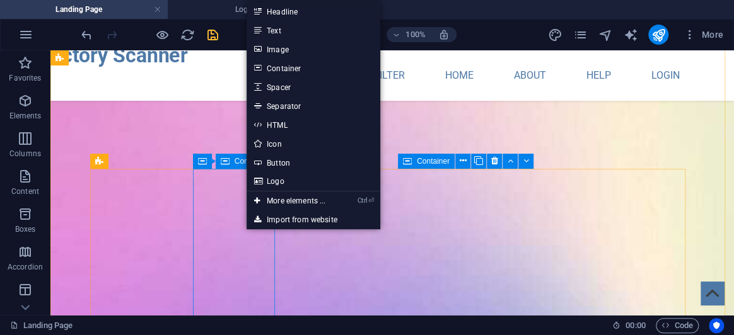
click at [229, 160] on icon at bounding box center [225, 161] width 9 height 15
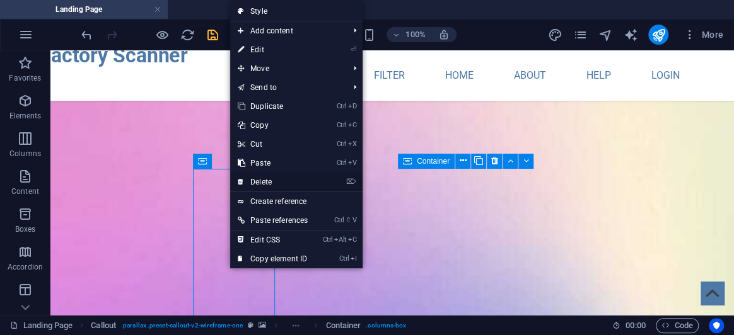
click at [269, 183] on link "⌦ Delete" at bounding box center [272, 182] width 85 height 19
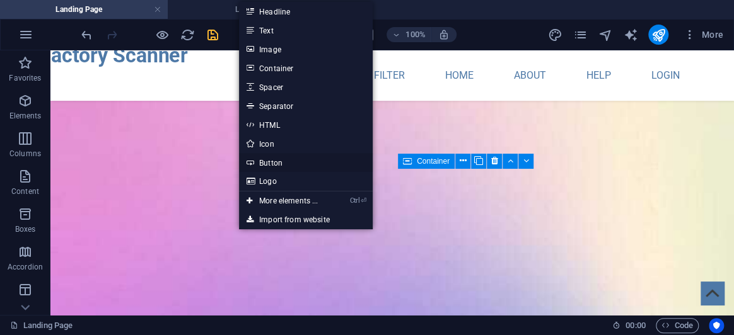
click at [277, 165] on link "Button" at bounding box center [306, 162] width 134 height 19
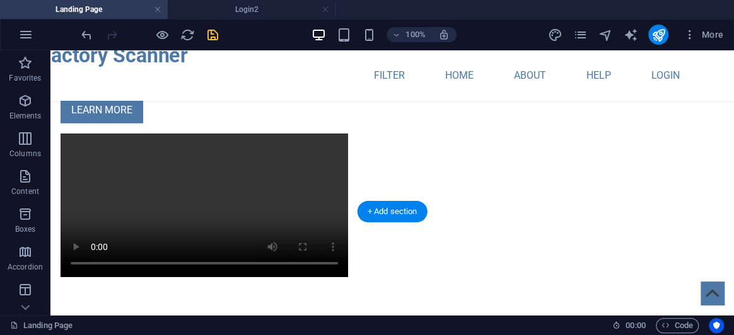
scroll to position [1292, 0]
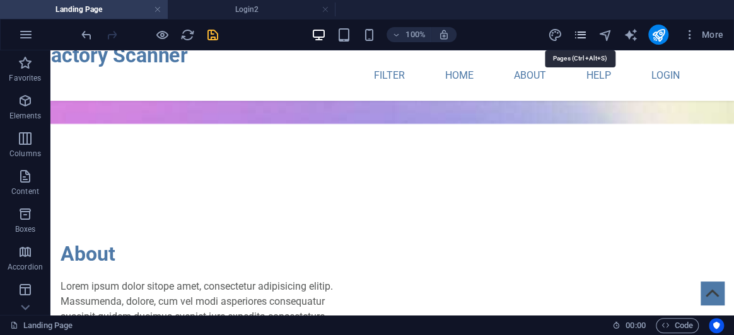
click at [576, 42] on icon "pages" at bounding box center [580, 35] width 15 height 15
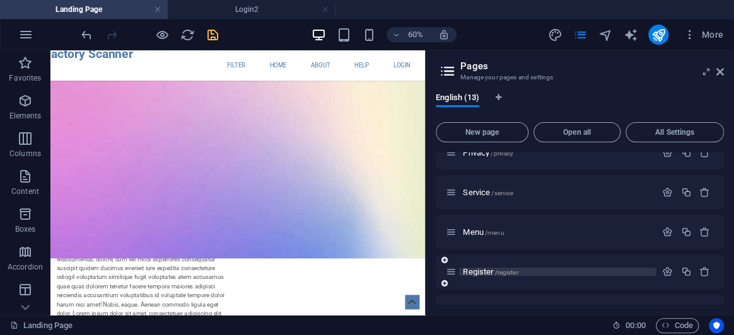
scroll to position [192, 0]
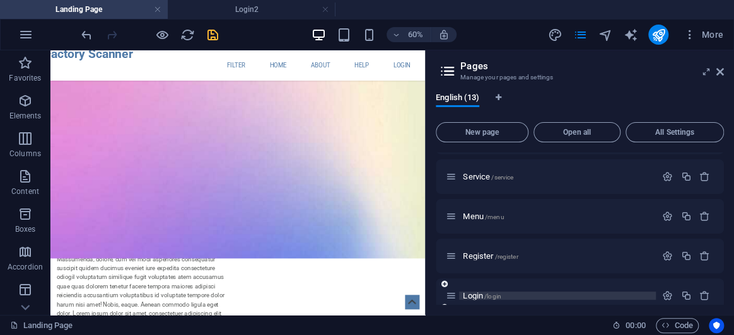
click at [487, 298] on span "/login" at bounding box center [492, 296] width 17 height 7
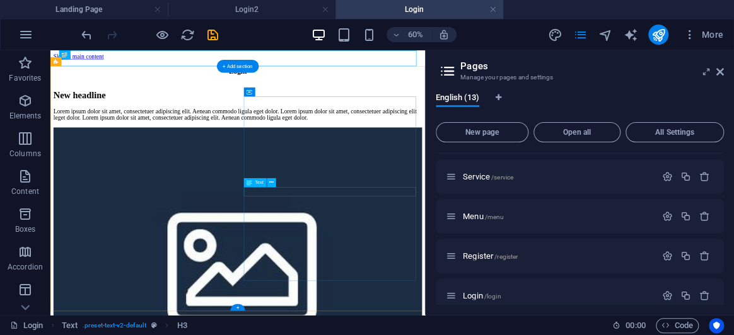
scroll to position [0, 0]
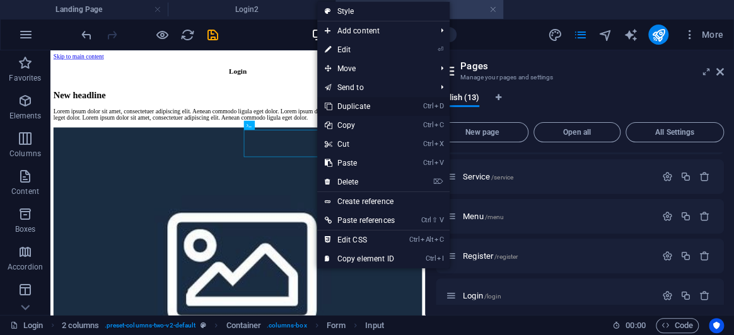
click at [385, 107] on link "Ctrl D Duplicate" at bounding box center [359, 106] width 85 height 19
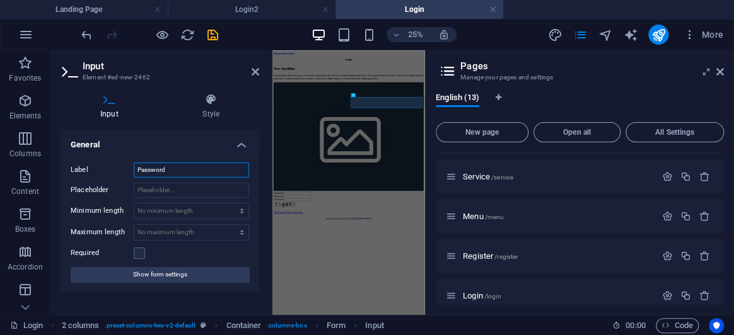
drag, startPoint x: 178, startPoint y: 166, endPoint x: 139, endPoint y: 170, distance: 38.7
click at [111, 166] on div "Label Password" at bounding box center [160, 170] width 178 height 15
click at [257, 67] on icon at bounding box center [256, 72] width 8 height 10
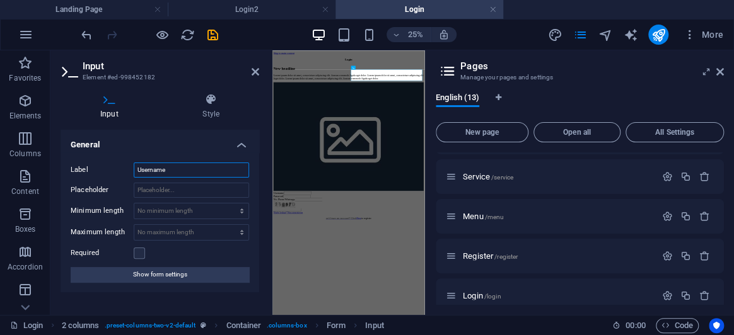
drag, startPoint x: 189, startPoint y: 173, endPoint x: 57, endPoint y: 173, distance: 132.4
click at [57, 173] on div "Input Style General Label Username Placeholder Minimum length No minimum length…" at bounding box center [159, 199] width 219 height 232
click at [252, 71] on icon at bounding box center [256, 72] width 8 height 10
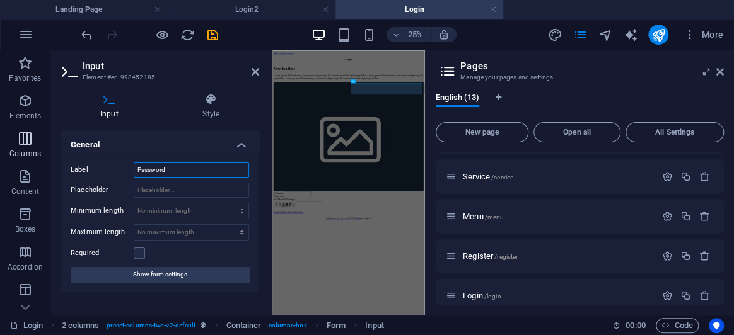
drag, startPoint x: 195, startPoint y: 170, endPoint x: 0, endPoint y: 133, distance: 198.9
click at [0, 133] on section "Favorites Elements Columns Content Boxes Accordion Tables Features Images Slide…" at bounding box center [212, 182] width 425 height 265
click at [255, 74] on icon at bounding box center [256, 72] width 8 height 10
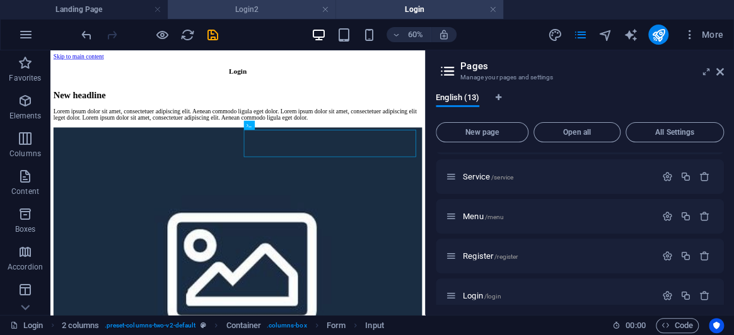
click at [274, 10] on h4 "Login2" at bounding box center [252, 10] width 168 height 14
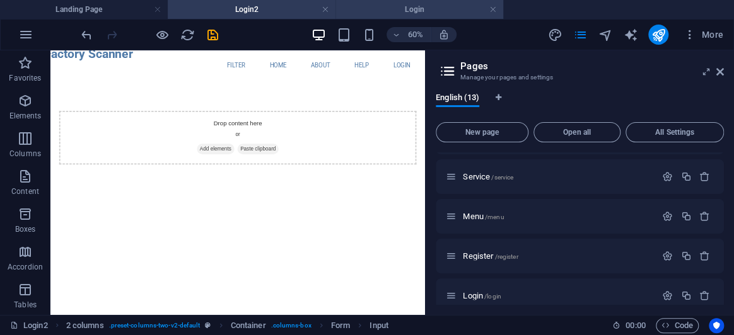
click at [432, 11] on h4 "Login" at bounding box center [419, 10] width 168 height 14
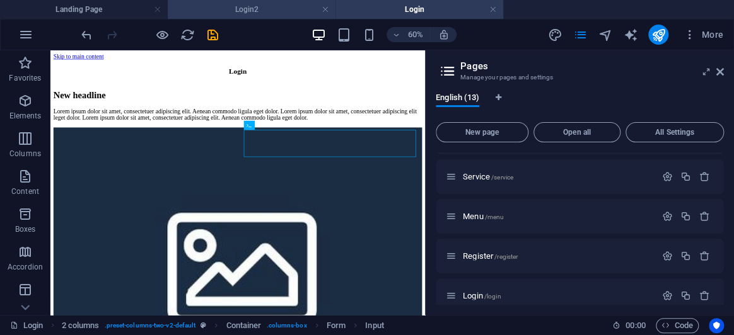
click at [284, 8] on h4 "Login2" at bounding box center [252, 10] width 168 height 14
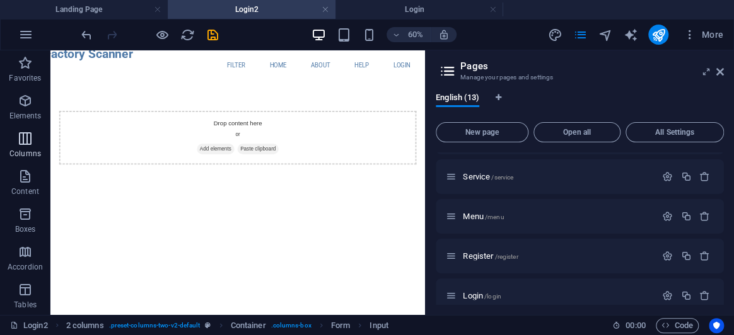
drag, startPoint x: 11, startPoint y: 144, endPoint x: 21, endPoint y: 148, distance: 11.4
click at [10, 144] on span "Columns" at bounding box center [25, 146] width 50 height 30
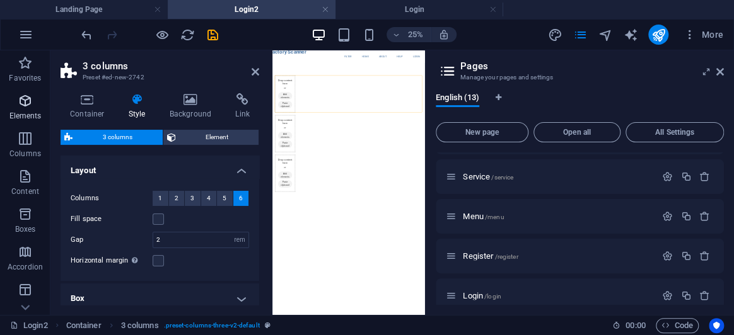
drag, startPoint x: 28, startPoint y: 111, endPoint x: 37, endPoint y: 120, distance: 12.9
click at [28, 111] on p "Elements" at bounding box center [25, 116] width 32 height 10
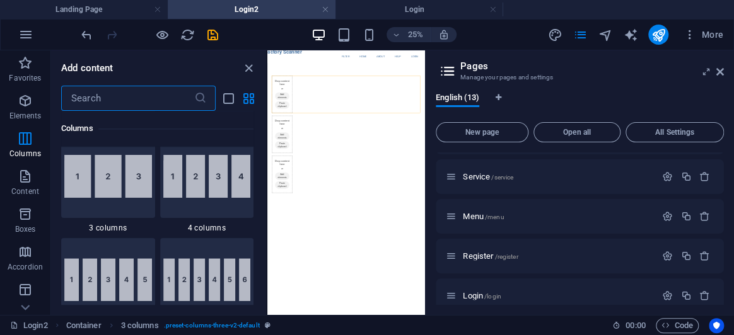
scroll to position [739, 0]
click at [254, 63] on icon "close panel" at bounding box center [249, 68] width 15 height 15
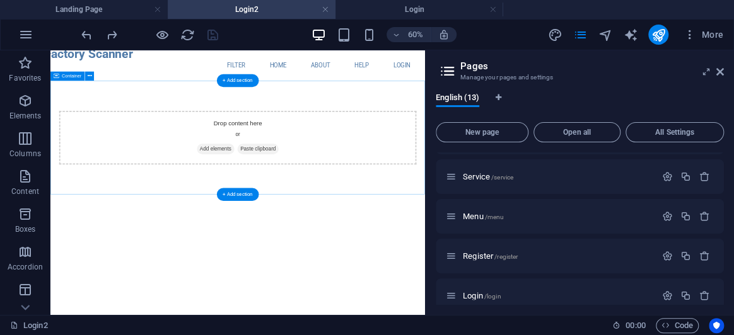
click at [195, 140] on div "Drop content here or Add elements Paste clipboard" at bounding box center [362, 196] width 624 height 190
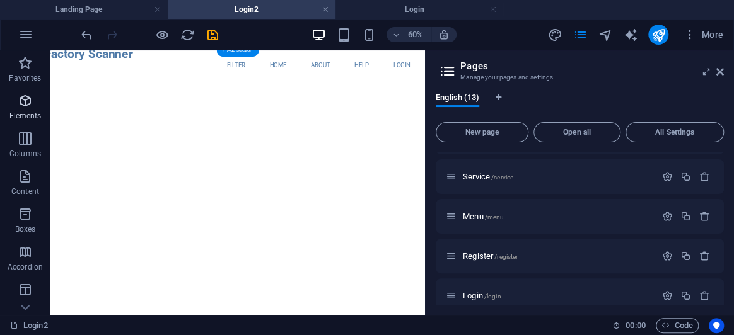
click at [26, 105] on icon "button" at bounding box center [25, 100] width 15 height 15
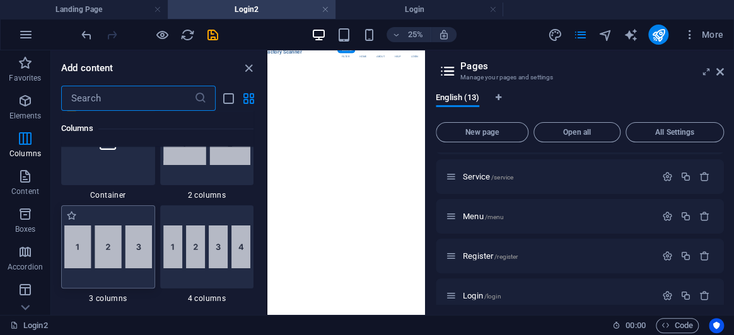
scroll to position [650, 0]
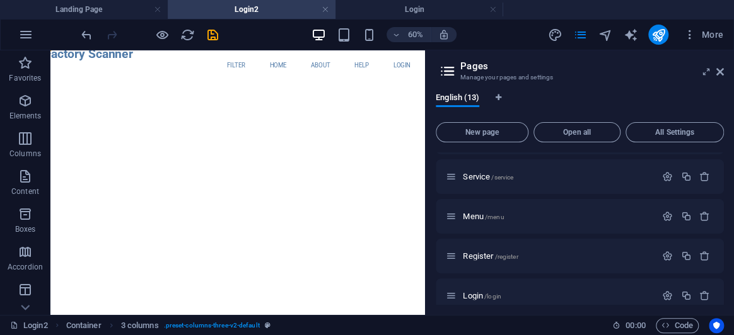
click at [231, 101] on html "Skip to main content Factory Scanner Filter Home About Help Login Menu" at bounding box center [362, 75] width 624 height 50
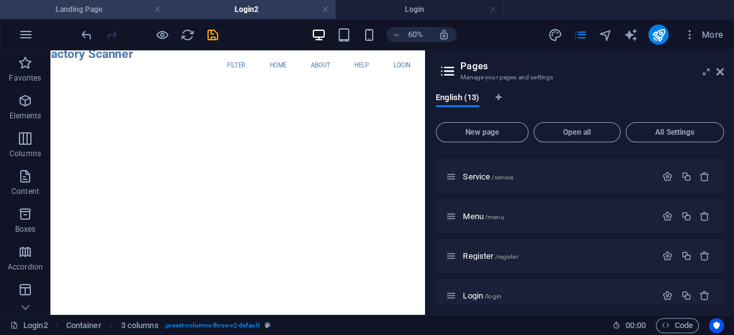
click at [117, 11] on h4 "Landing Page" at bounding box center [84, 10] width 168 height 14
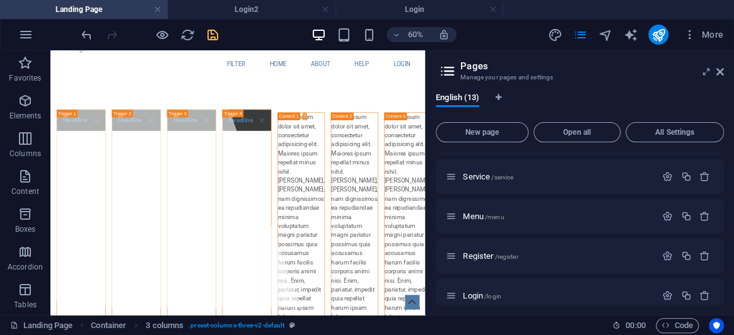
scroll to position [3, 0]
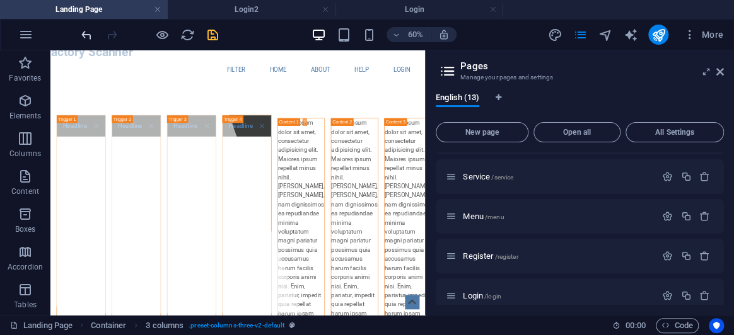
click at [87, 31] on icon "undo" at bounding box center [86, 35] width 15 height 15
click at [87, 32] on icon "undo" at bounding box center [86, 35] width 15 height 15
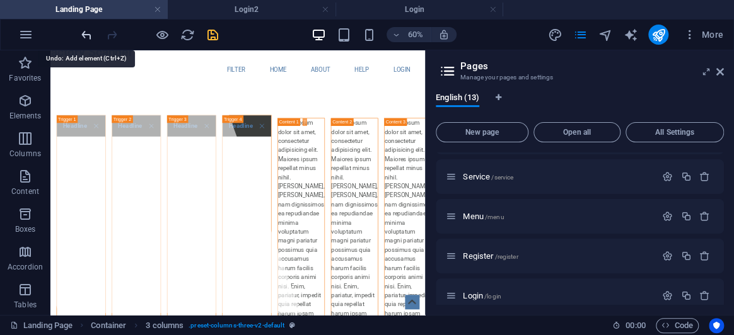
click at [87, 37] on icon "undo" at bounding box center [86, 35] width 15 height 15
click at [86, 37] on icon "undo" at bounding box center [86, 35] width 15 height 15
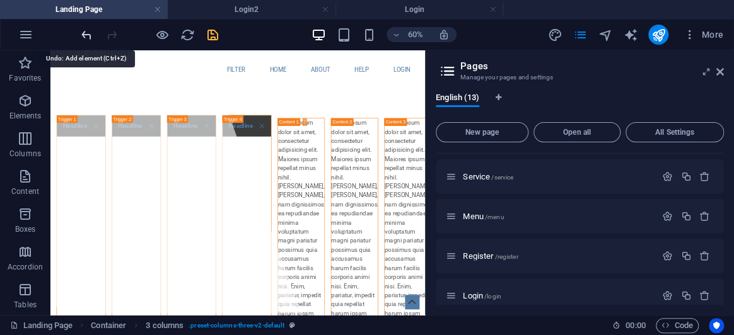
click at [86, 37] on icon "undo" at bounding box center [86, 35] width 15 height 15
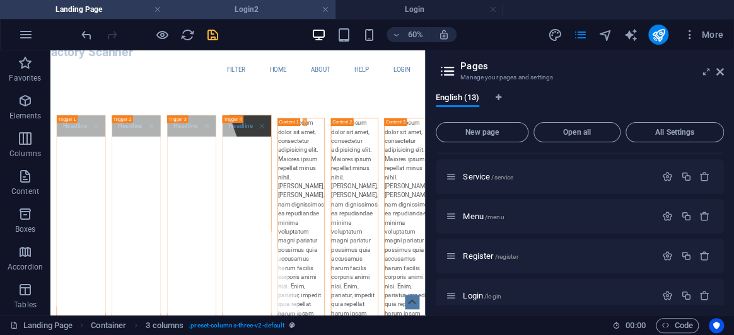
click at [268, 12] on h4 "Login2" at bounding box center [252, 10] width 168 height 14
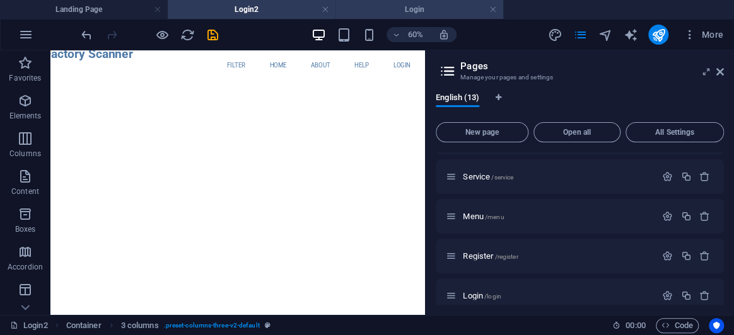
click at [383, 4] on h4 "Login" at bounding box center [419, 10] width 168 height 14
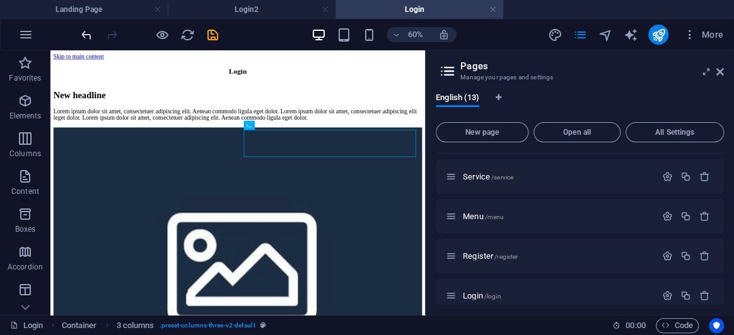
click at [88, 32] on icon "undo" at bounding box center [86, 35] width 15 height 15
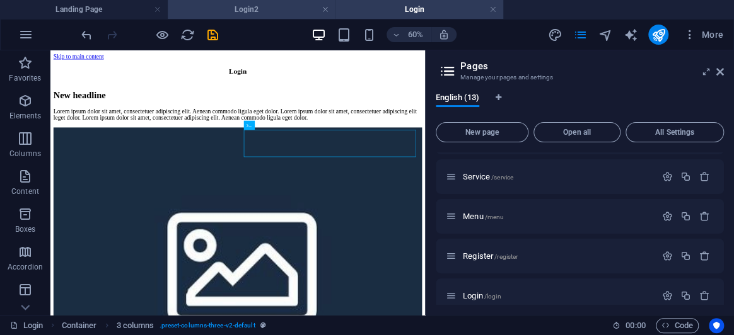
click at [251, 3] on h4 "Login2" at bounding box center [252, 10] width 168 height 14
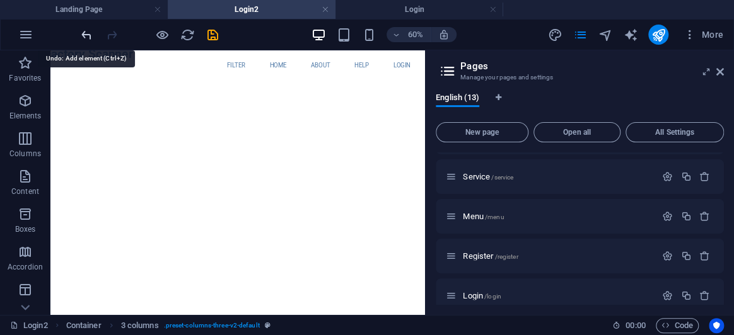
click at [93, 38] on icon "undo" at bounding box center [86, 35] width 15 height 15
click at [93, 37] on icon "undo" at bounding box center [86, 35] width 15 height 15
drag, startPoint x: 93, startPoint y: 37, endPoint x: 102, endPoint y: 28, distance: 12.9
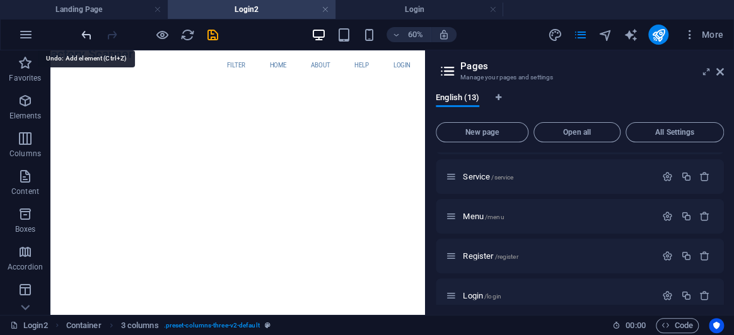
click at [93, 37] on icon "undo" at bounding box center [86, 35] width 15 height 15
drag, startPoint x: 199, startPoint y: 151, endPoint x: 134, endPoint y: 162, distance: 65.8
click at [134, 101] on html "Skip to main content Factory Scanner Filter Home About Help Login Menu" at bounding box center [362, 75] width 624 height 50
click at [10, 117] on p "Elements" at bounding box center [25, 116] width 32 height 10
click at [21, 112] on p "Elements" at bounding box center [25, 116] width 32 height 10
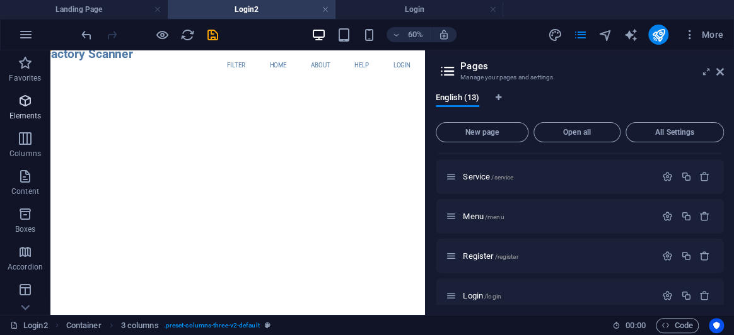
click at [21, 107] on span "Elements" at bounding box center [25, 108] width 50 height 30
click at [21, 106] on icon "button" at bounding box center [25, 100] width 15 height 15
click at [28, 72] on span "Favorites" at bounding box center [25, 70] width 50 height 30
click at [33, 98] on span "Elements" at bounding box center [25, 108] width 50 height 30
click at [36, 106] on span "Elements" at bounding box center [25, 108] width 50 height 30
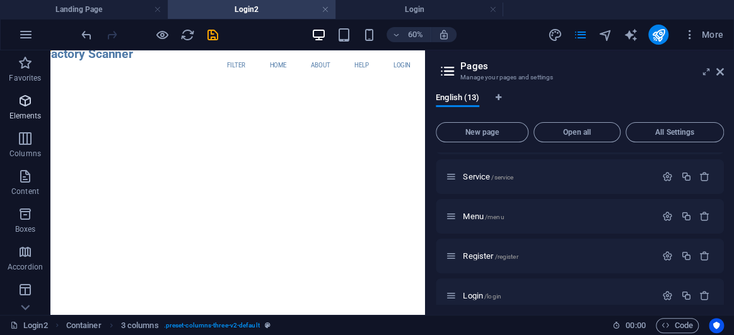
click at [36, 106] on span "Elements" at bounding box center [25, 108] width 50 height 30
drag, startPoint x: 30, startPoint y: 91, endPoint x: 37, endPoint y: 67, distance: 24.9
click at [30, 84] on div "Favorites Elements Columns Content Boxes Accordion Tables Features Images Slide…" at bounding box center [25, 334] width 50 height 568
drag, startPoint x: 37, startPoint y: 67, endPoint x: 87, endPoint y: 35, distance: 59.0
click at [63, 50] on section "Favorites Elements Columns Content Boxes Accordion Tables Features Images Slide…" at bounding box center [212, 182] width 425 height 265
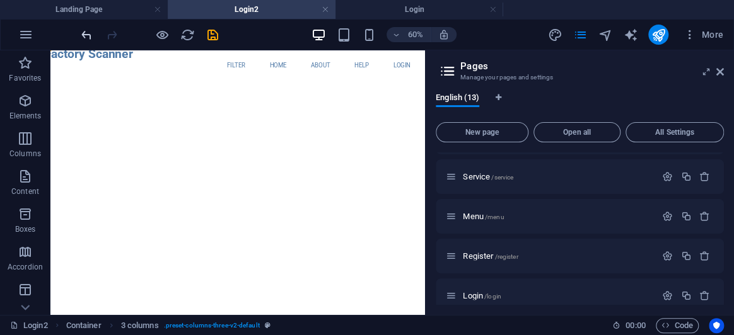
click at [90, 35] on icon "undo" at bounding box center [86, 35] width 15 height 15
drag, startPoint x: 90, startPoint y: 35, endPoint x: 37, endPoint y: 28, distance: 52.7
click at [90, 35] on icon "undo" at bounding box center [86, 35] width 15 height 15
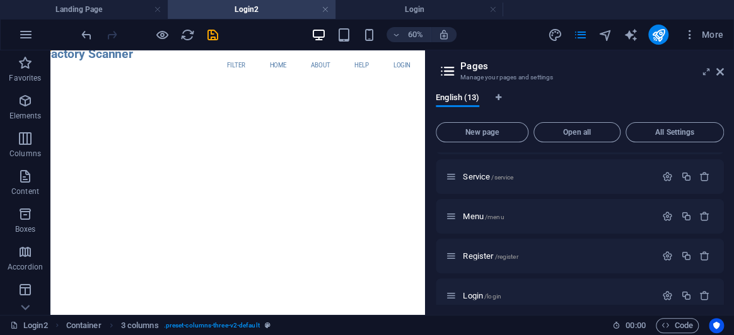
drag, startPoint x: 63, startPoint y: 150, endPoint x: 53, endPoint y: 132, distance: 20.3
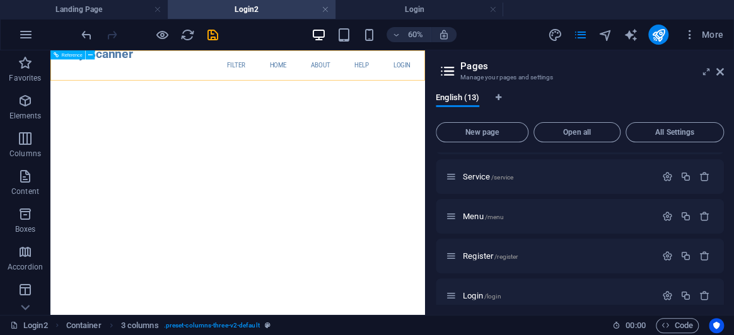
drag, startPoint x: 72, startPoint y: 68, endPoint x: 129, endPoint y: 94, distance: 62.4
click at [129, 94] on div "Factory Scanner Filter Home About Help Login Menu" at bounding box center [362, 75] width 624 height 50
click at [193, 35] on icon "reload" at bounding box center [187, 35] width 15 height 15
click at [189, 37] on icon "reload" at bounding box center [187, 35] width 15 height 15
click at [189, 34] on icon "reload" at bounding box center [187, 35] width 15 height 15
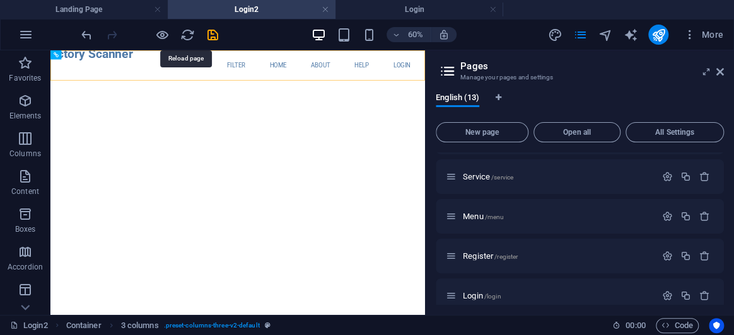
click at [222, 33] on div "60% More" at bounding box center [404, 35] width 650 height 20
click at [216, 32] on icon "save" at bounding box center [213, 35] width 15 height 15
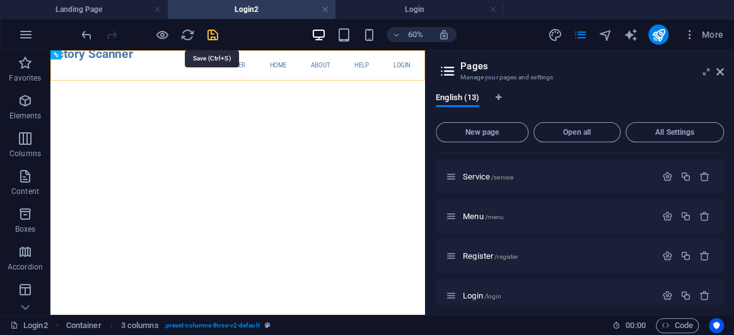
click at [216, 32] on icon "save" at bounding box center [213, 35] width 15 height 15
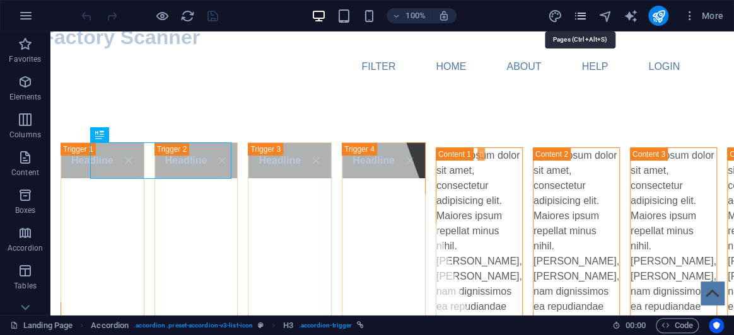
click at [575, 14] on icon "pages" at bounding box center [580, 16] width 15 height 15
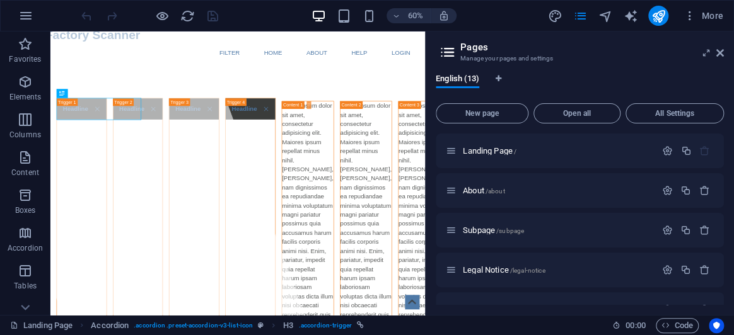
scroll to position [286, 0]
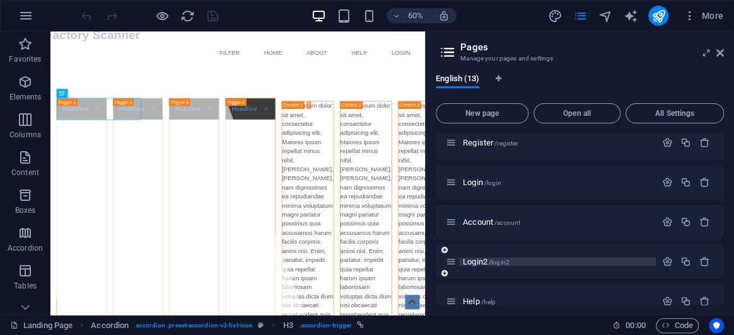
click at [479, 262] on span "Login2 /login2" at bounding box center [486, 261] width 47 height 9
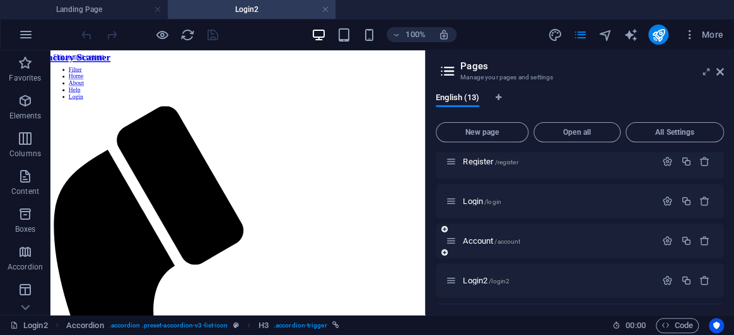
scroll to position [0, 0]
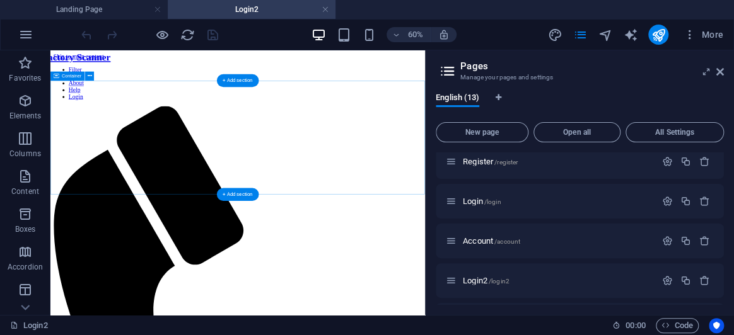
click at [246, 199] on div "+ Add section" at bounding box center [238, 195] width 42 height 13
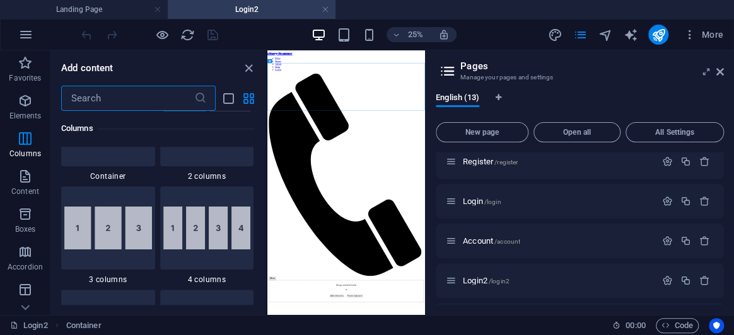
scroll to position [687, 0]
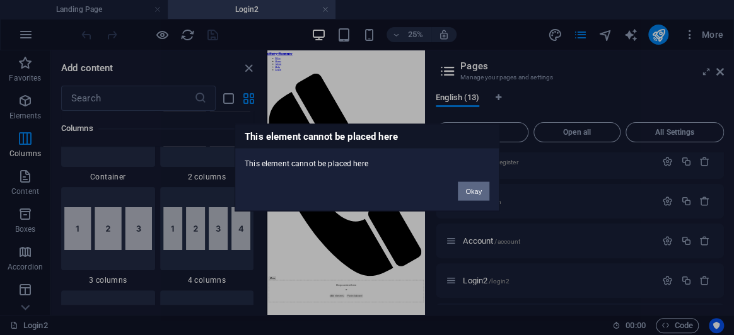
click at [475, 190] on button "Okay" at bounding box center [474, 191] width 32 height 19
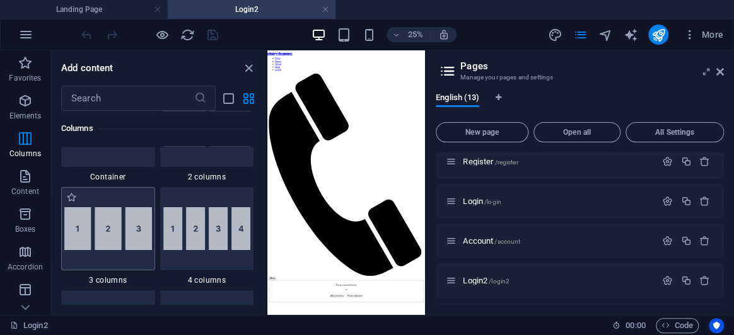
click at [138, 231] on img at bounding box center [108, 228] width 88 height 43
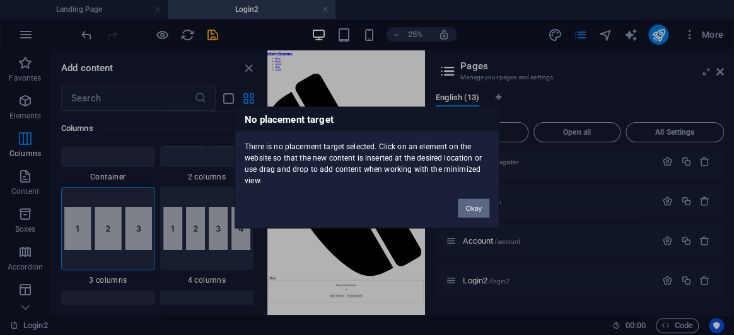
click at [482, 211] on button "Okay" at bounding box center [474, 208] width 32 height 19
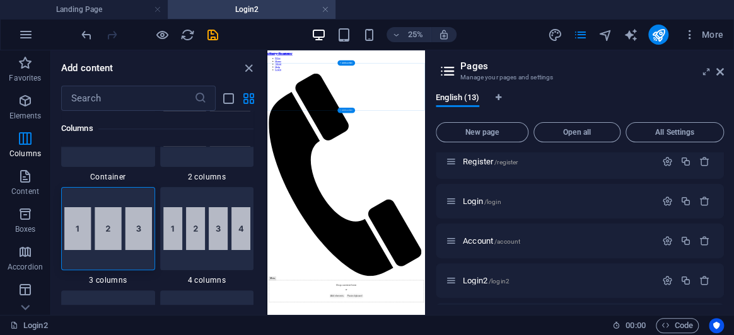
drag, startPoint x: 313, startPoint y: 225, endPoint x: 346, endPoint y: 107, distance: 122.0
click at [346, 108] on div "+ Add section" at bounding box center [346, 111] width 18 height 6
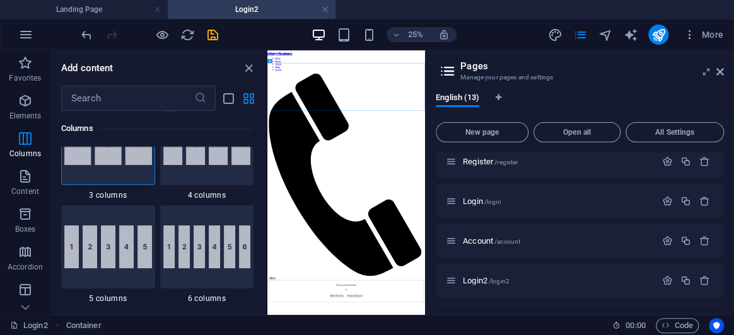
scroll to position [600, 0]
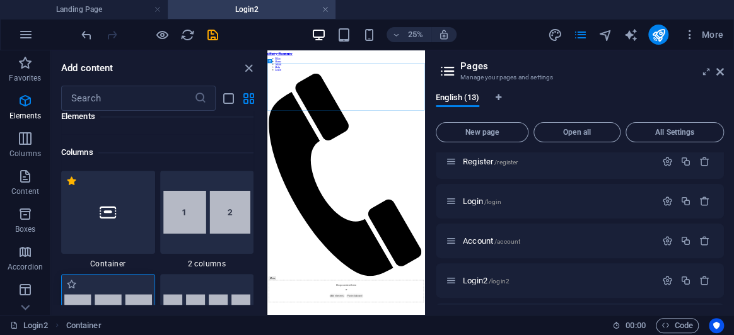
click at [126, 285] on div at bounding box center [108, 315] width 94 height 83
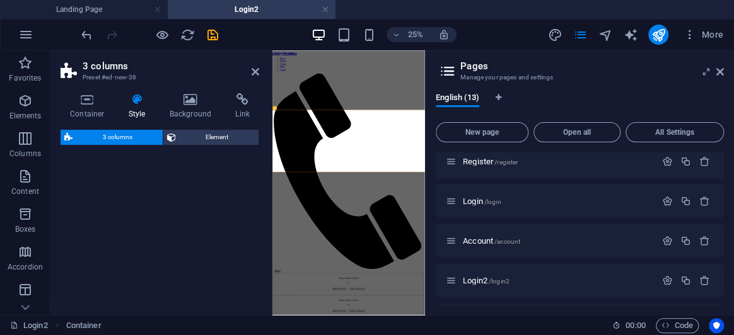
select select "rem"
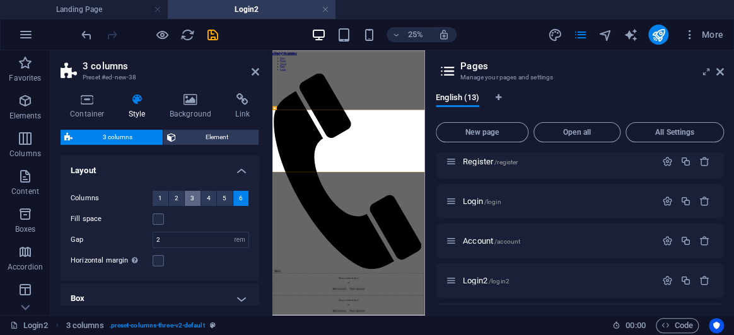
click at [195, 199] on button "3" at bounding box center [193, 198] width 16 height 15
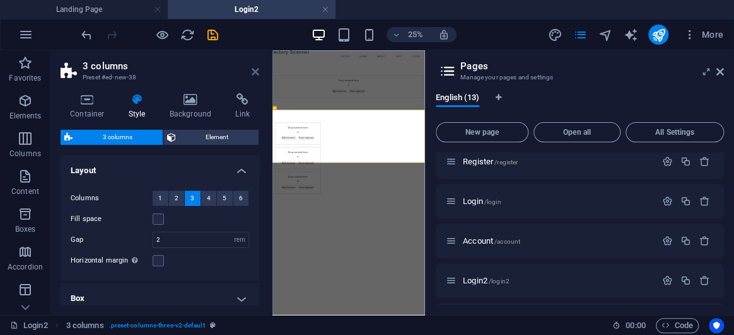
click at [255, 71] on icon at bounding box center [256, 72] width 8 height 10
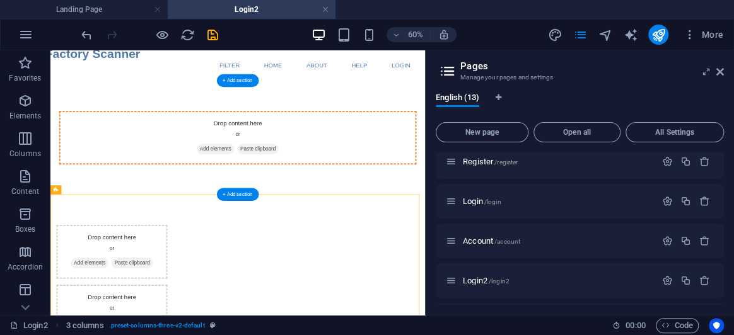
drag, startPoint x: 107, startPoint y: 242, endPoint x: 133, endPoint y: 192, distance: 56.1
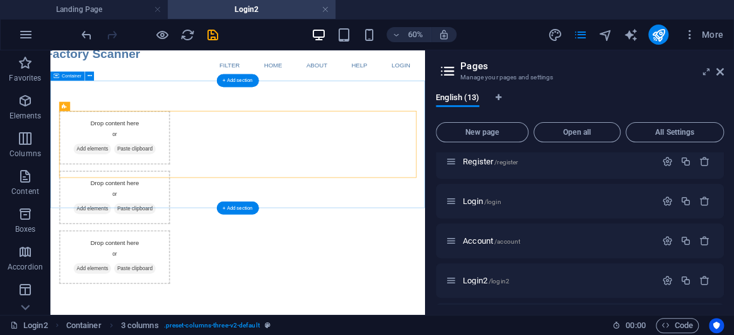
click at [257, 138] on div "Drop content here or Add elements Paste clipboard Drop content here or Add elem…" at bounding box center [362, 296] width 624 height 390
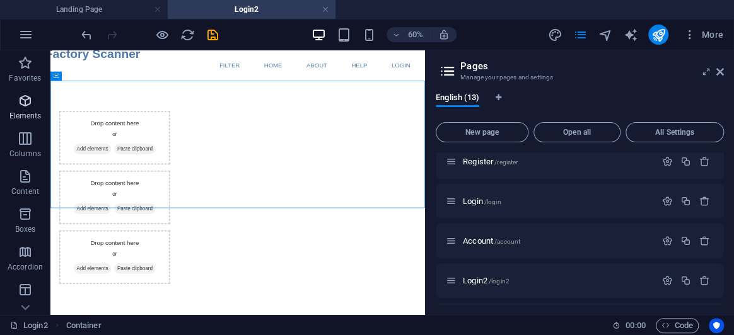
click at [27, 113] on p "Elements" at bounding box center [25, 116] width 32 height 10
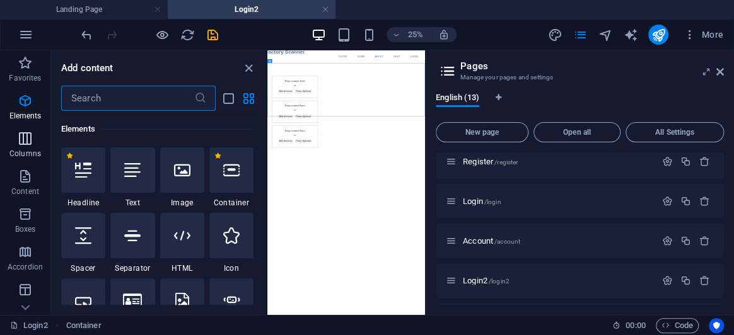
click at [30, 133] on icon "button" at bounding box center [25, 138] width 15 height 15
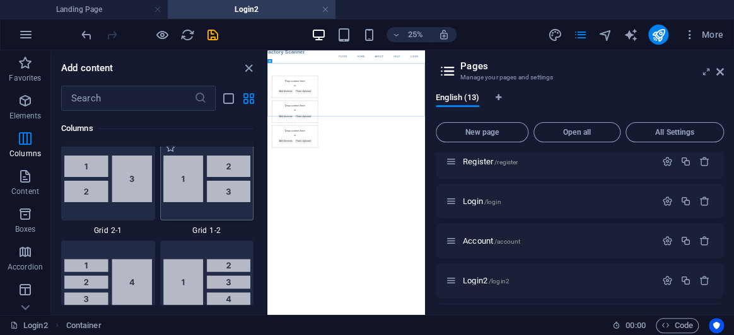
scroll to position [1541, 0]
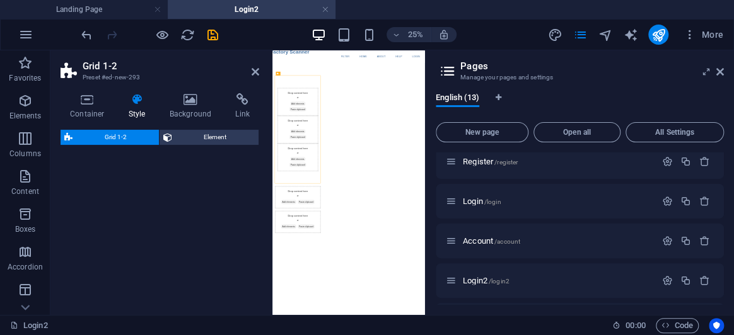
select select "rem"
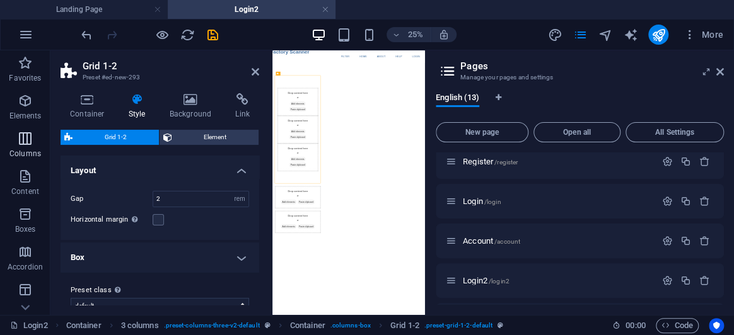
click at [23, 139] on icon "button" at bounding box center [25, 138] width 15 height 15
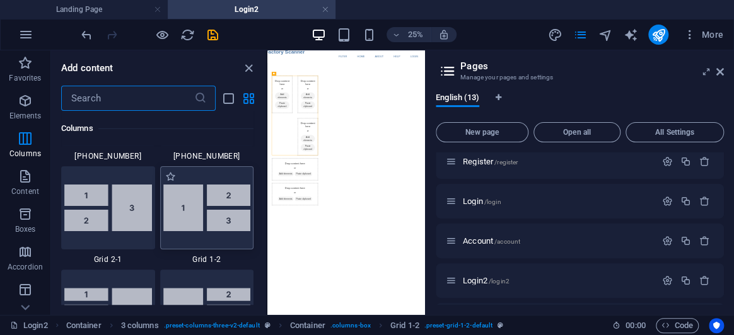
scroll to position [1599, 0]
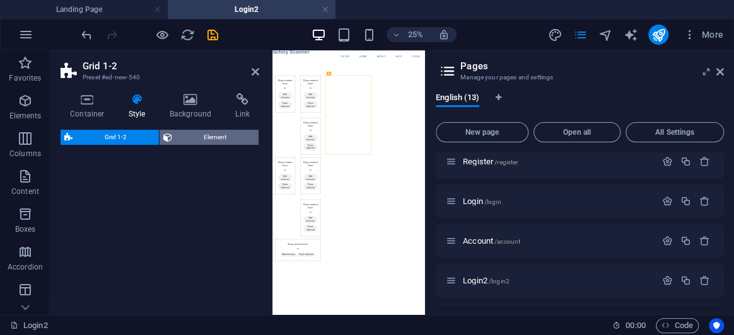
select select "rem"
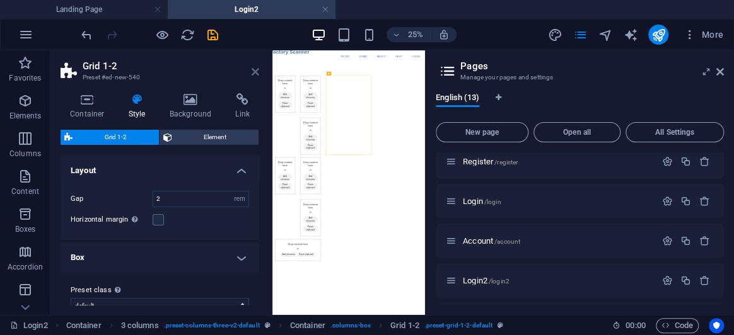
click at [256, 70] on icon at bounding box center [256, 72] width 8 height 10
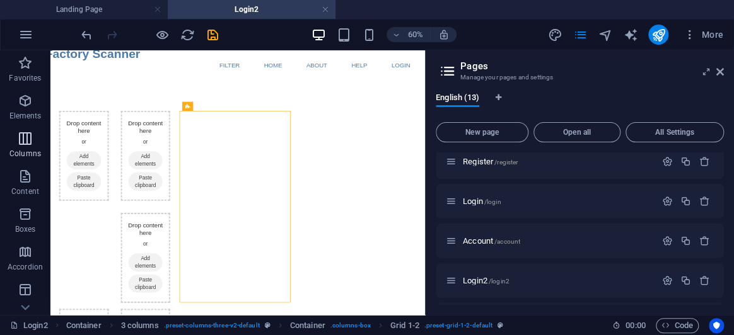
click at [21, 149] on p "Columns" at bounding box center [25, 154] width 32 height 10
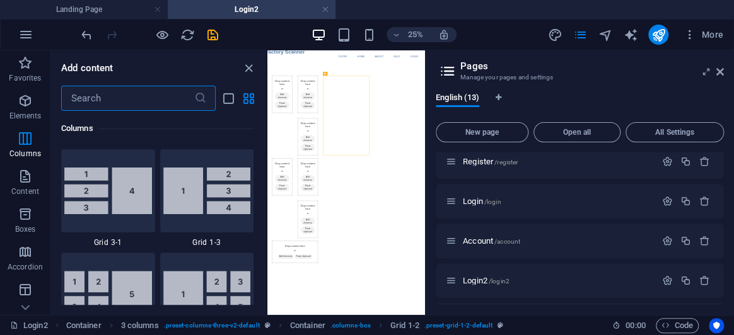
scroll to position [1541, 0]
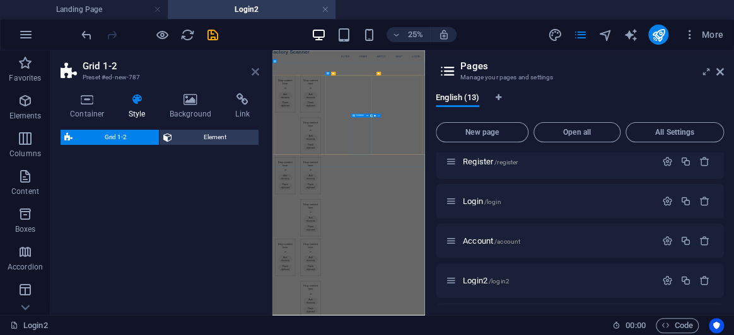
select select "rem"
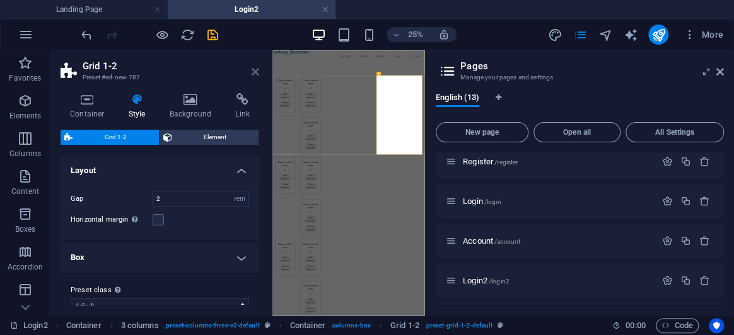
click at [253, 71] on icon at bounding box center [256, 72] width 8 height 10
